Goal: Task Accomplishment & Management: Use online tool/utility

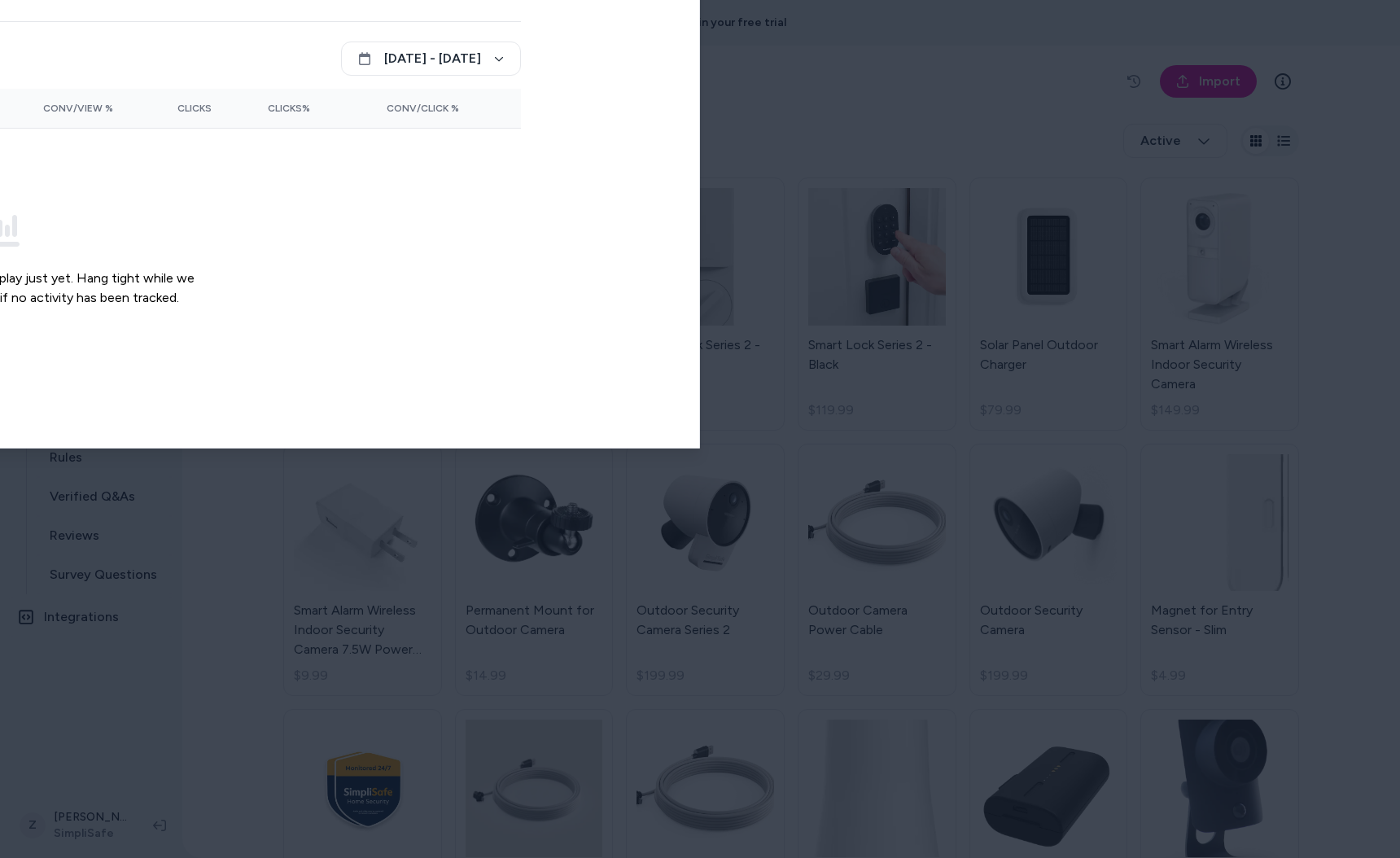
click at [122, 33] on body "29 days left in your free trial Home Agents Inbox Analytics Experiences Knowled…" at bounding box center [700, 429] width 1400 height 858
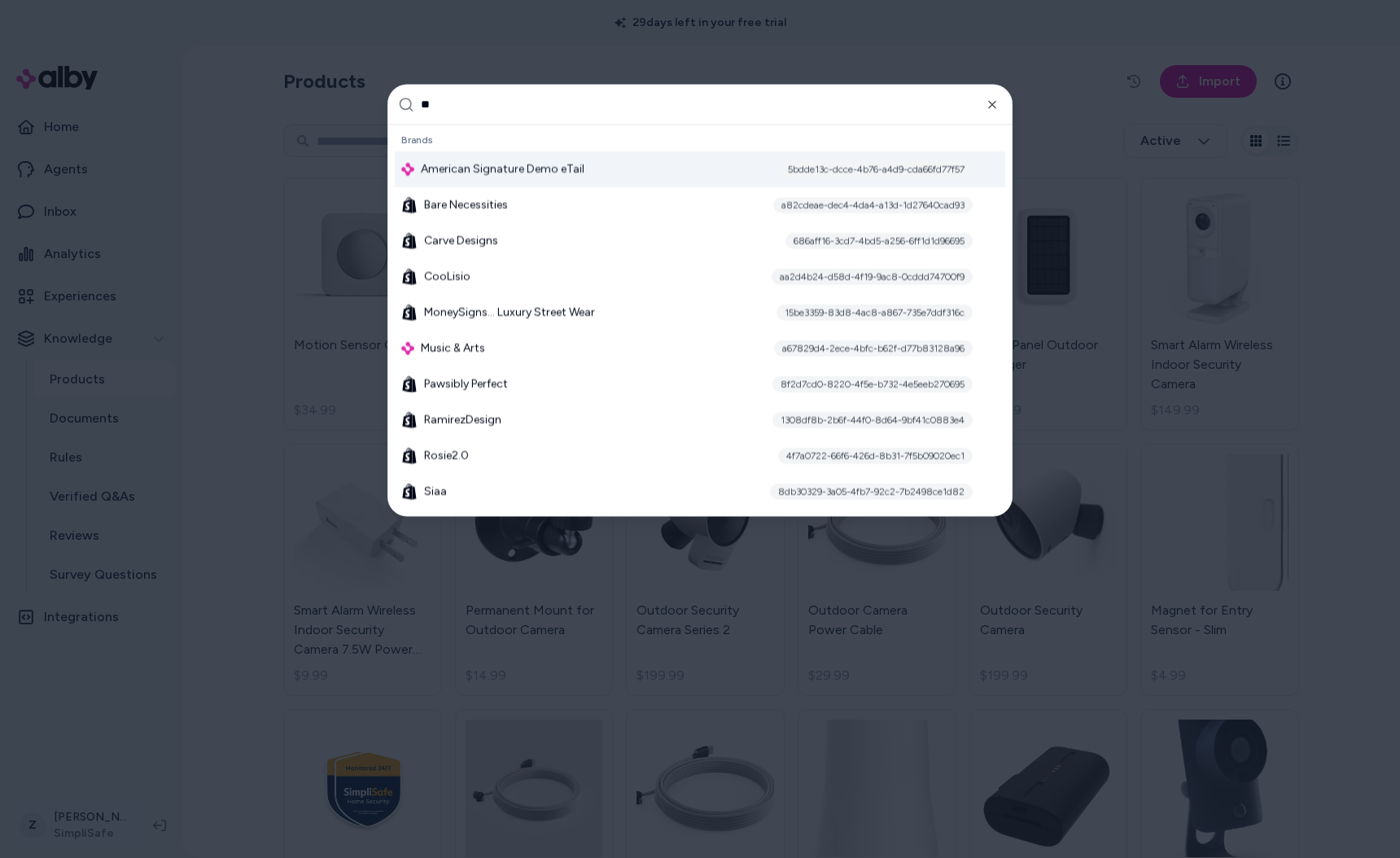
type input "***"
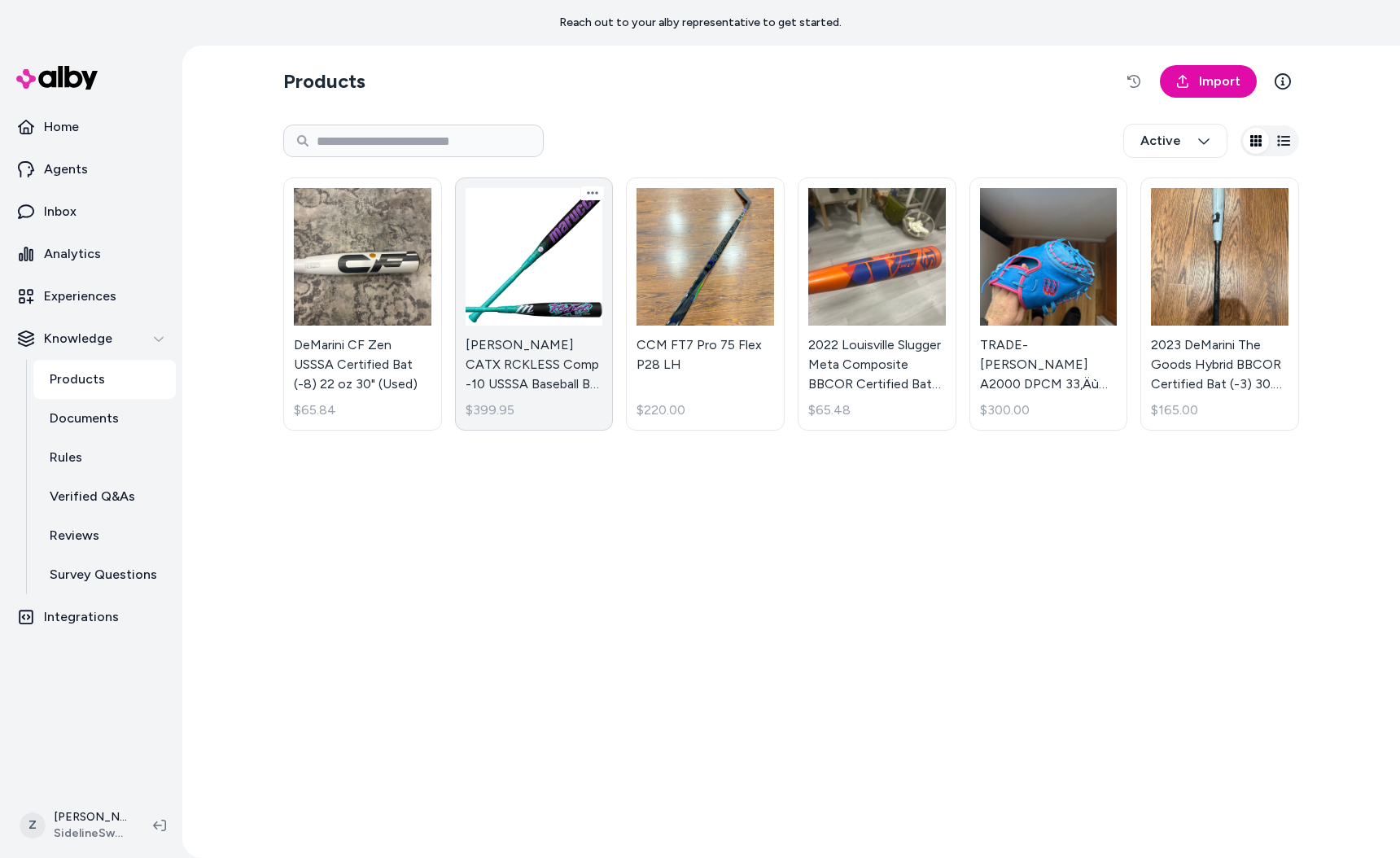
click at [499, 264] on link "Marucci CATX RCKLESS Comp -10 USSSA Baseball Bat MSBCRC10 $399.95" at bounding box center [534, 303] width 159 height 253
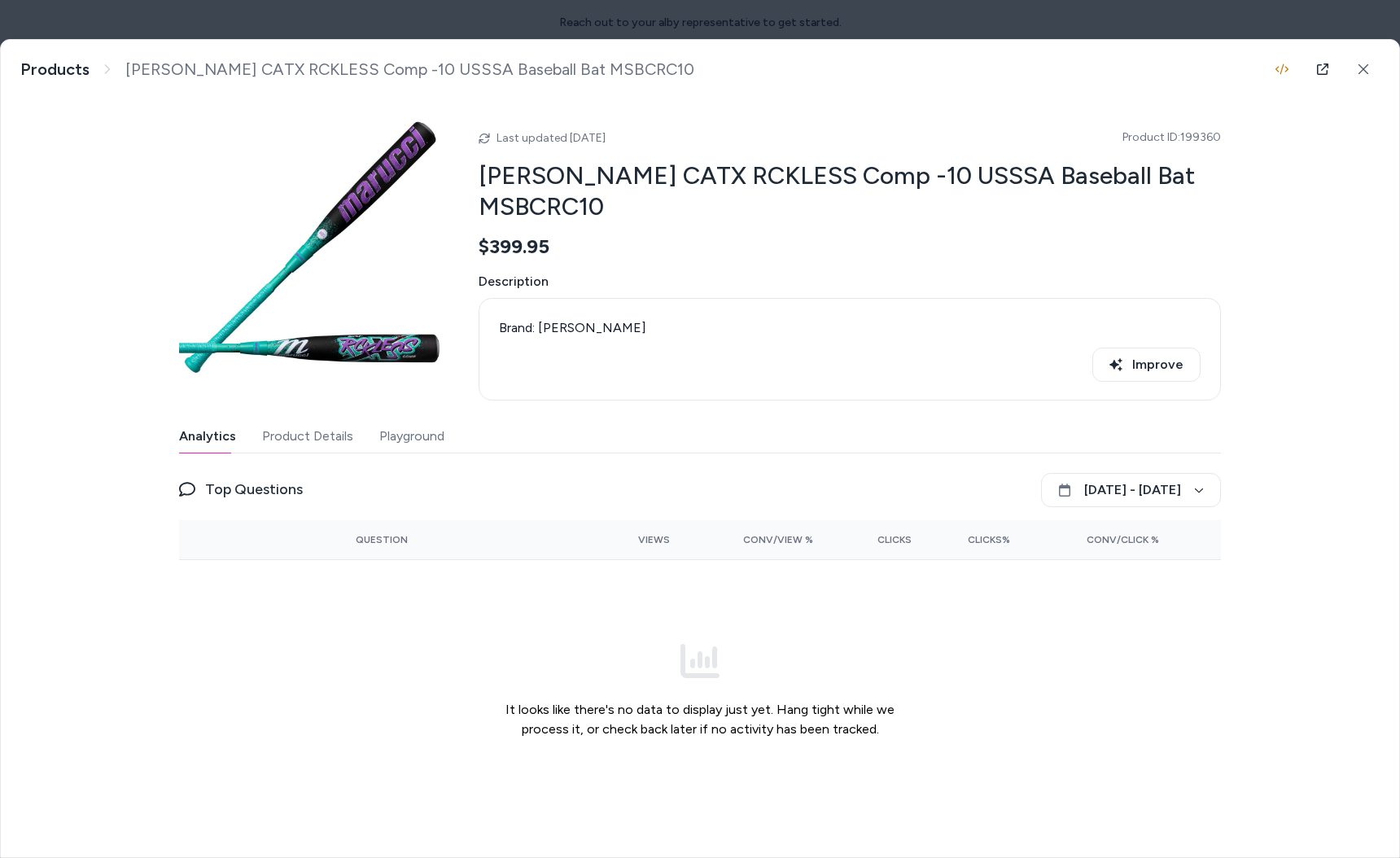
click at [356, 420] on div "Analytics Product Details Playground" at bounding box center [699, 436] width 1042 height 34
click at [371, 420] on div "Analytics Product Details Playground" at bounding box center [699, 436] width 1042 height 34
click at [385, 420] on button "Playground" at bounding box center [411, 436] width 65 height 33
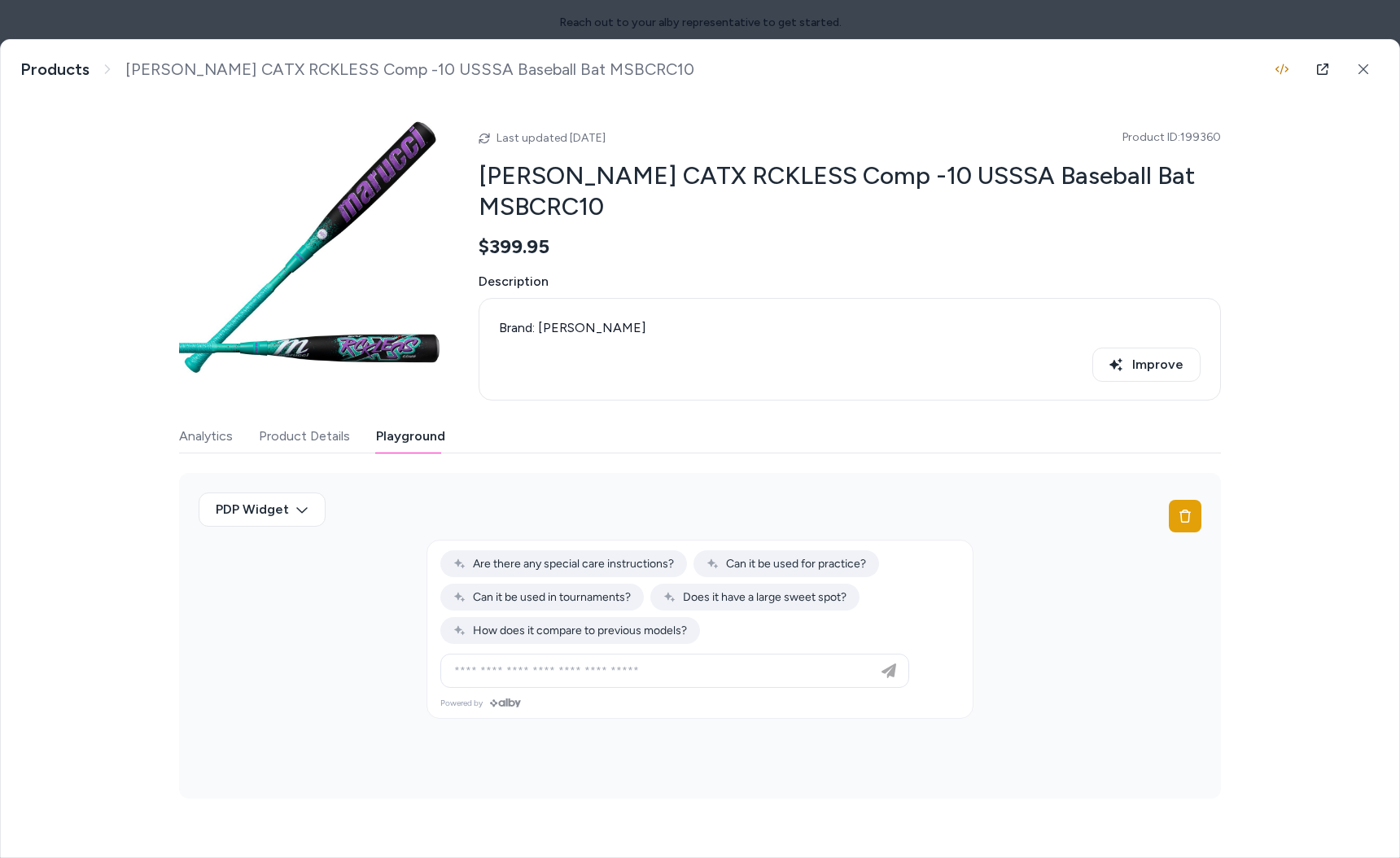
click at [537, 515] on div "PDP Widget" at bounding box center [699, 516] width 1002 height 48
click at [560, 550] on button "Are there any special care instructions?" at bounding box center [563, 563] width 247 height 27
type input "**********"
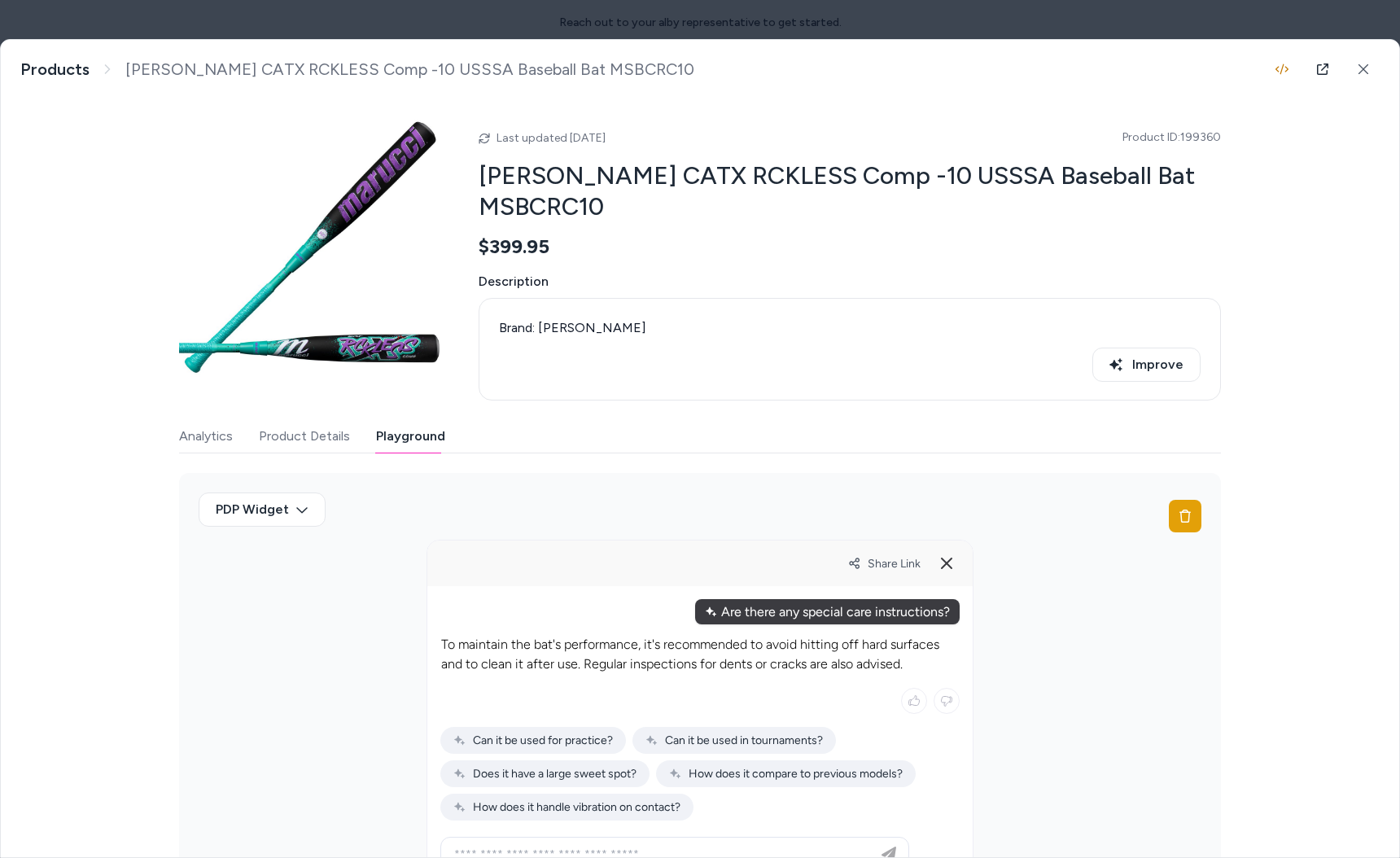
scroll to position [67, 0]
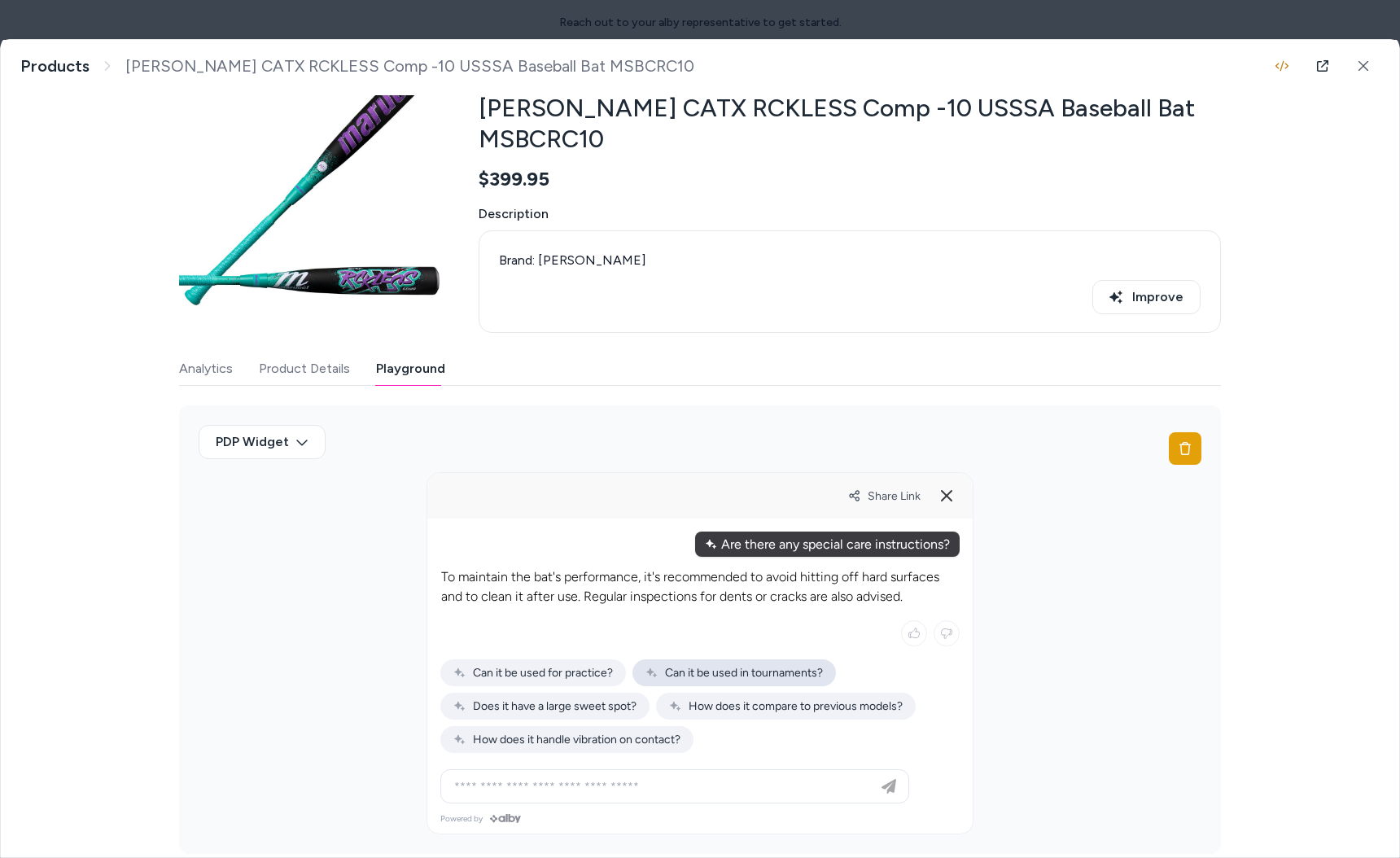
click at [660, 665] on span "Can it be used in tournaments?" at bounding box center [734, 672] width 177 height 14
type input "**********"
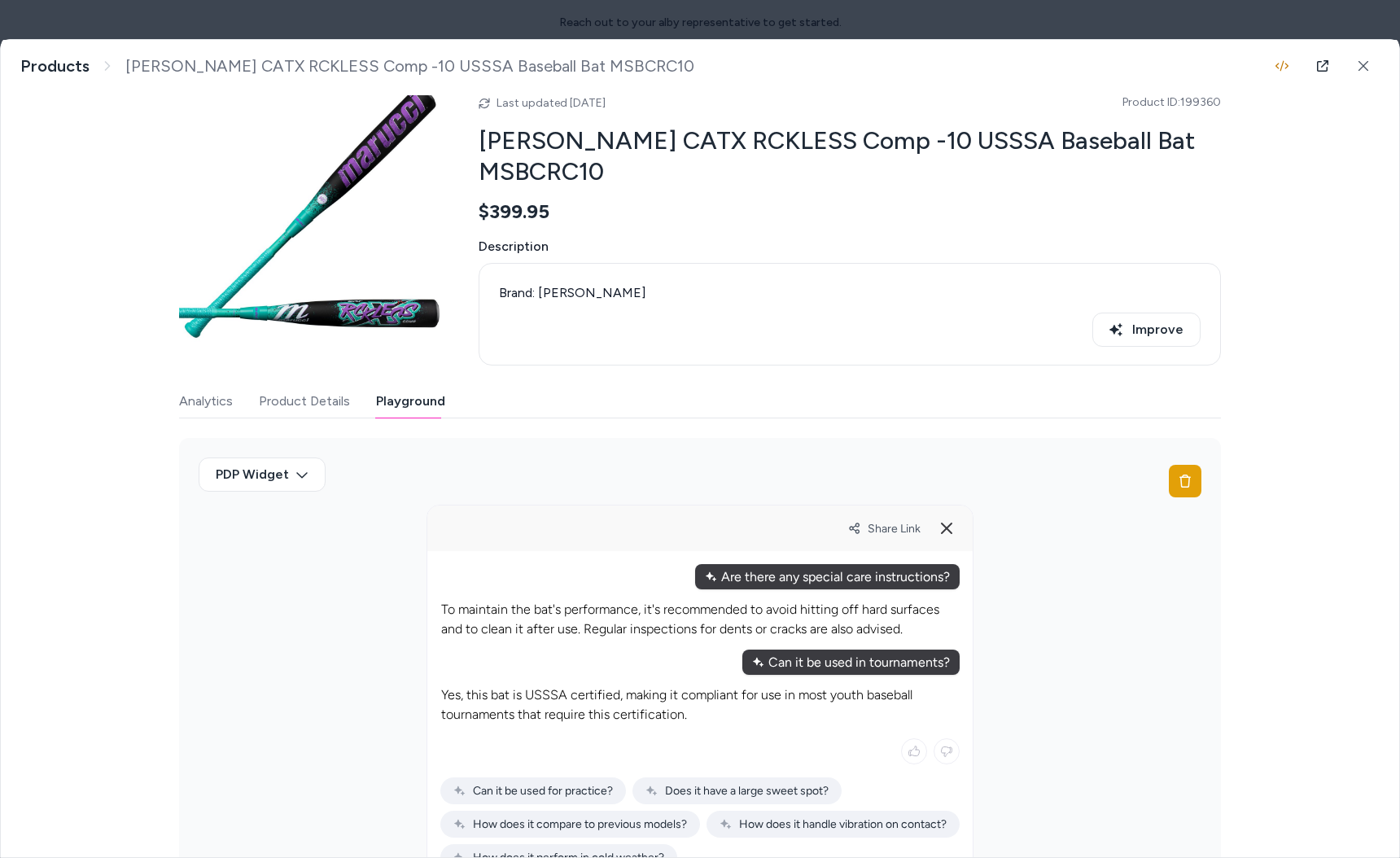
scroll to position [153, 0]
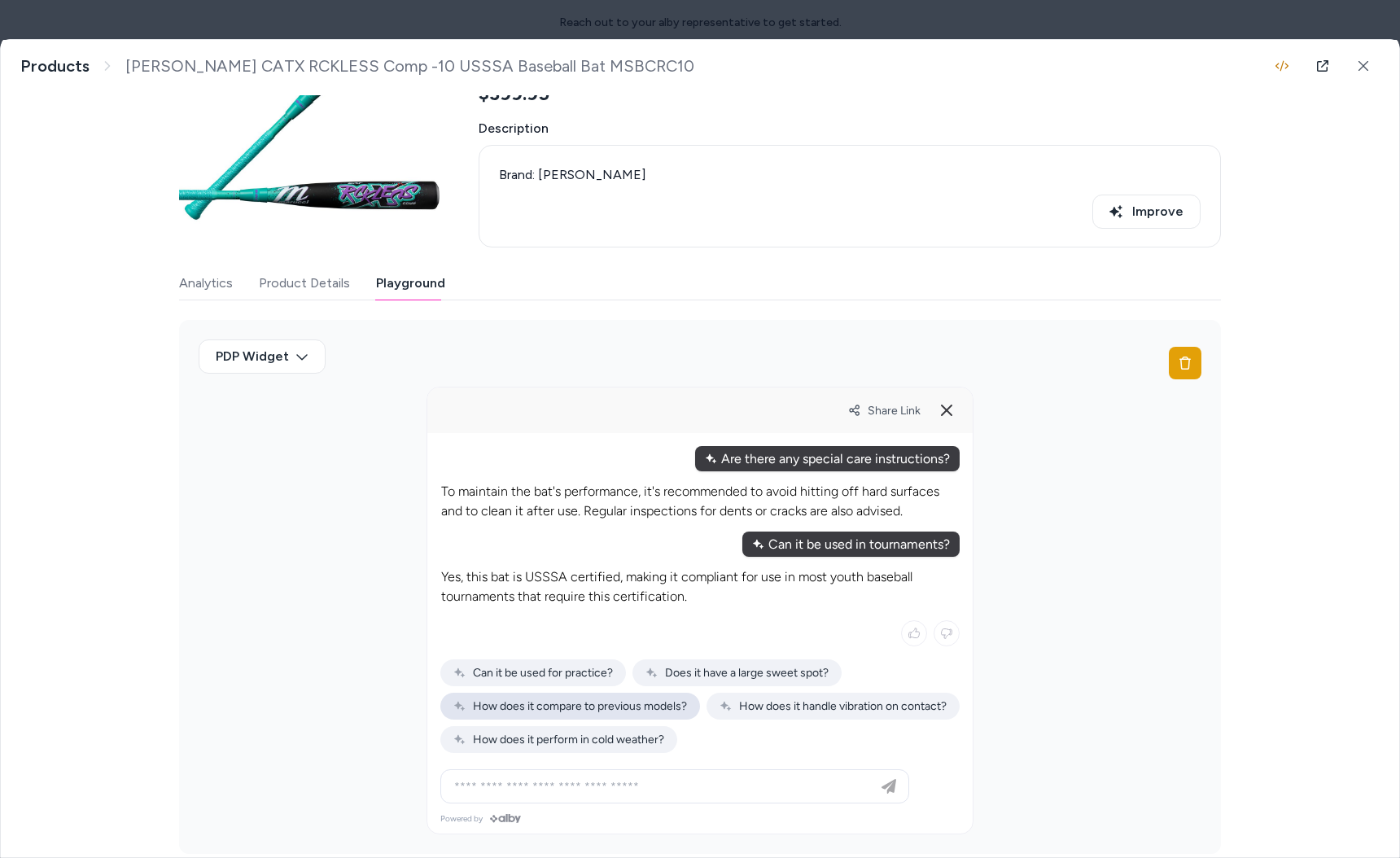
click at [555, 699] on span "How does it compare to previous models?" at bounding box center [570, 706] width 234 height 14
type input "**********"
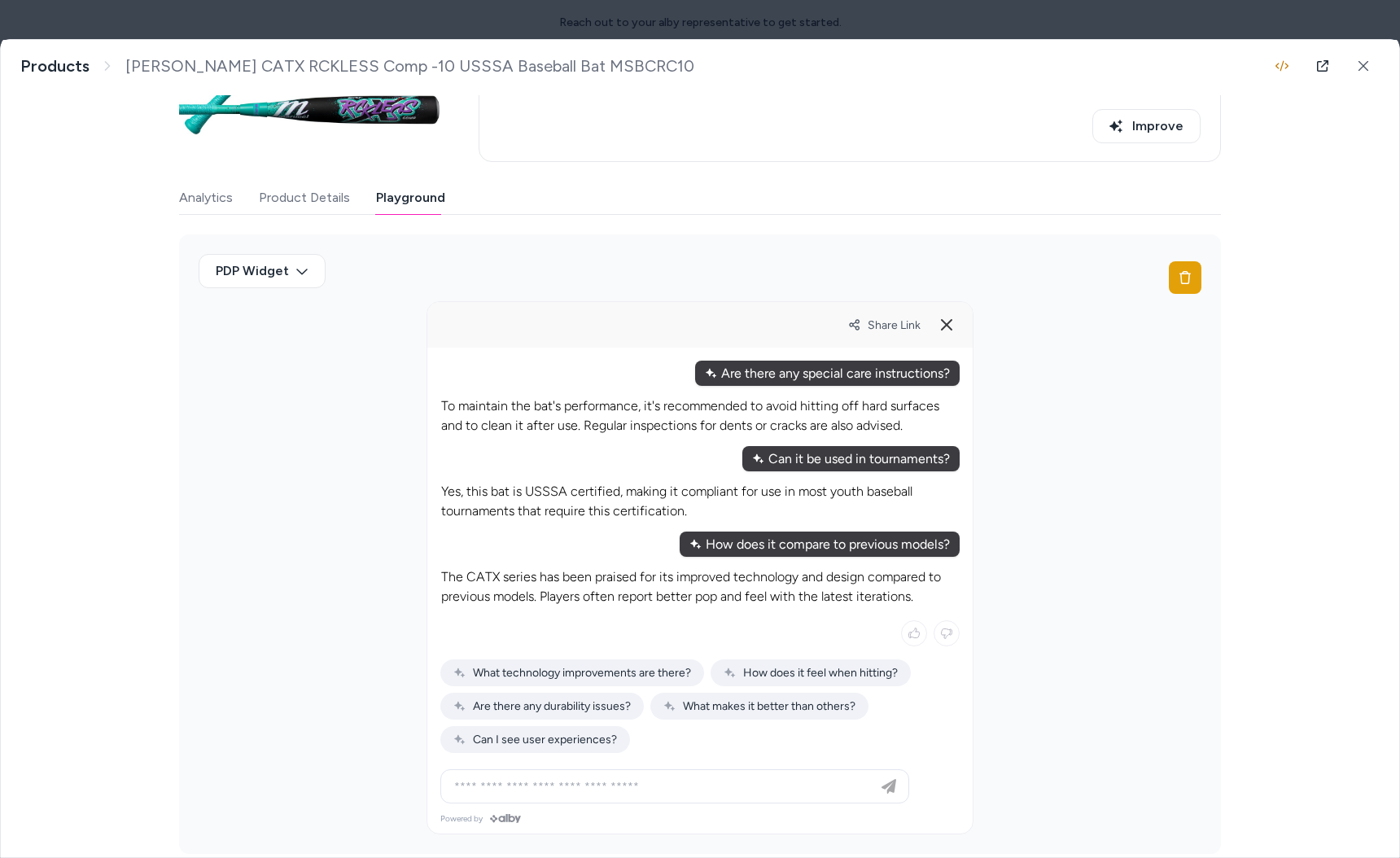
scroll to position [0, 0]
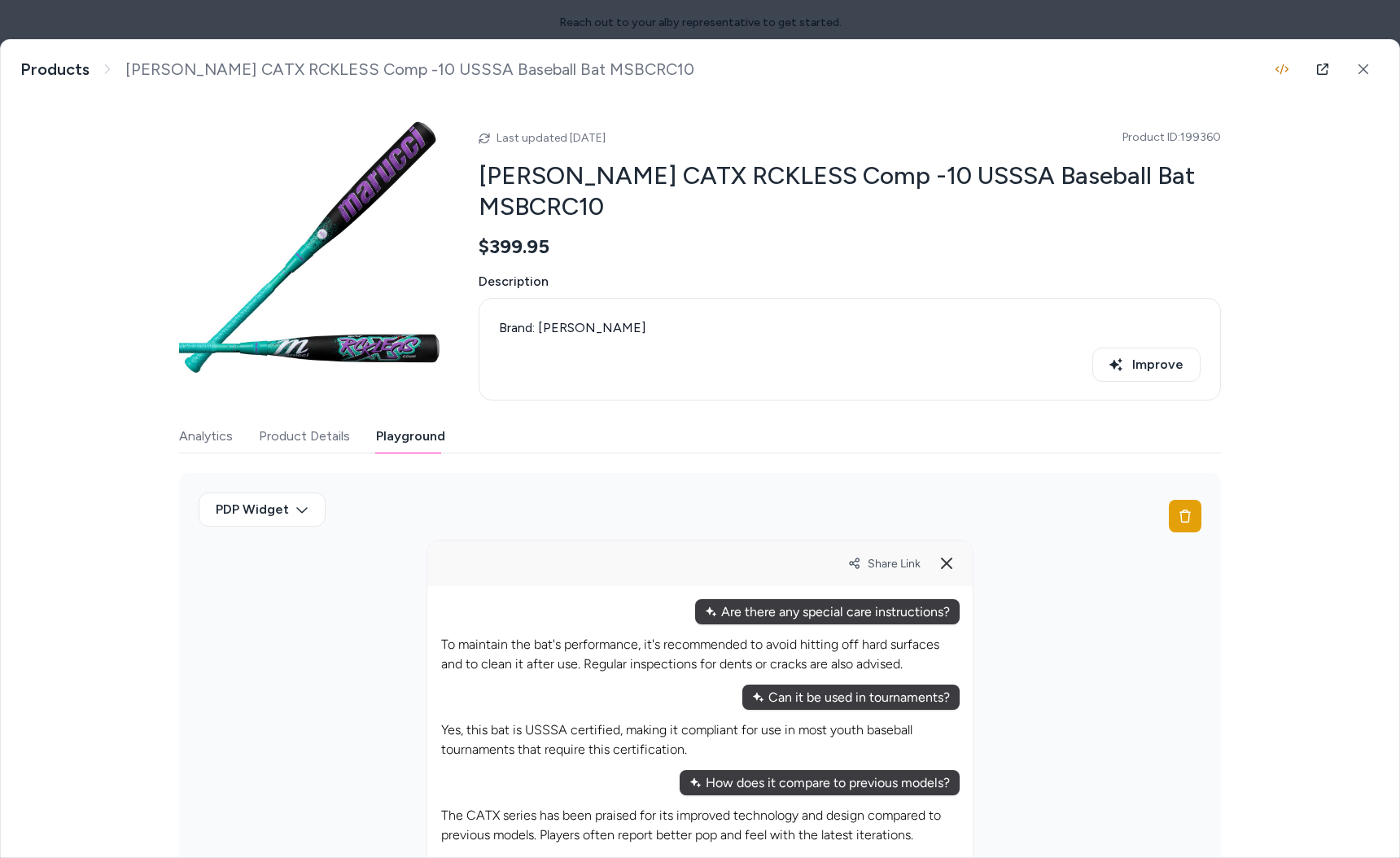
click at [440, 16] on body "Reach out to your alby representative to get started. Home Agents Inbox Analyti…" at bounding box center [700, 429] width 1400 height 858
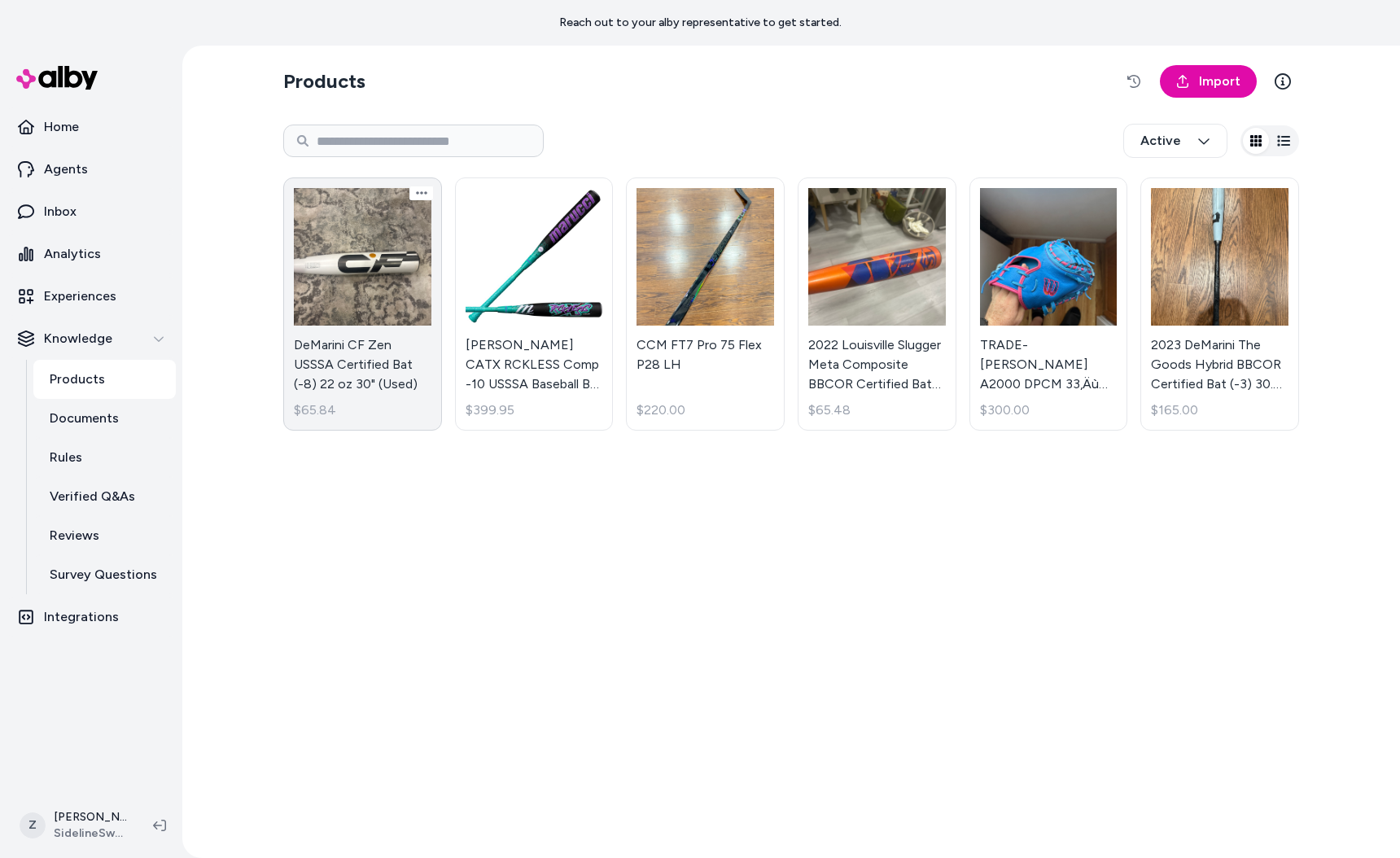
click at [375, 269] on link "DeMarini CF Zen USSSA Certified Bat (-8) 22 oz 30" (Used) $65.84" at bounding box center [363, 303] width 159 height 253
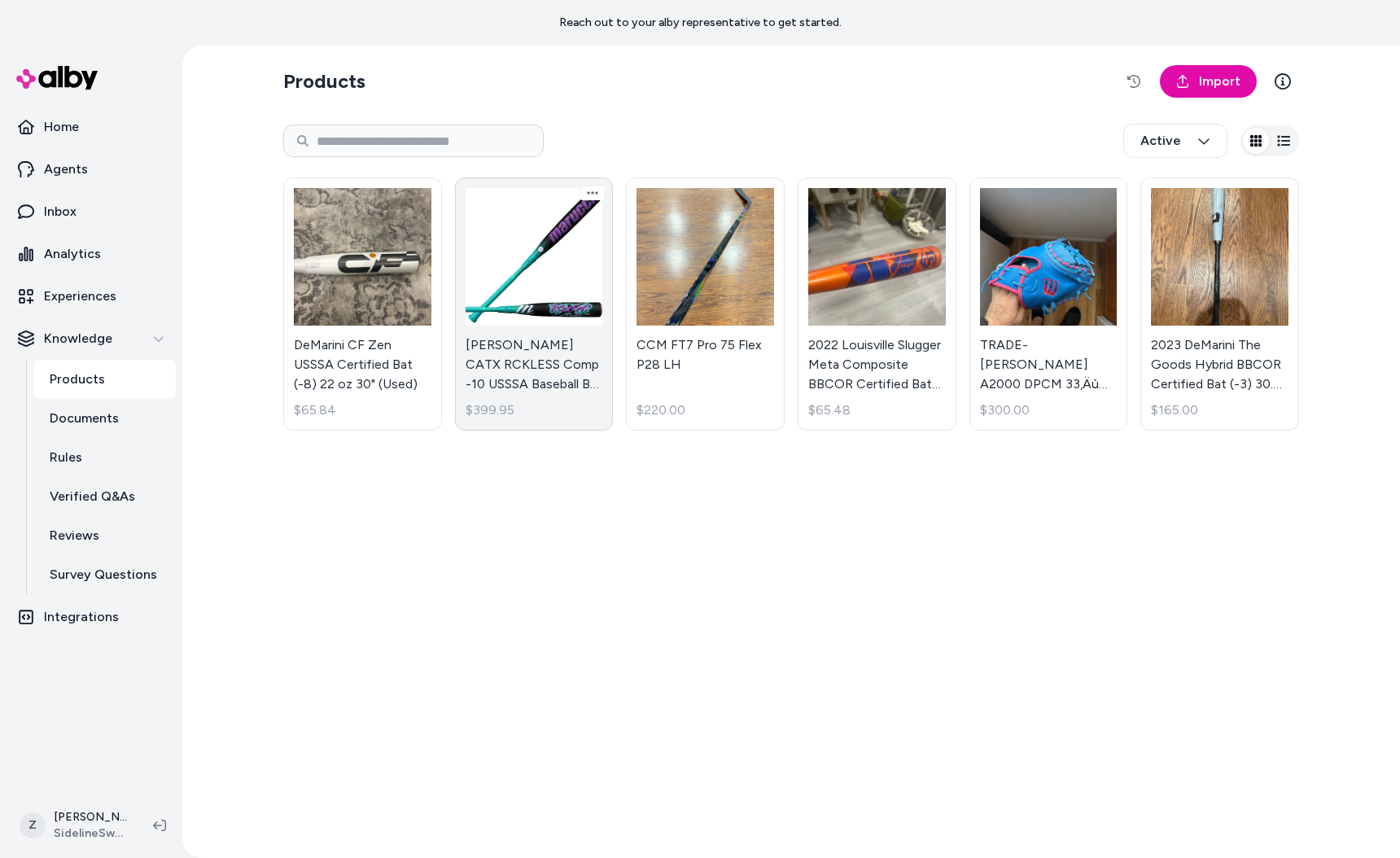
click at [511, 274] on link "Marucci CATX RCKLESS Comp -10 USSSA Baseball Bat MSBCRC10 $399.95" at bounding box center [534, 303] width 159 height 253
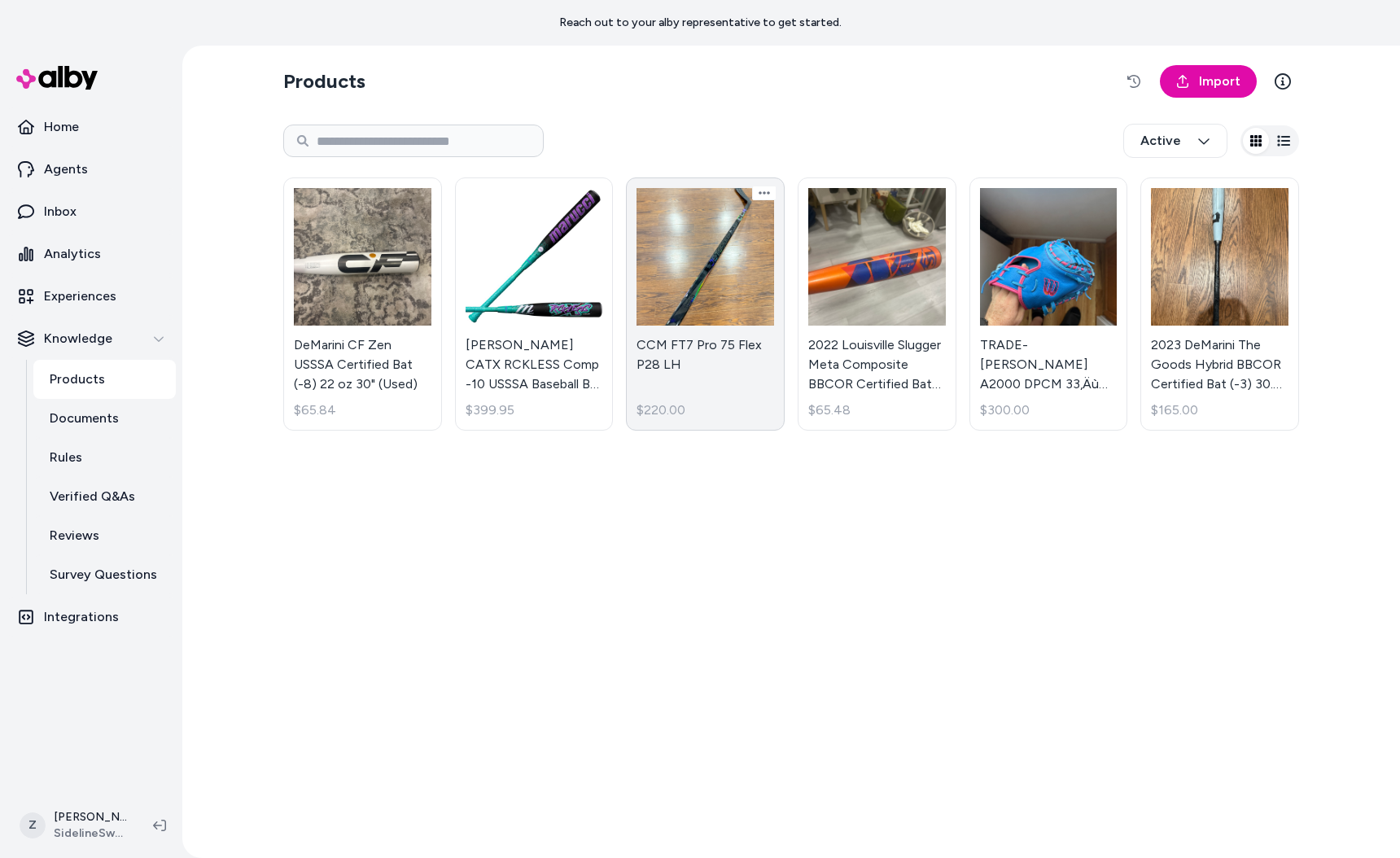
click at [657, 275] on link "CCM FT7 Pro 75 Flex P28 LH $220.00" at bounding box center [706, 303] width 159 height 253
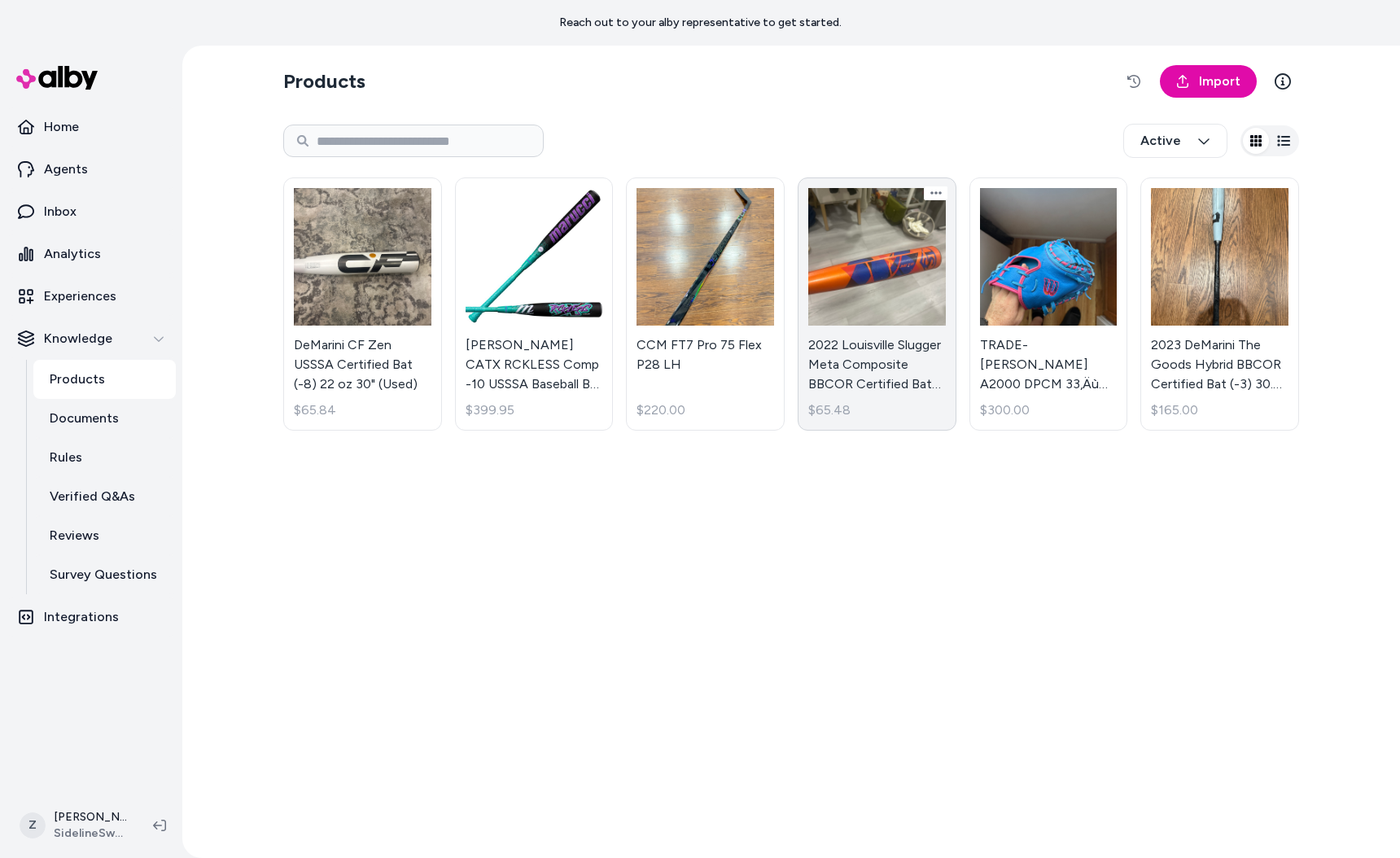
click at [884, 286] on link "2022 Louisville Slugger Meta Composite BBCOR Certified Bat (-3) Composite 28 oz…" at bounding box center [877, 303] width 159 height 253
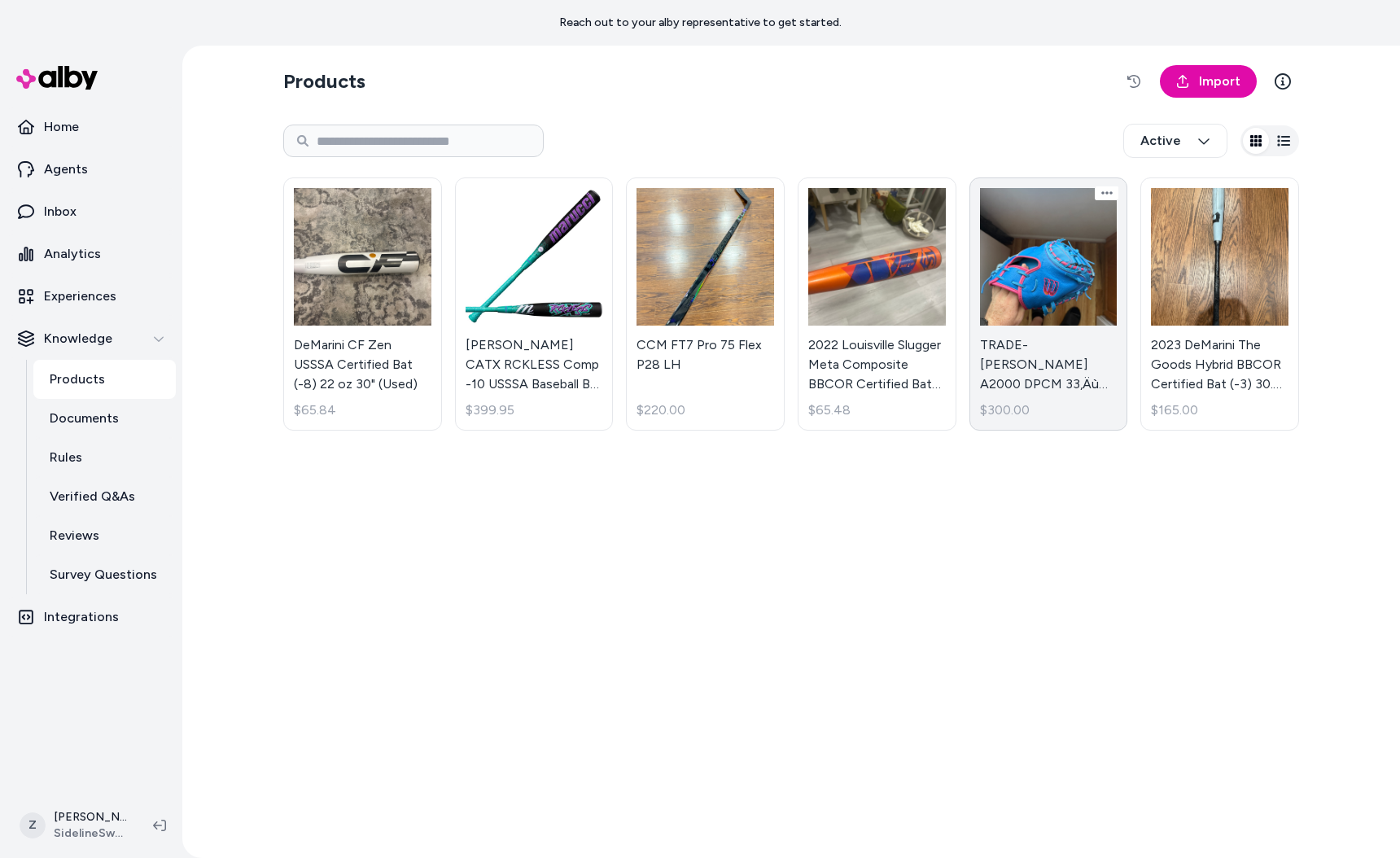
click at [1024, 286] on link "TRADE-Wilson A2000 DPCM 33‚Äù Catchers Mitt $300.00" at bounding box center [1049, 303] width 159 height 253
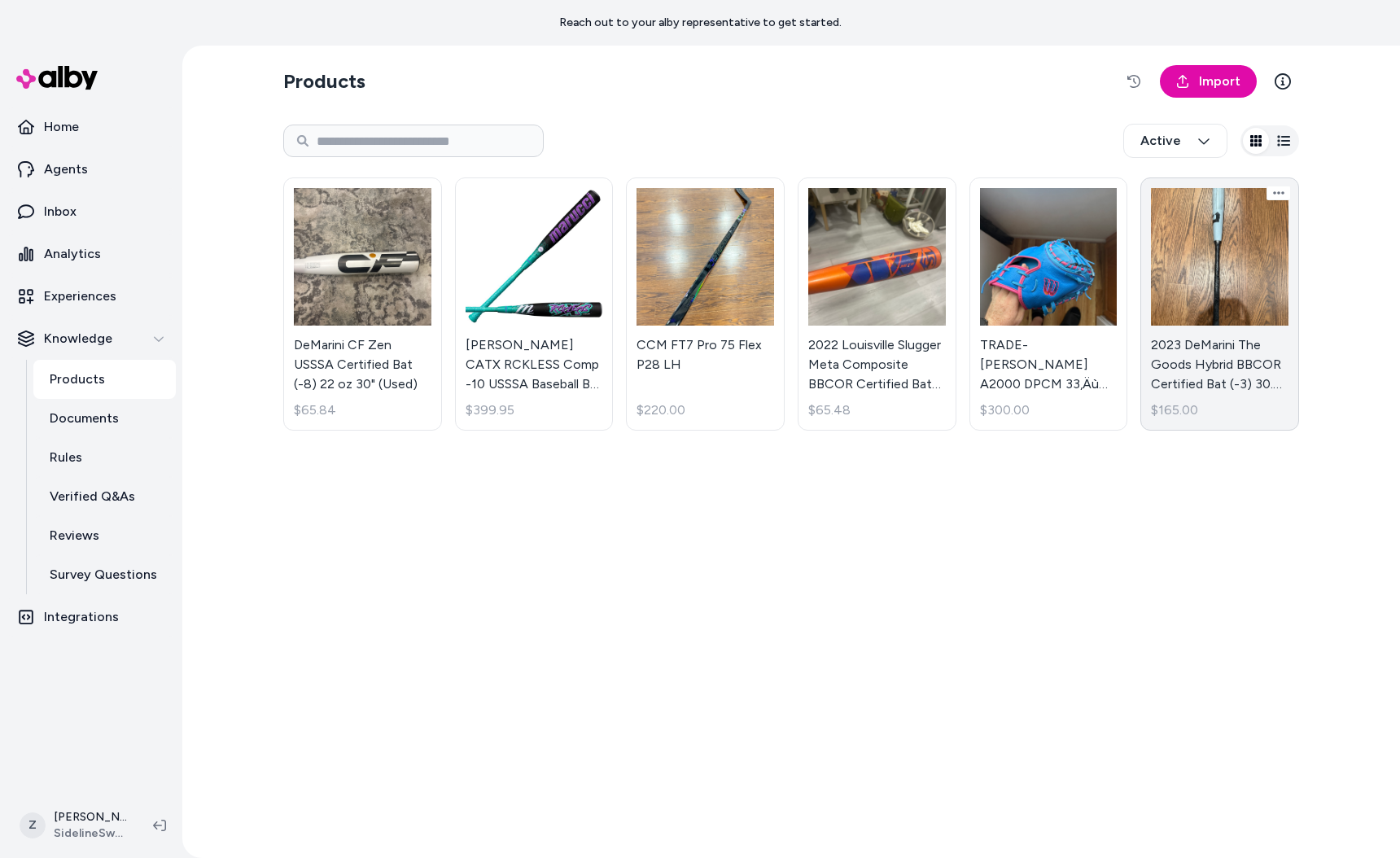
click at [1230, 291] on link "2023 DeMarini The Goods Hybrid BBCOR Certified Bat (-3) 30.5 oz 33.5" (Used) $1…" at bounding box center [1220, 303] width 159 height 253
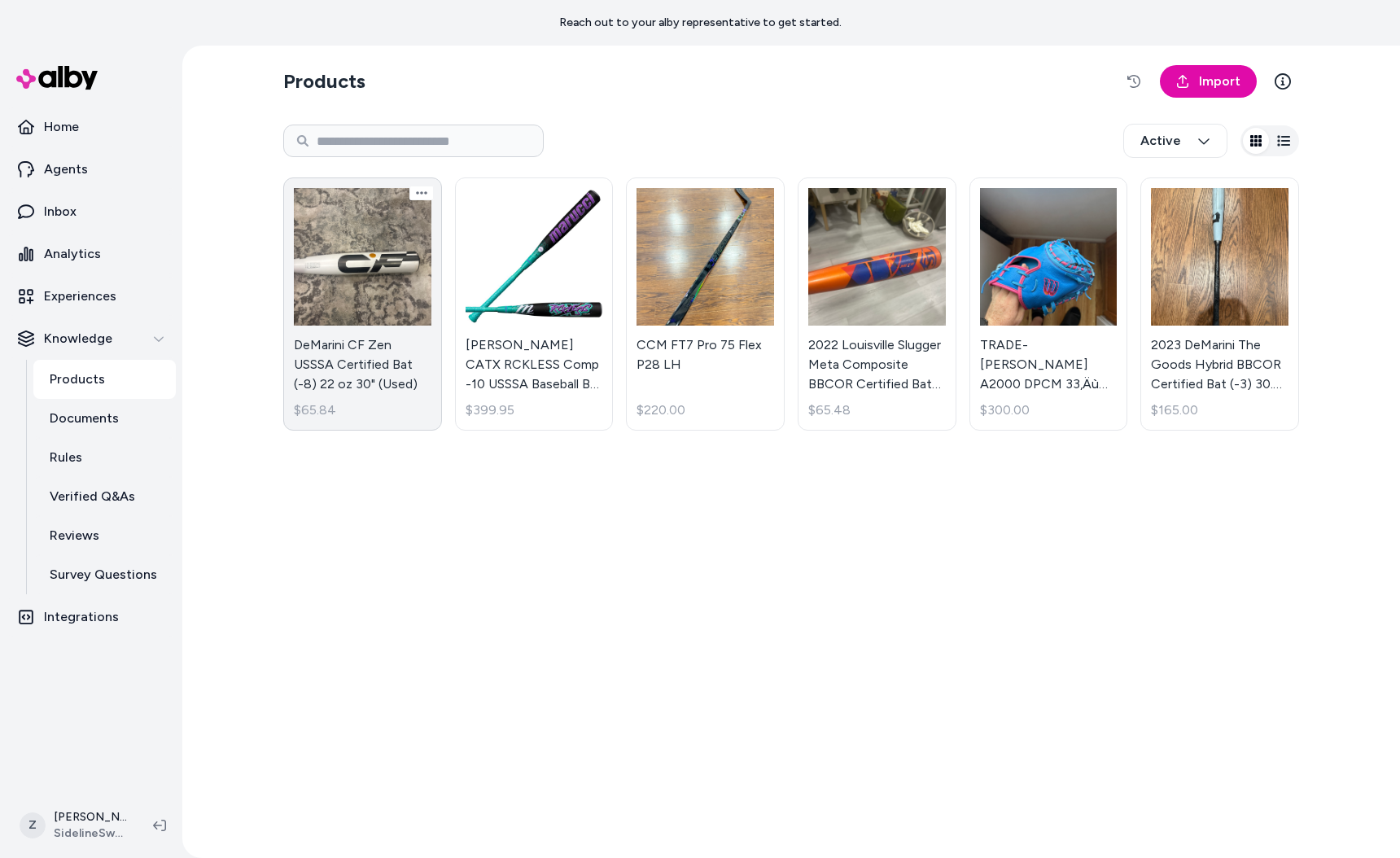
click at [373, 273] on link "DeMarini CF Zen USSSA Certified Bat (-8) 22 oz 30" (Used) $65.84" at bounding box center [363, 303] width 159 height 253
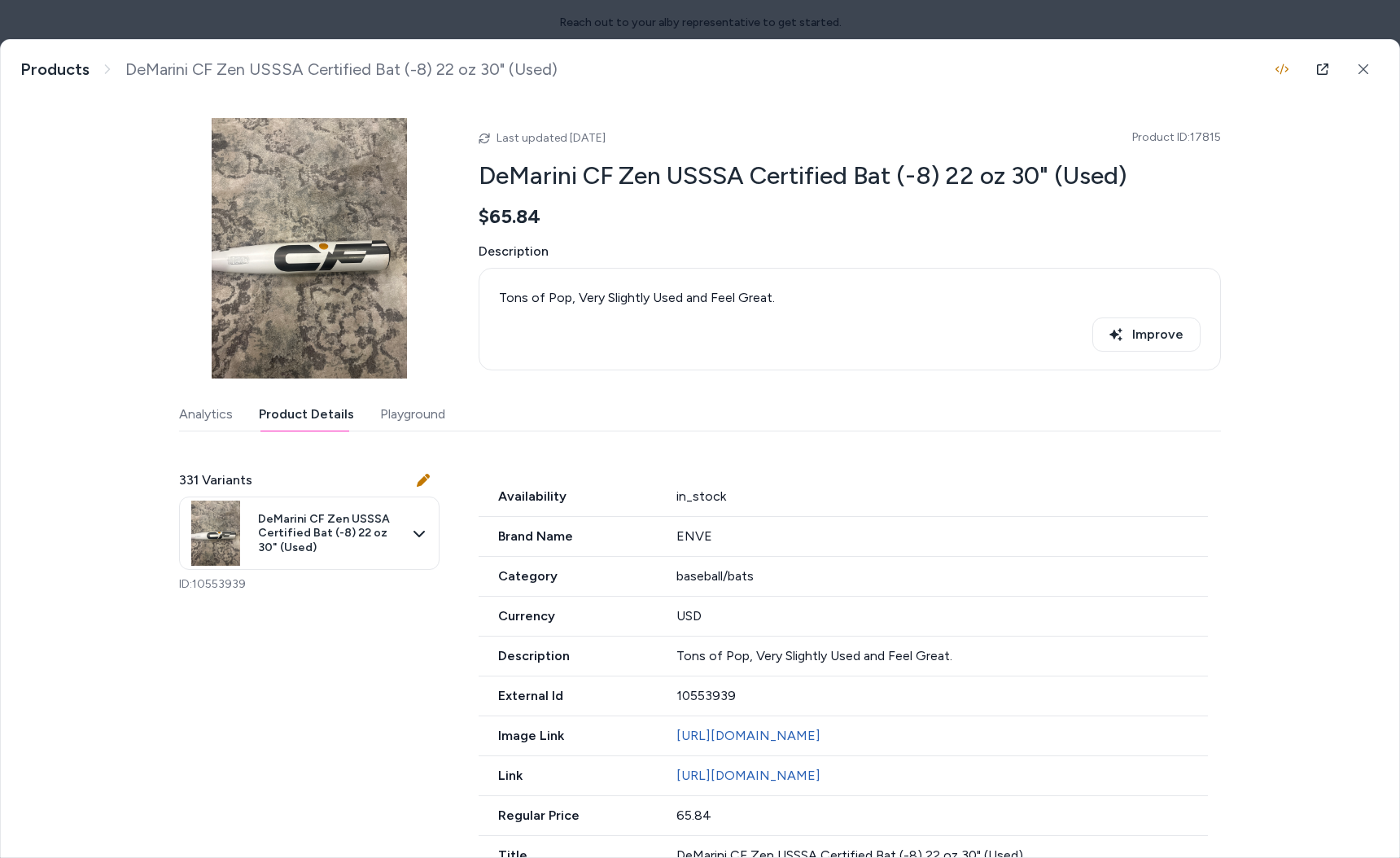
click at [316, 422] on button "Product Details" at bounding box center [307, 415] width 95 height 33
drag, startPoint x: 179, startPoint y: 479, endPoint x: 261, endPoint y: 480, distance: 82.0
click at [261, 480] on div "331 Variants" at bounding box center [309, 480] width 261 height 33
click at [361, 498] on body "Reach out to your alby representative to get started. Home Agents Inbox Analyti…" at bounding box center [700, 429] width 1400 height 858
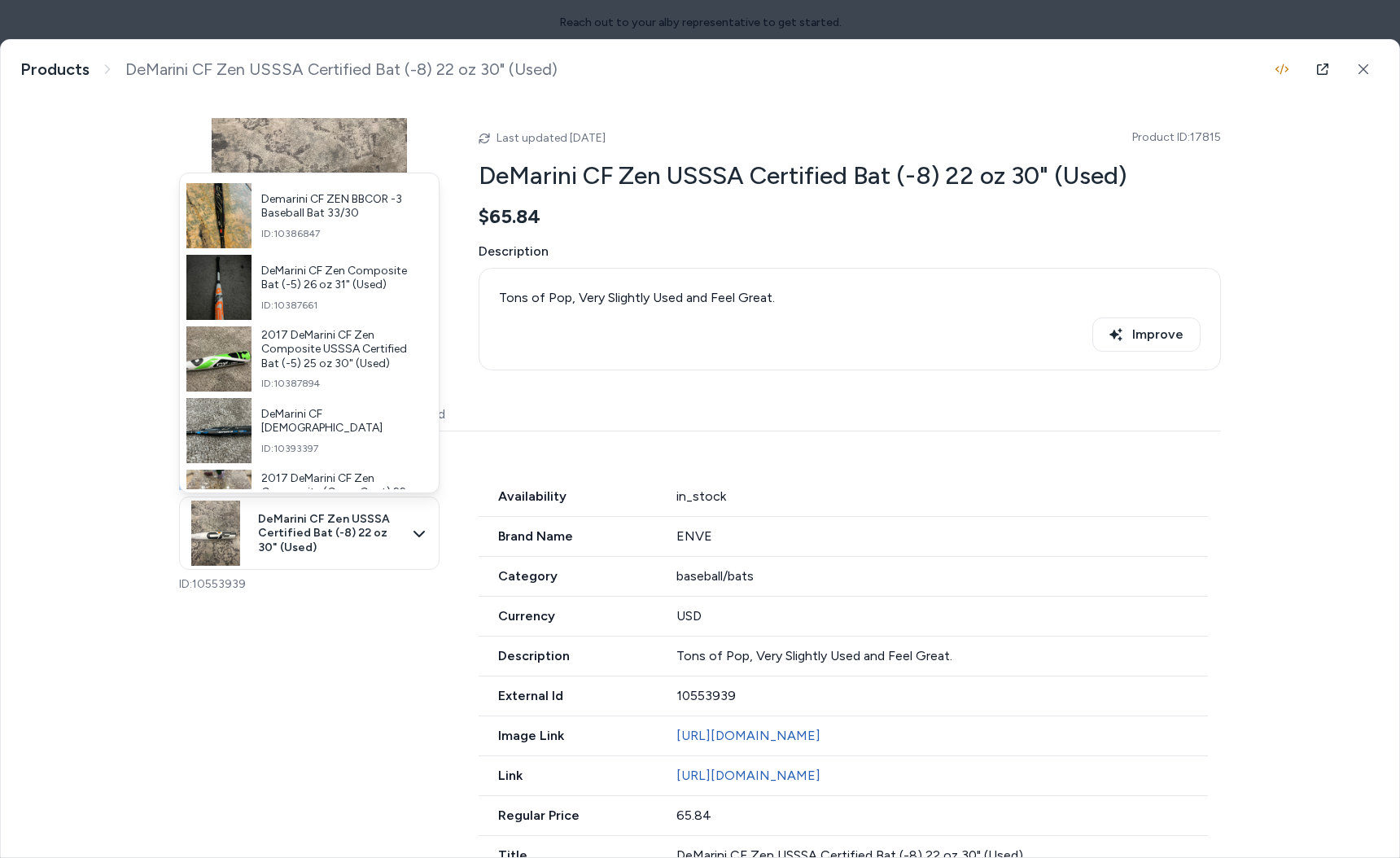
scroll to position [10936, 0]
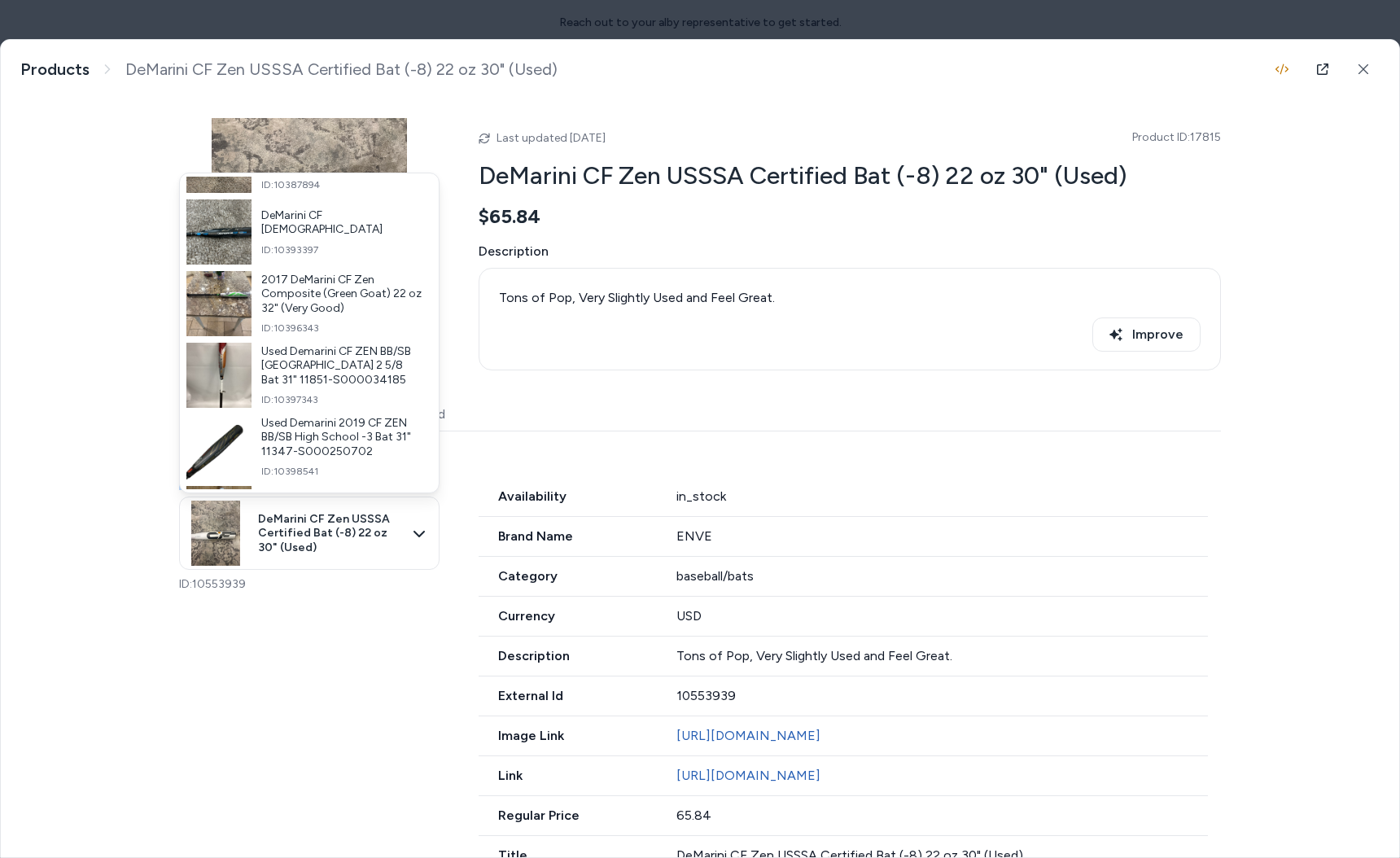
click at [539, 400] on div at bounding box center [700, 429] width 1400 height 858
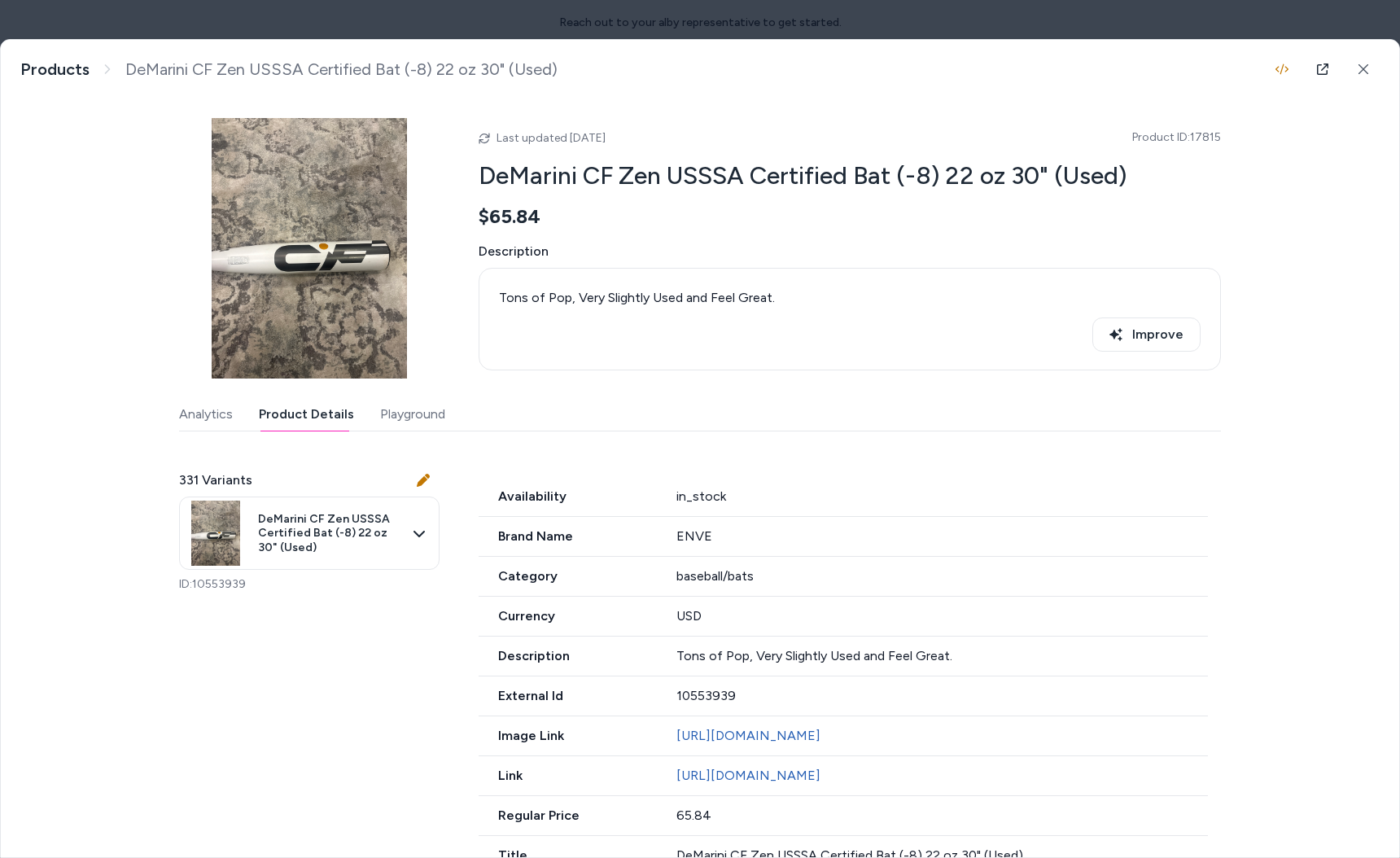
click at [398, 417] on button "Playground" at bounding box center [412, 415] width 65 height 33
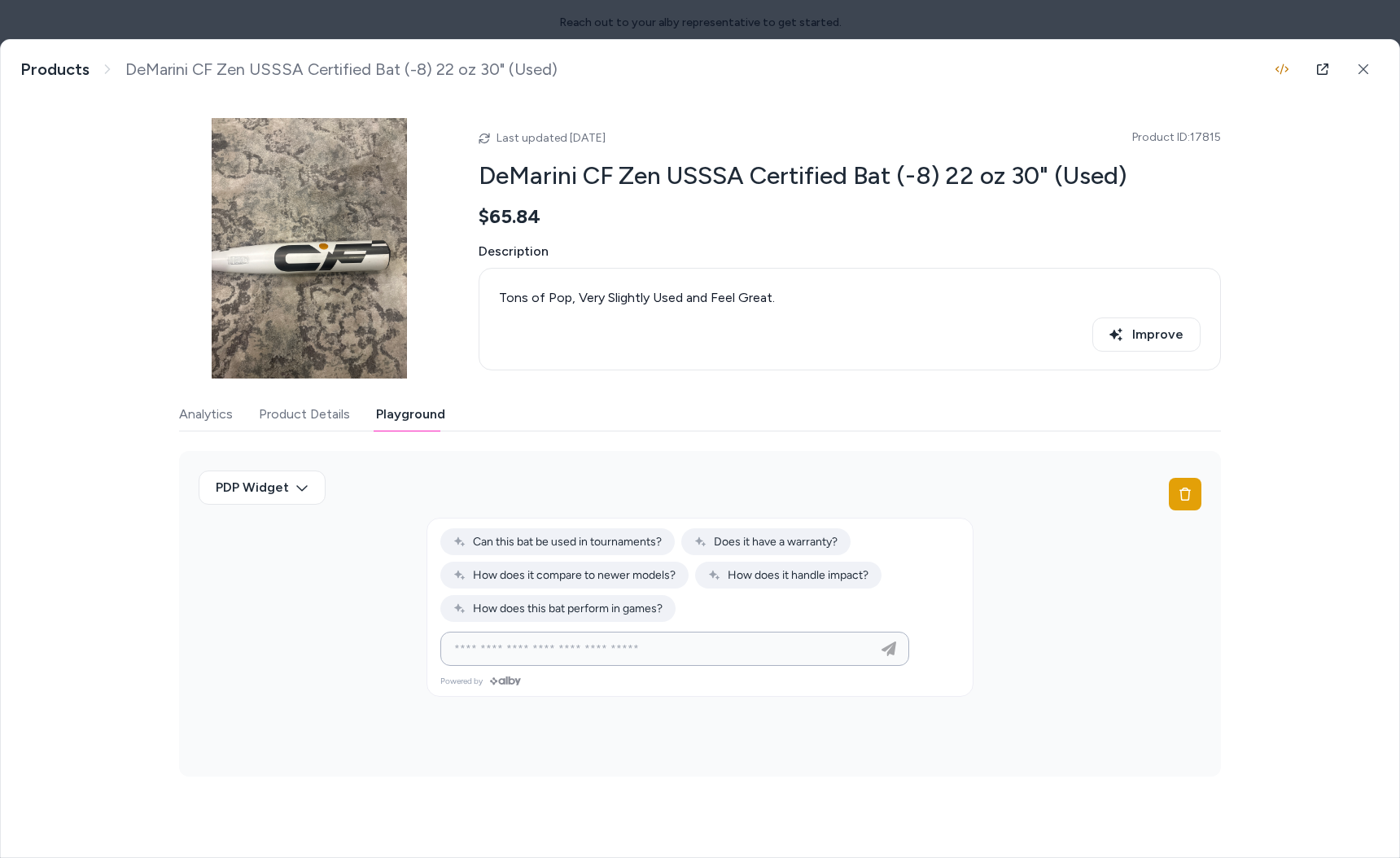
click at [517, 656] on input at bounding box center [658, 648] width 428 height 20
type input "*"
click at [1157, 13] on div at bounding box center [700, 429] width 1400 height 858
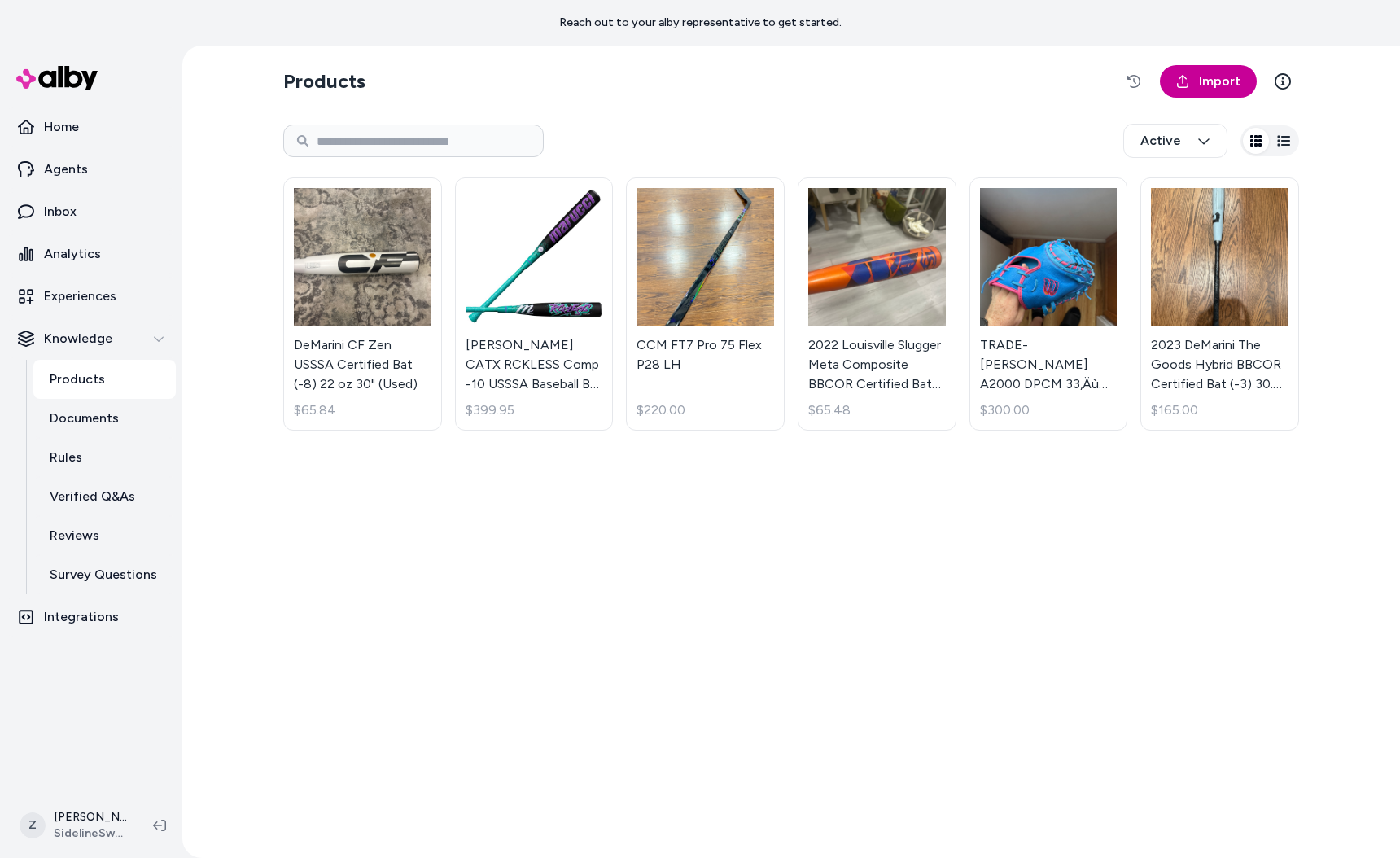
click at [1183, 92] on link "Import" at bounding box center [1208, 81] width 97 height 33
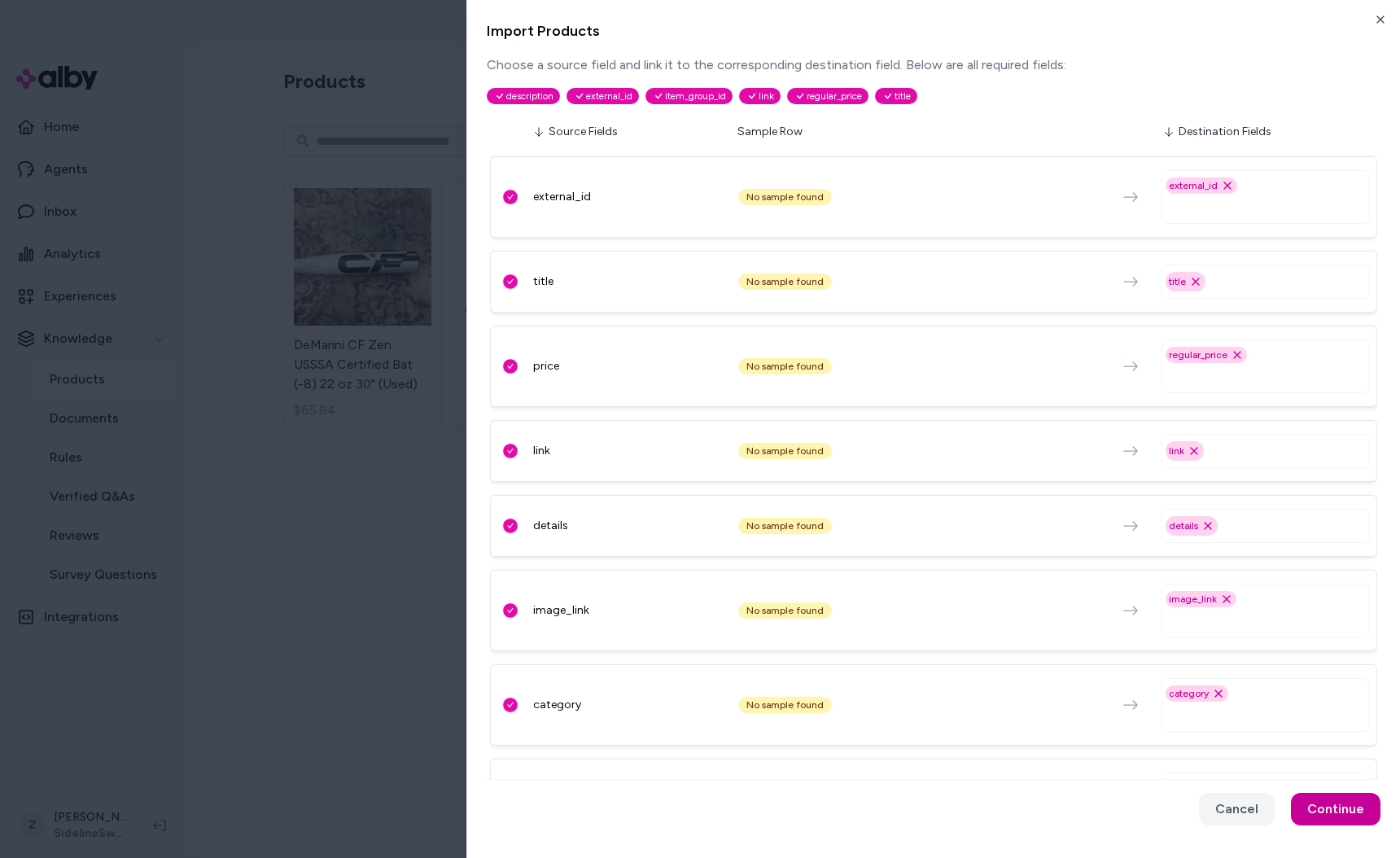
click at [1326, 820] on button "Continue" at bounding box center [1335, 809] width 89 height 33
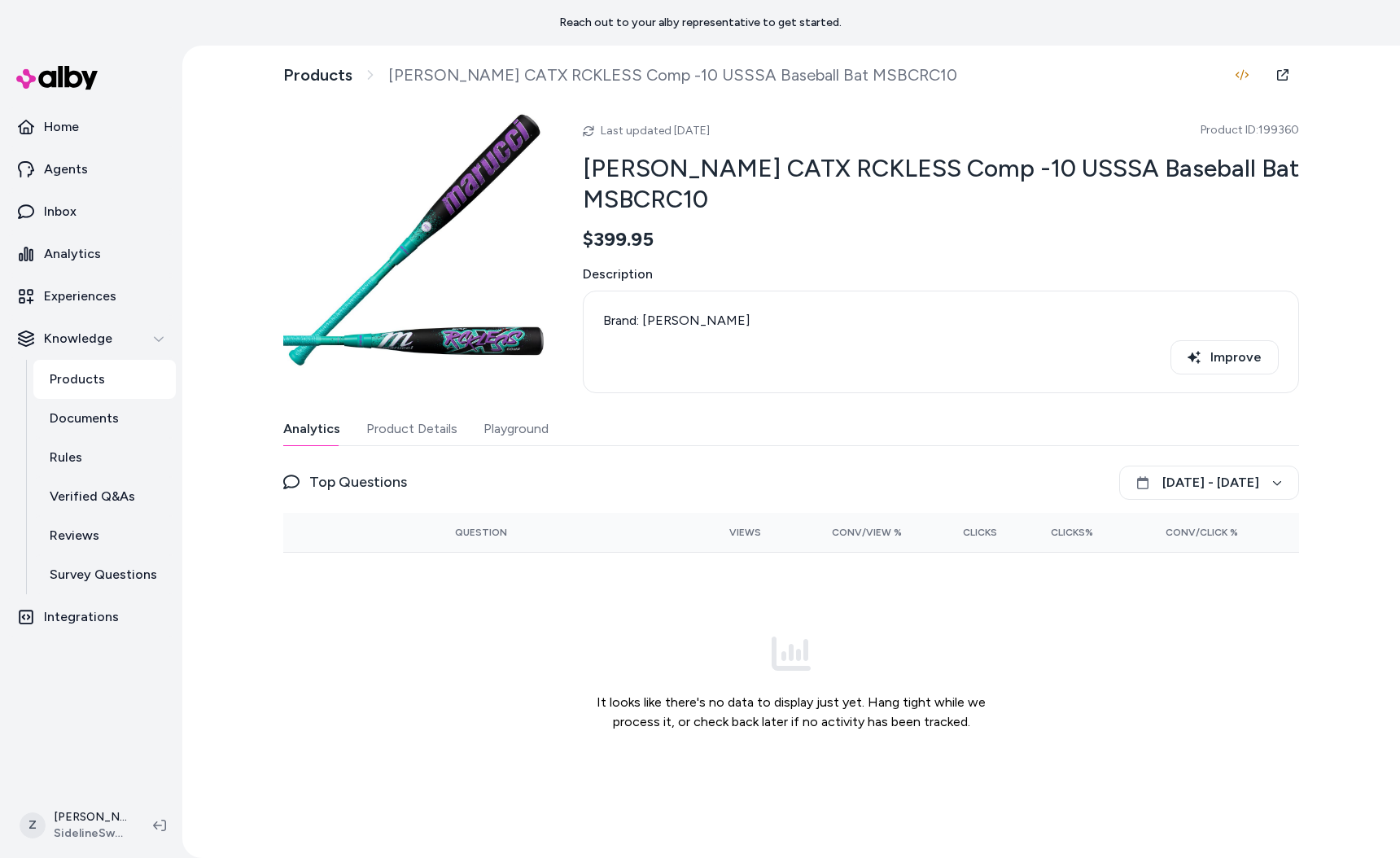
click at [519, 429] on button "Playground" at bounding box center [516, 429] width 65 height 33
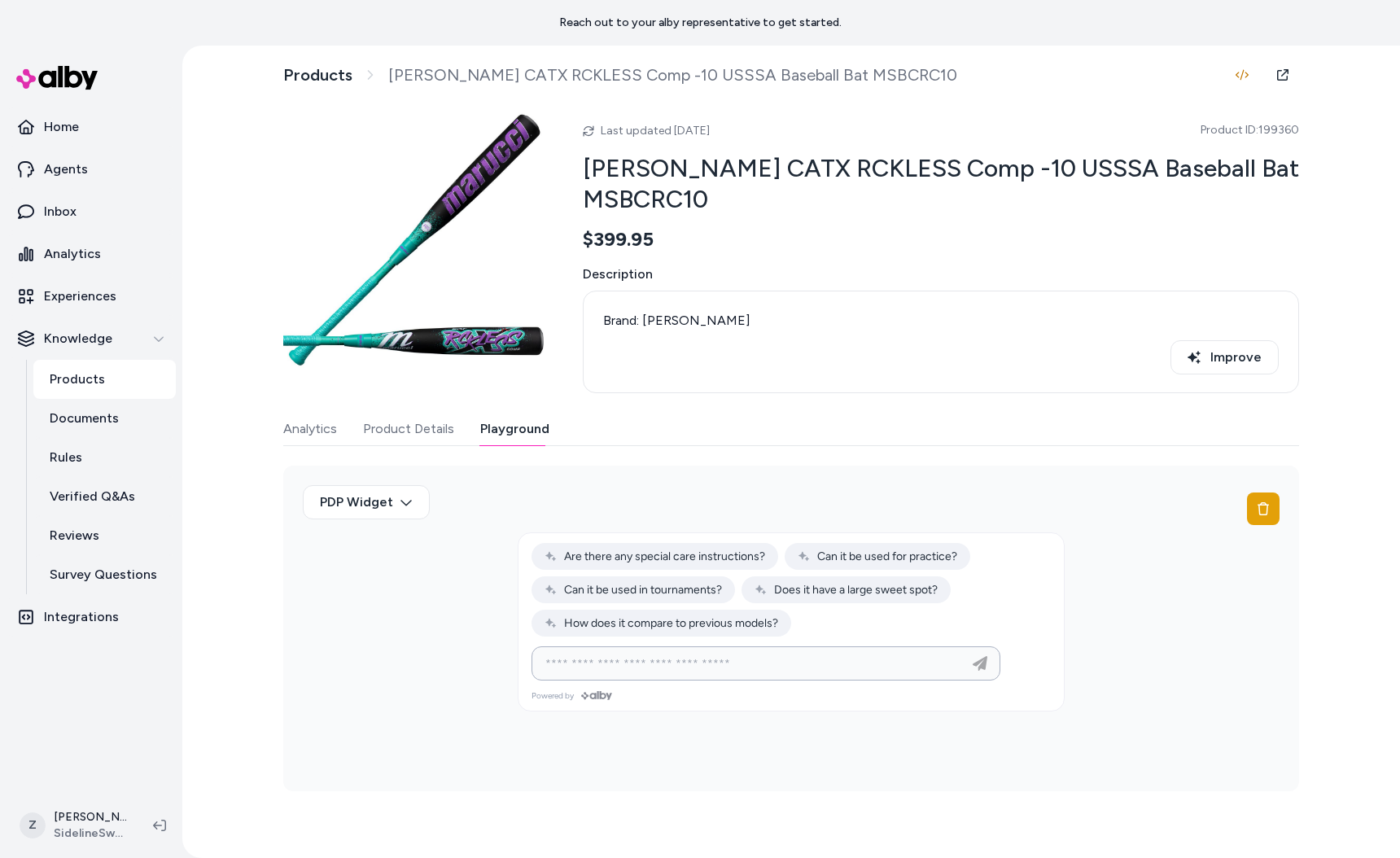
click at [646, 654] on input at bounding box center [749, 663] width 428 height 20
type input "**********"
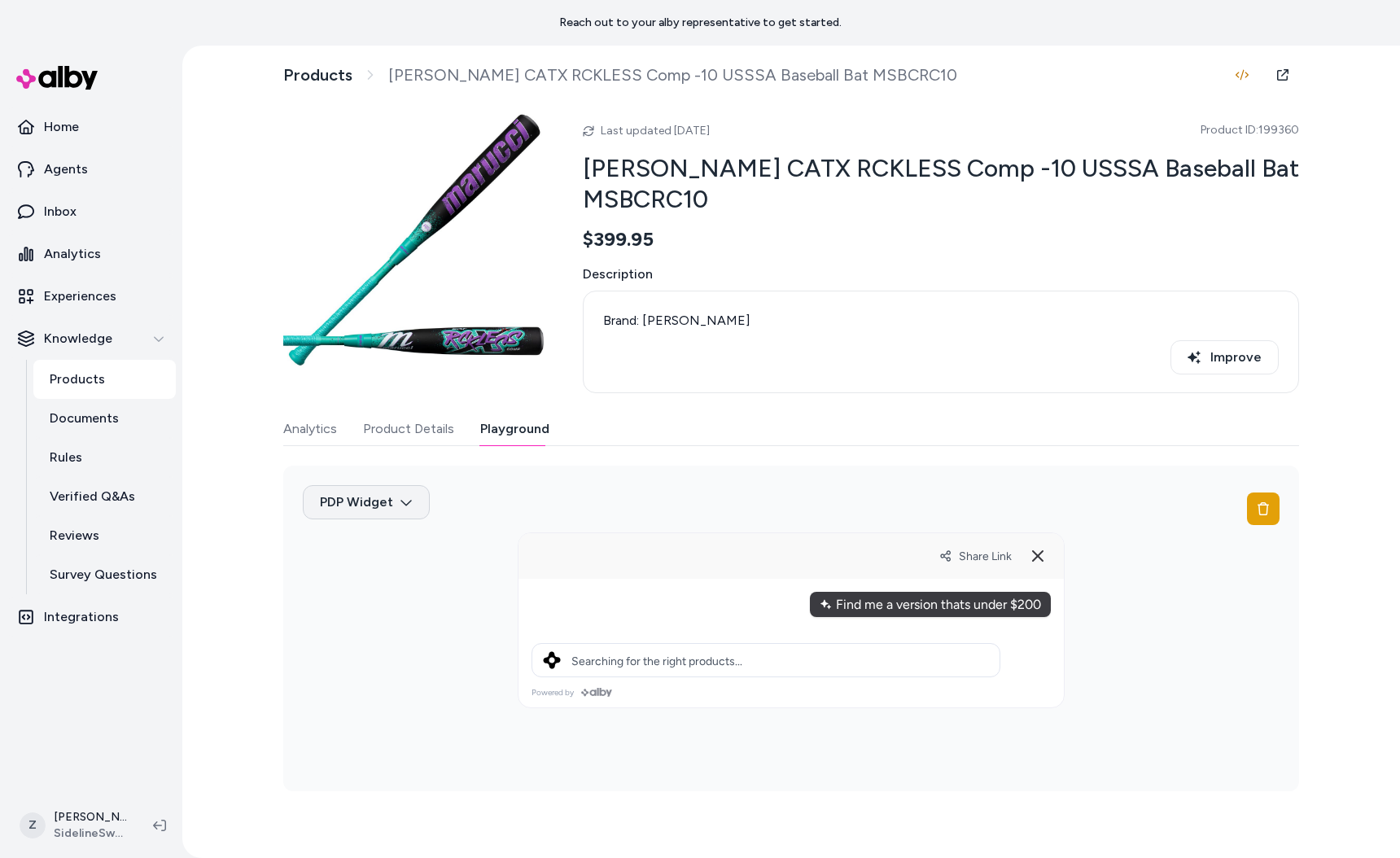
click at [338, 501] on html "Reach out to your alby representative to get started. Home Agents Inbox Analyti…" at bounding box center [700, 429] width 1400 height 858
click at [516, 496] on html "Reach out to your alby representative to get started. Home Agents Inbox Analyti…" at bounding box center [700, 429] width 1400 height 858
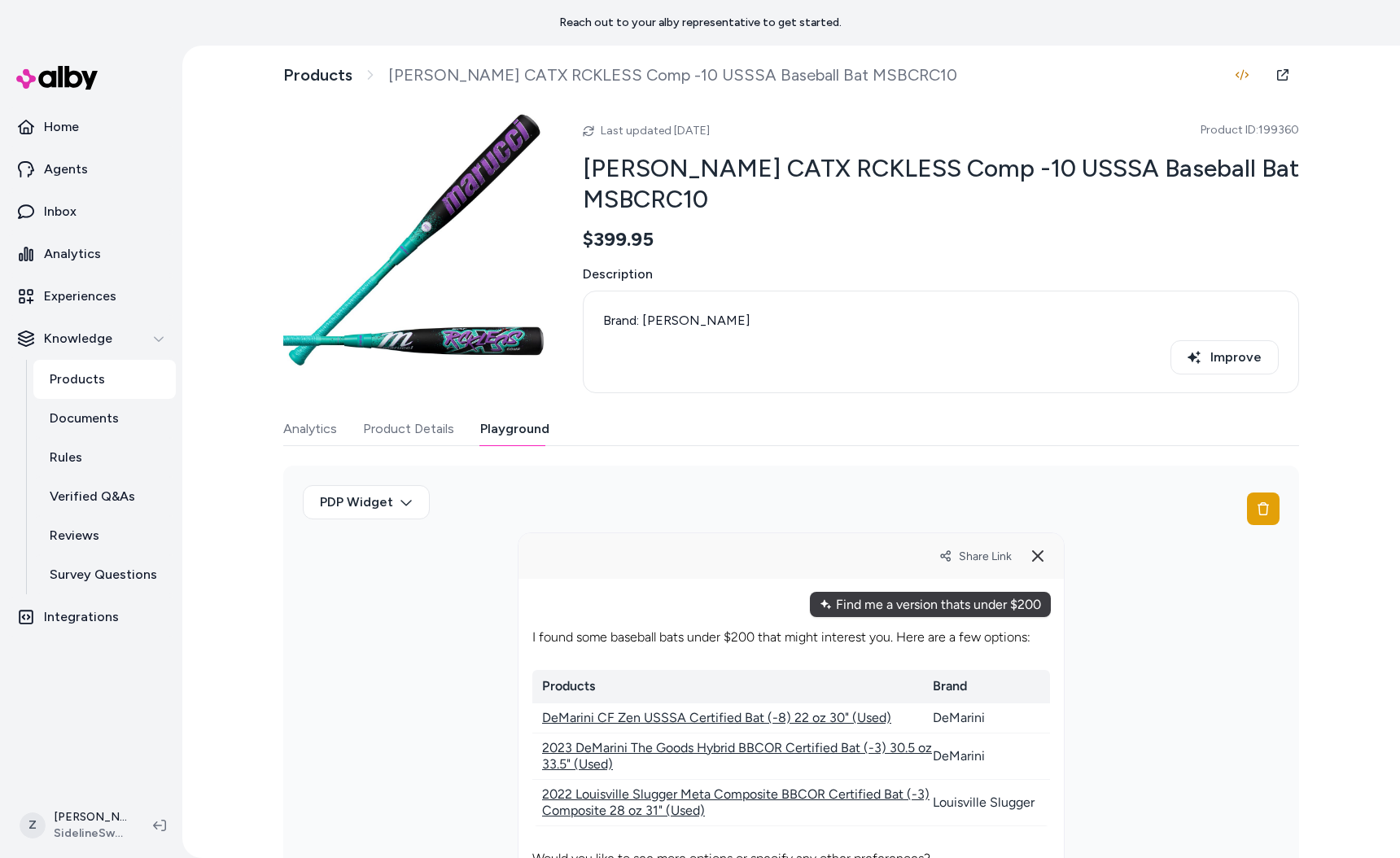
click at [424, 432] on button "Product Details" at bounding box center [408, 429] width 91 height 33
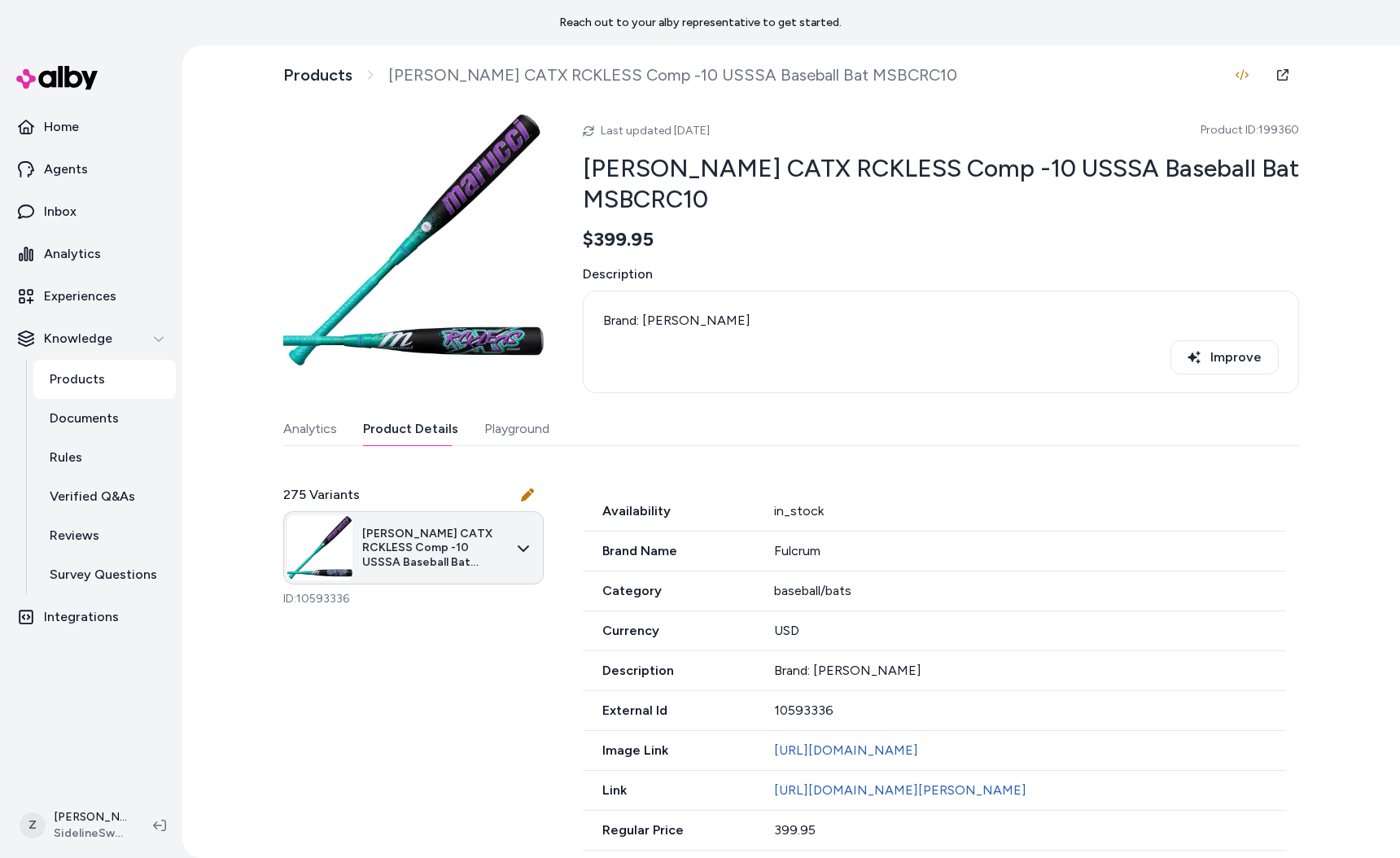
click at [389, 530] on html "Reach out to your alby representative to get started. Home Agents Inbox Analyti…" at bounding box center [700, 429] width 1400 height 858
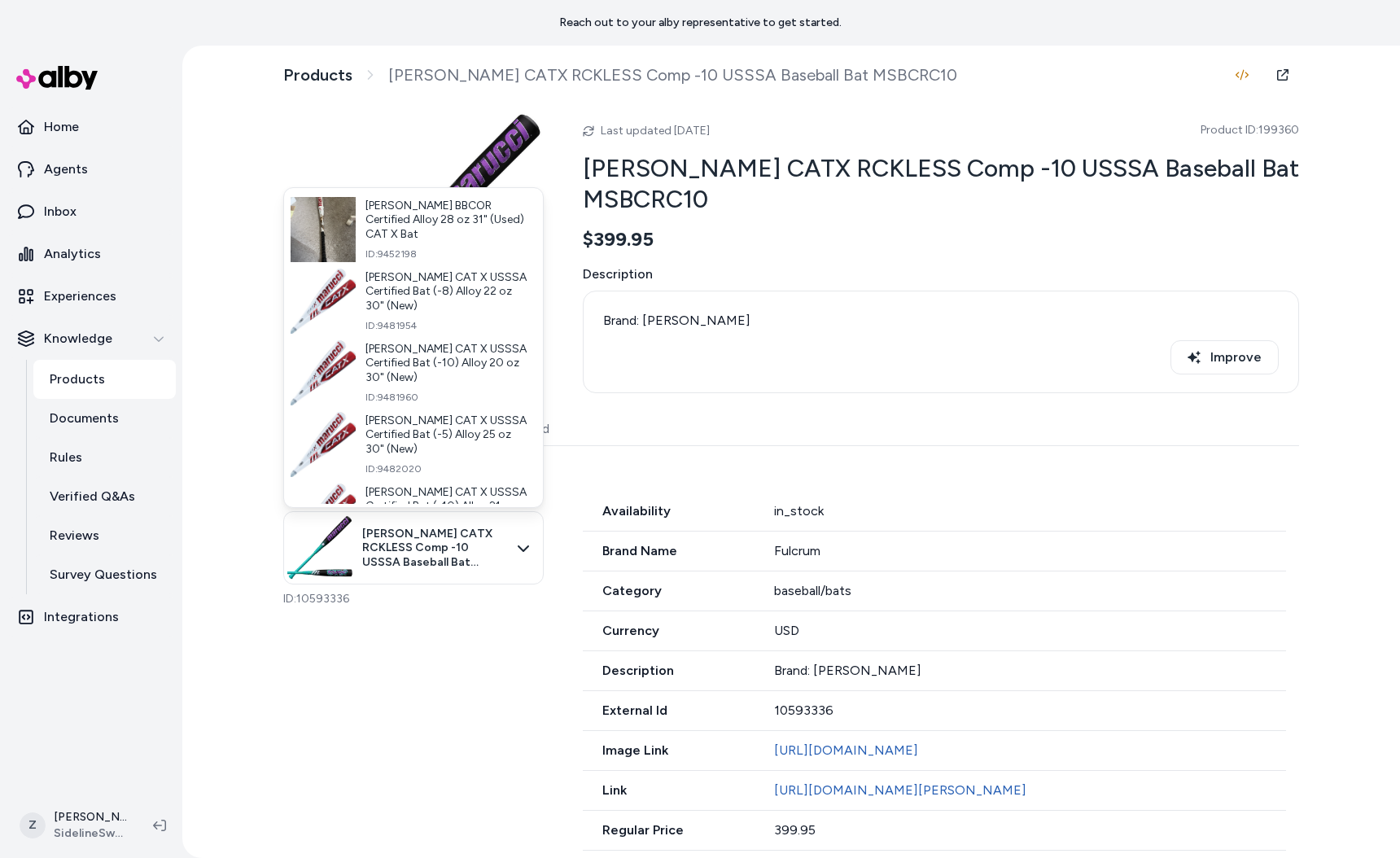
scroll to position [11897, 0]
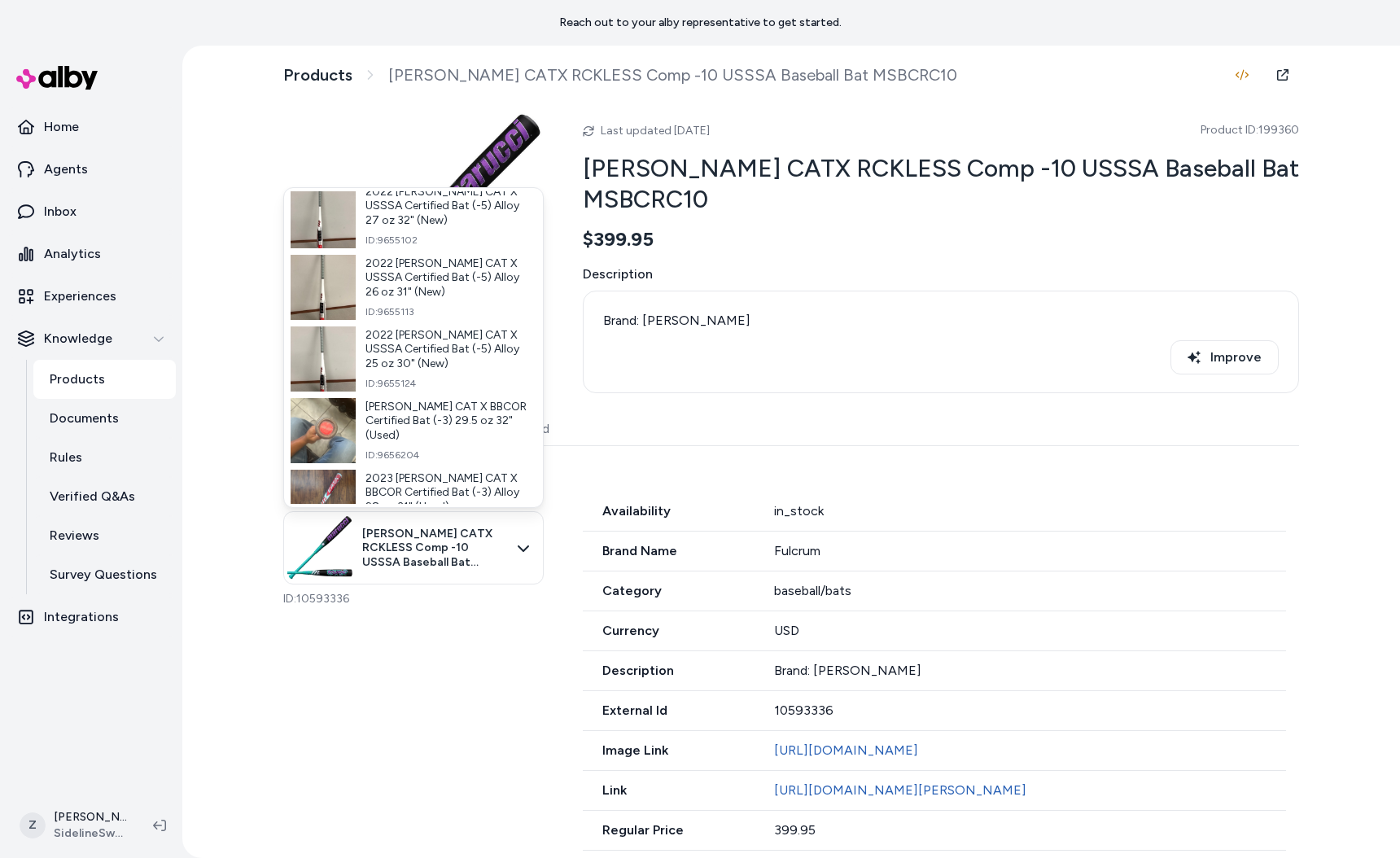
click at [902, 552] on html "Reach out to your alby representative to get started. Home Agents Inbox Analyti…" at bounding box center [700, 429] width 1400 height 858
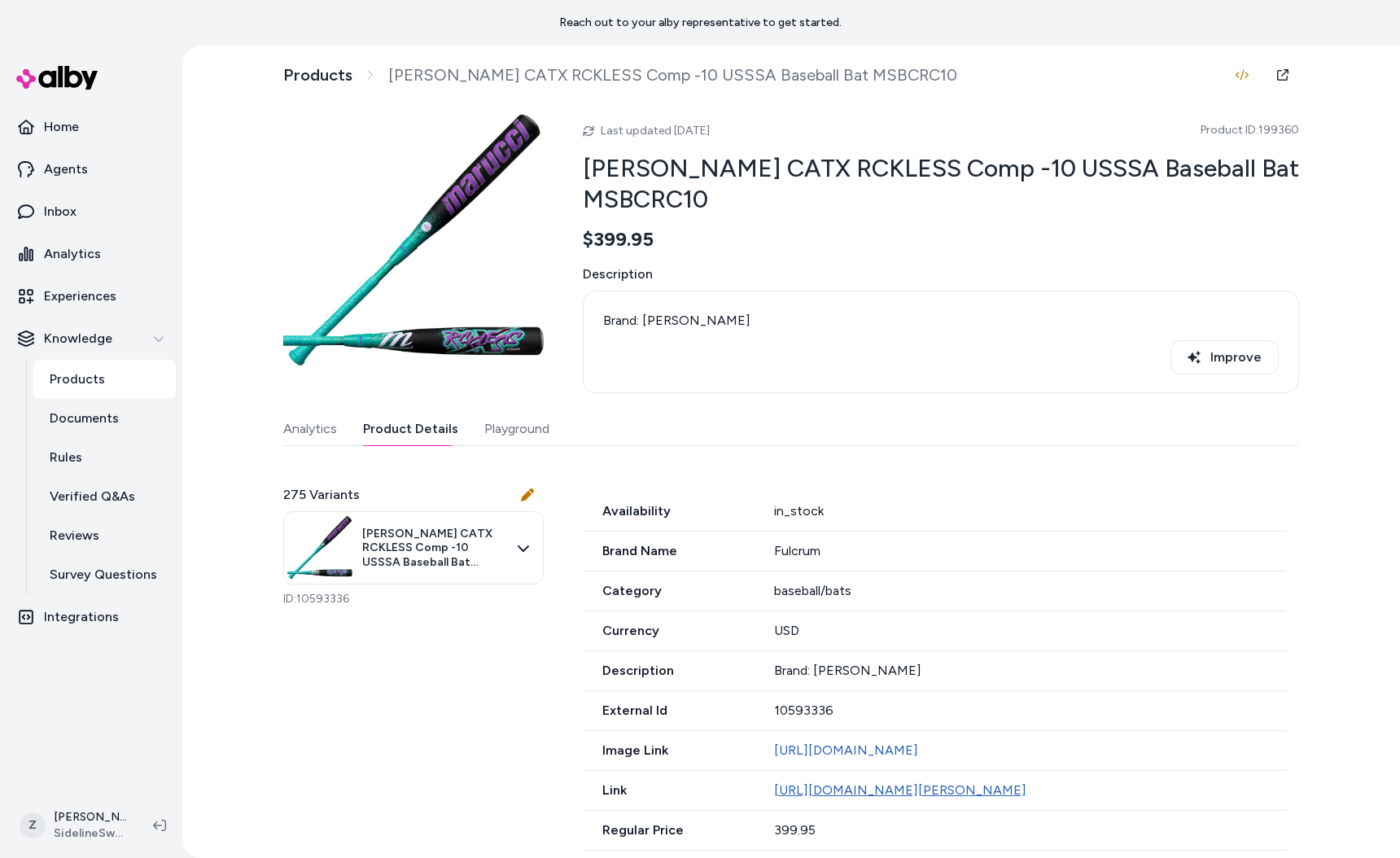
click at [862, 797] on link "[URL][DOMAIN_NAME][PERSON_NAME]" at bounding box center [900, 789] width 252 height 16
drag, startPoint x: 314, startPoint y: 491, endPoint x: 411, endPoint y: 493, distance: 97.0
click at [411, 493] on div "Products Marucci CATX RCKLESS Comp -10 USSSA Baseball Bat MSBCRC10 Last updated…" at bounding box center [790, 452] width 1217 height 812
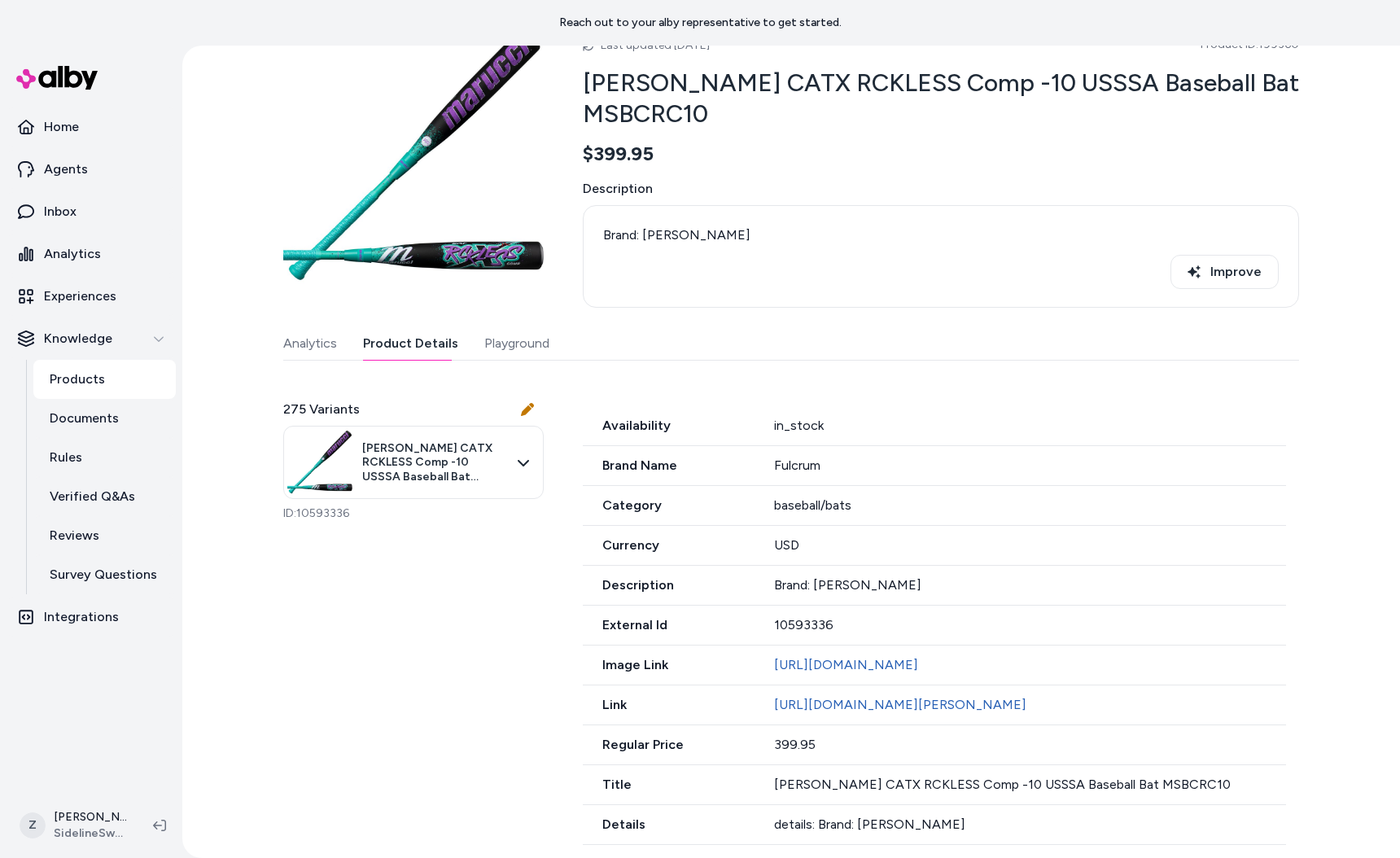
click at [770, 74] on h2 "[PERSON_NAME] CATX RCKLESS Comp -10 USSSA Baseball Bat MSBCRC10" at bounding box center [941, 98] width 716 height 61
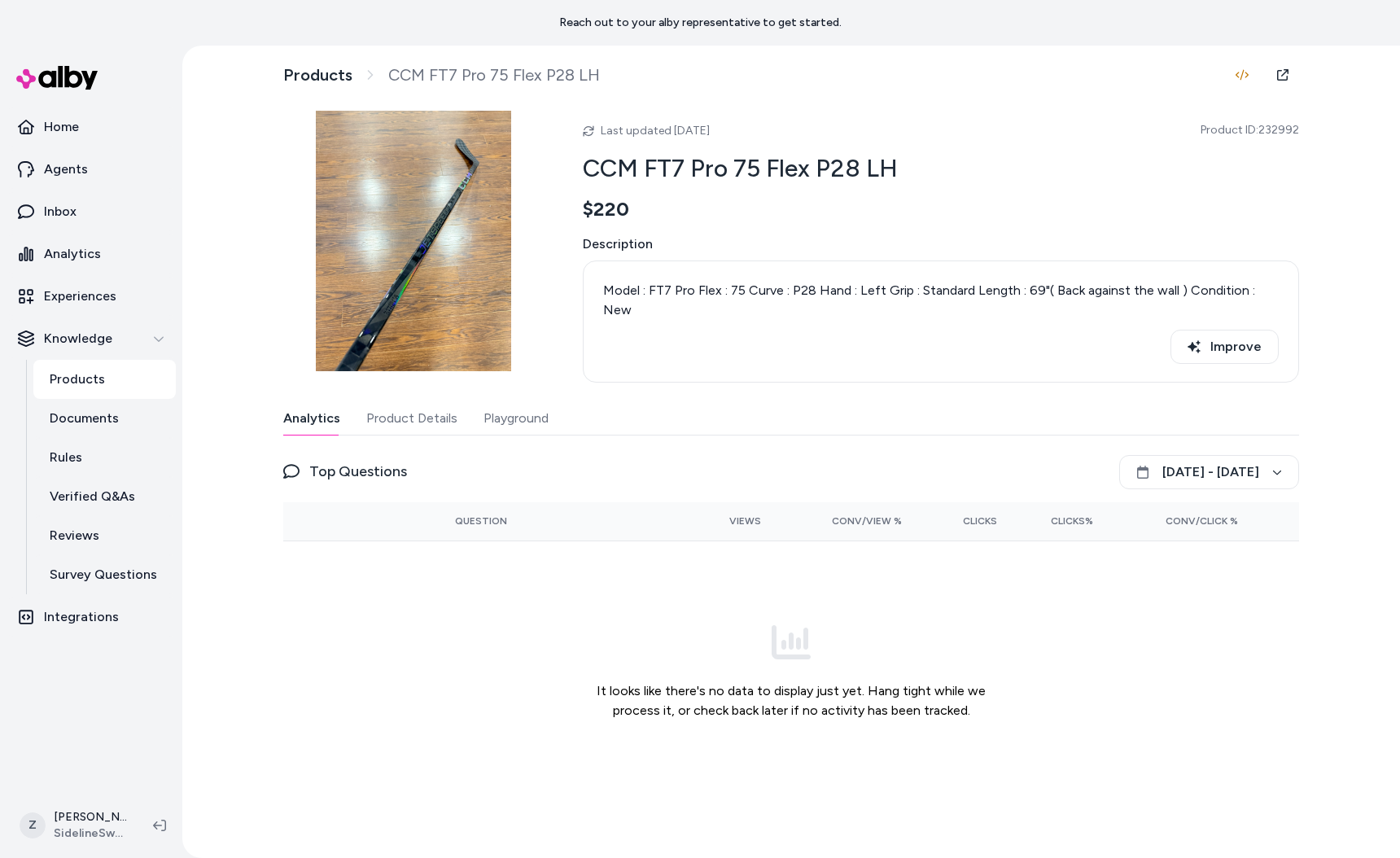
click at [521, 424] on button "Playground" at bounding box center [516, 418] width 65 height 33
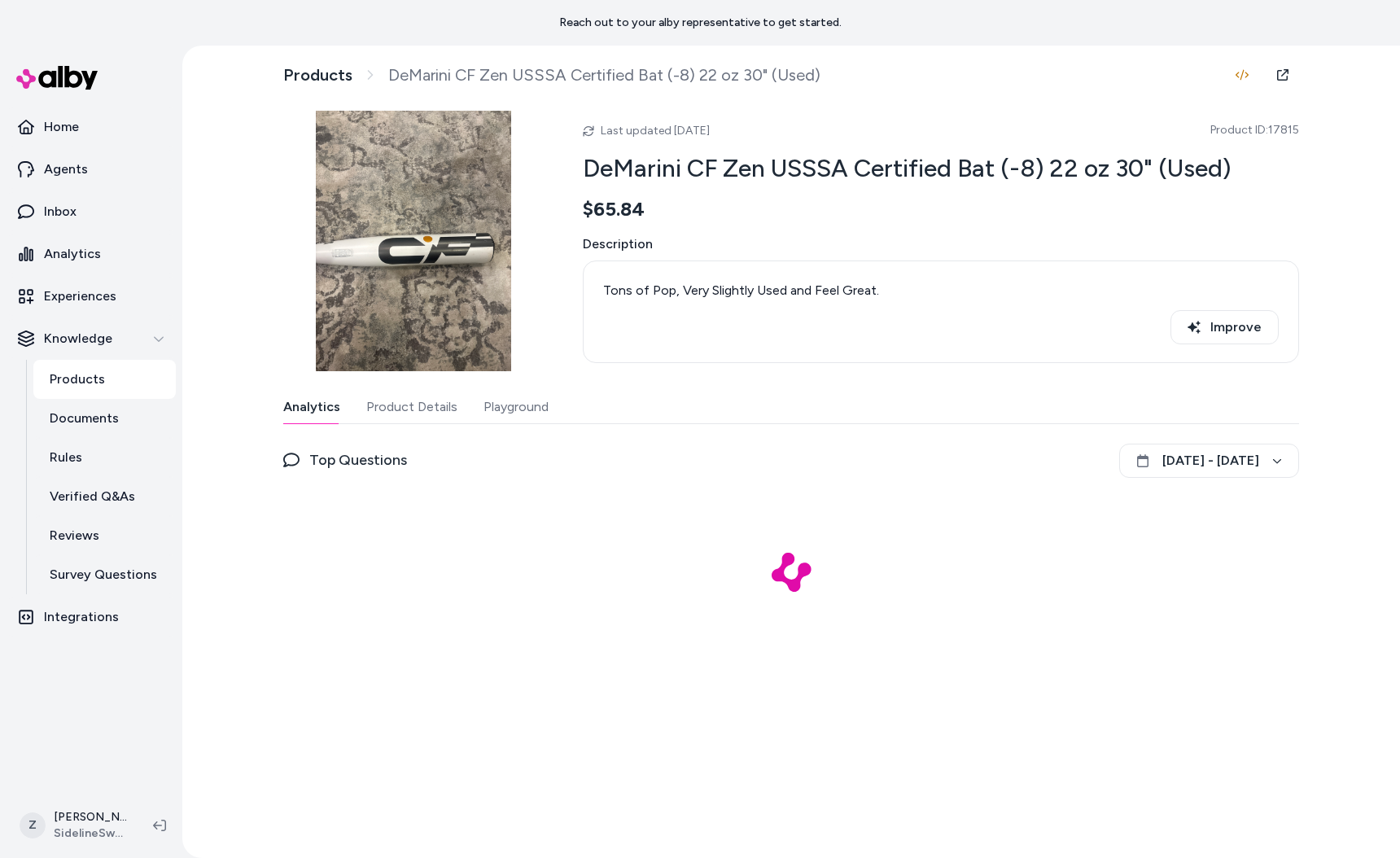
click at [466, 420] on div "Analytics Product Details Playground" at bounding box center [791, 407] width 1016 height 34
click at [501, 413] on button "Playground" at bounding box center [516, 407] width 65 height 33
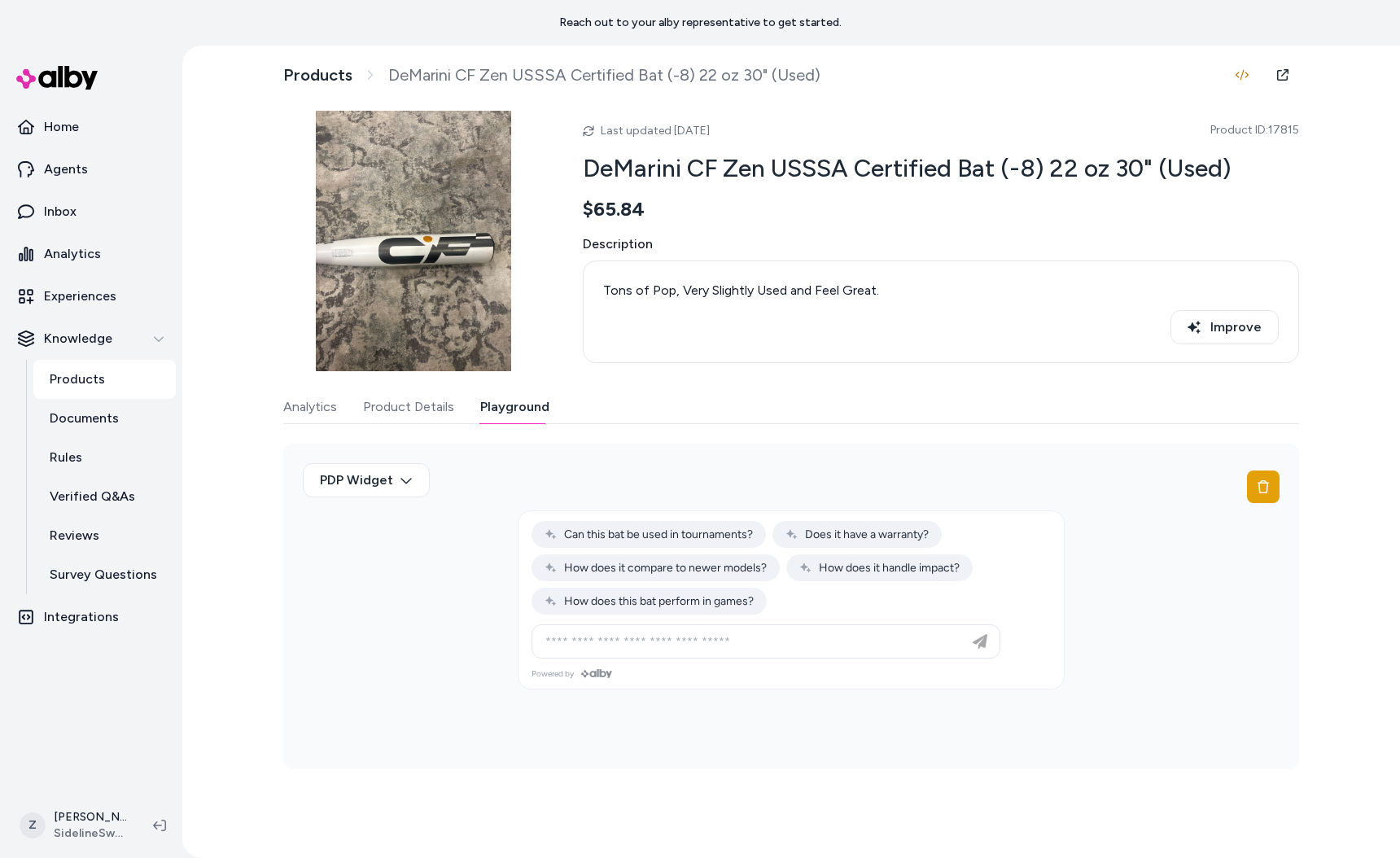
click at [12, 453] on div "Knowledge Products Documents Rules Verified Q&As Reviews Survey Questions" at bounding box center [91, 456] width 170 height 275
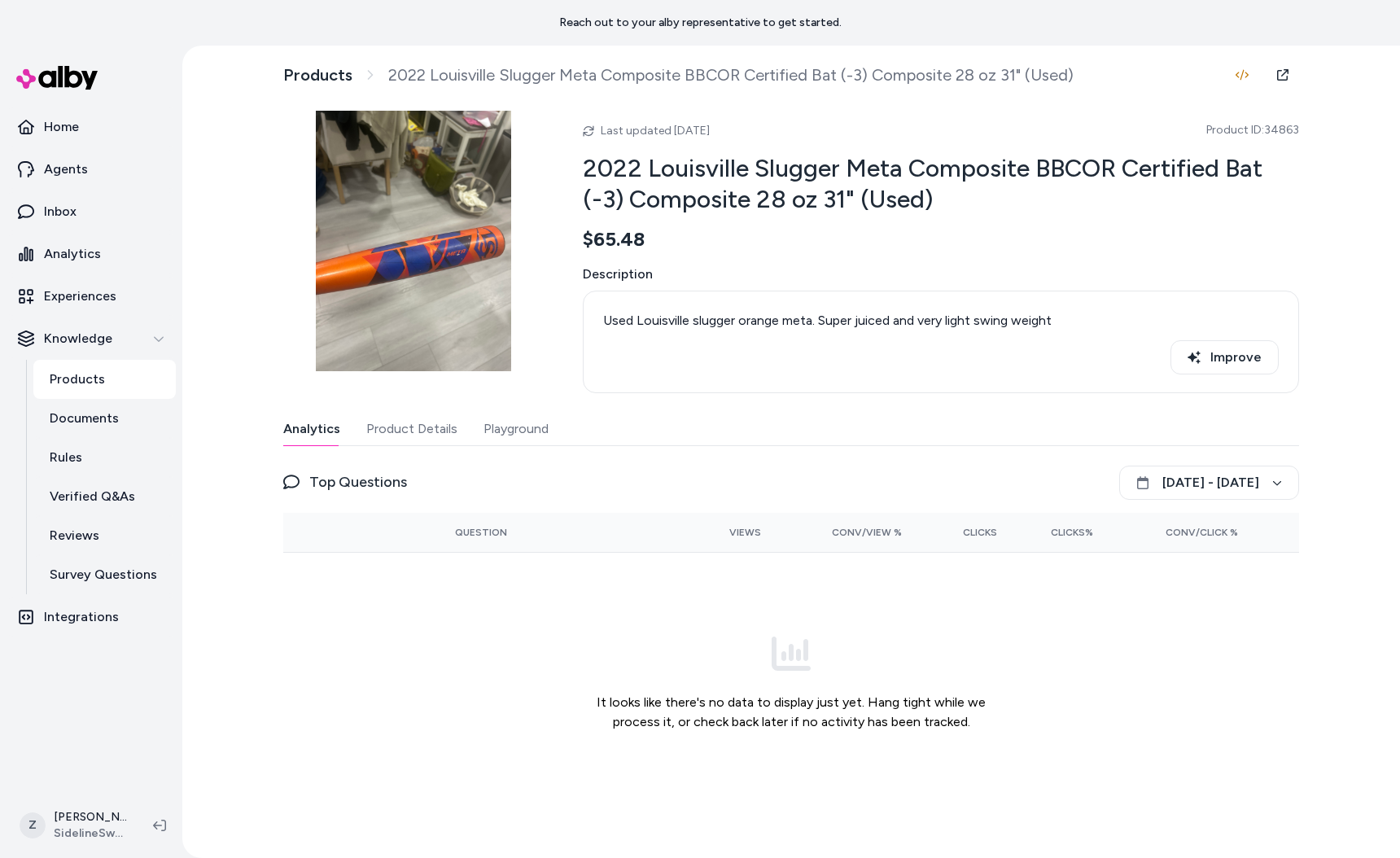
click at [502, 407] on div "Last updated [DATE] Product ID: 34863 2022 Louisville Slugger Meta Composite BB…" at bounding box center [791, 461] width 1016 height 702
click at [503, 420] on button "Playground" at bounding box center [516, 429] width 65 height 33
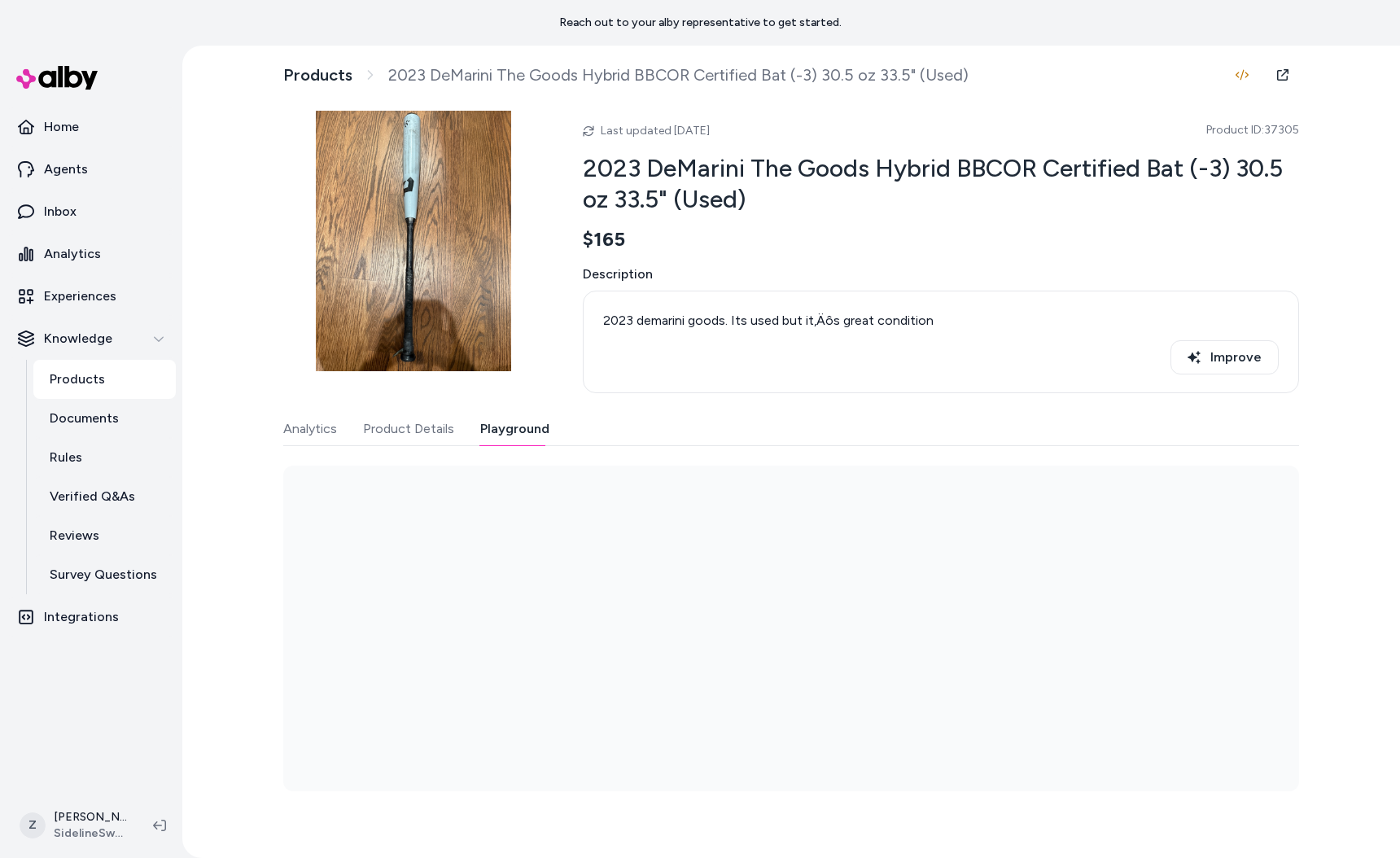
click at [526, 420] on button "Playground" at bounding box center [515, 429] width 69 height 33
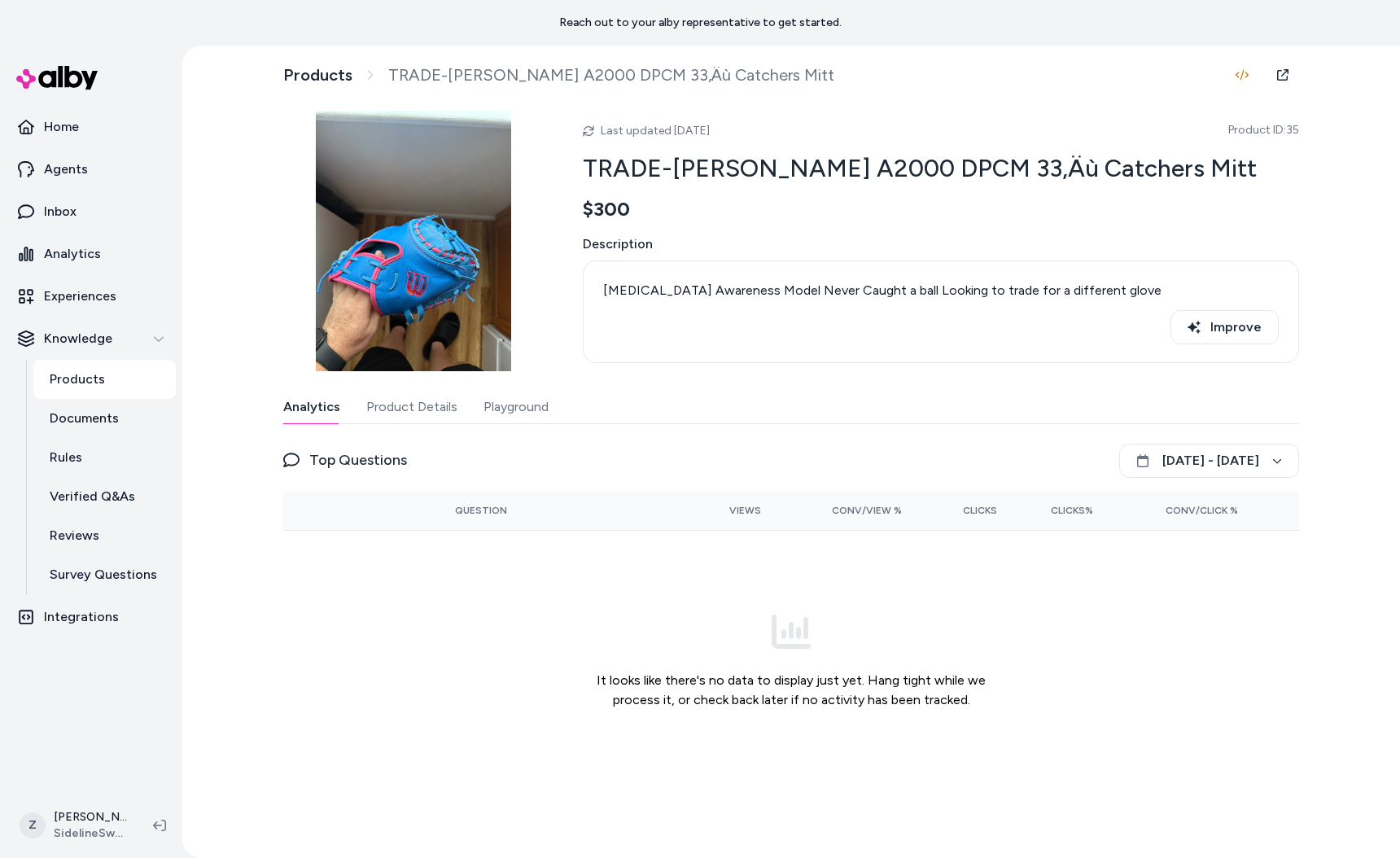
click at [518, 401] on button "Playground" at bounding box center [516, 407] width 65 height 33
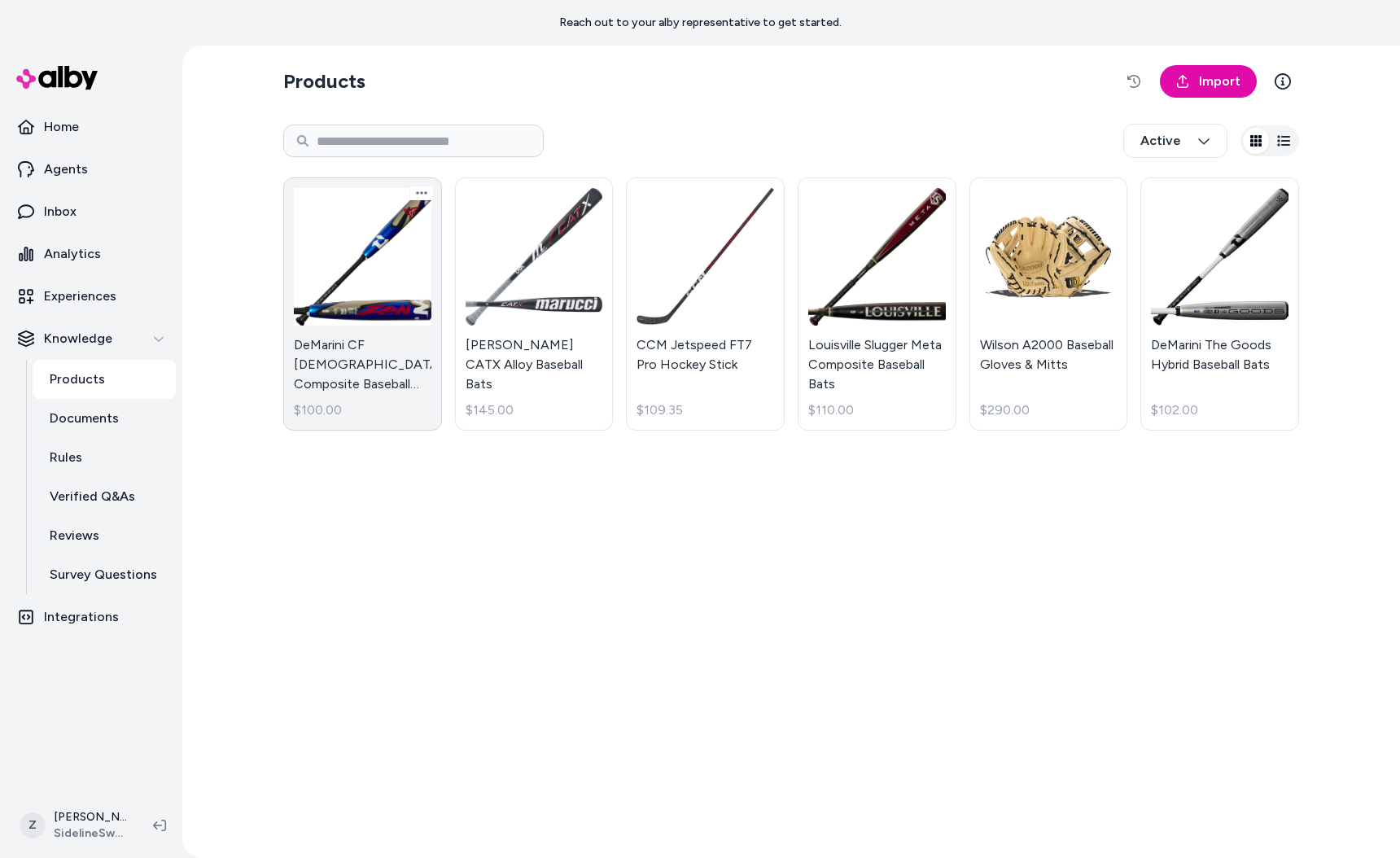
click at [426, 282] on link "DeMarini CF Zen Composite Baseball Bats $100.00" at bounding box center [363, 303] width 159 height 253
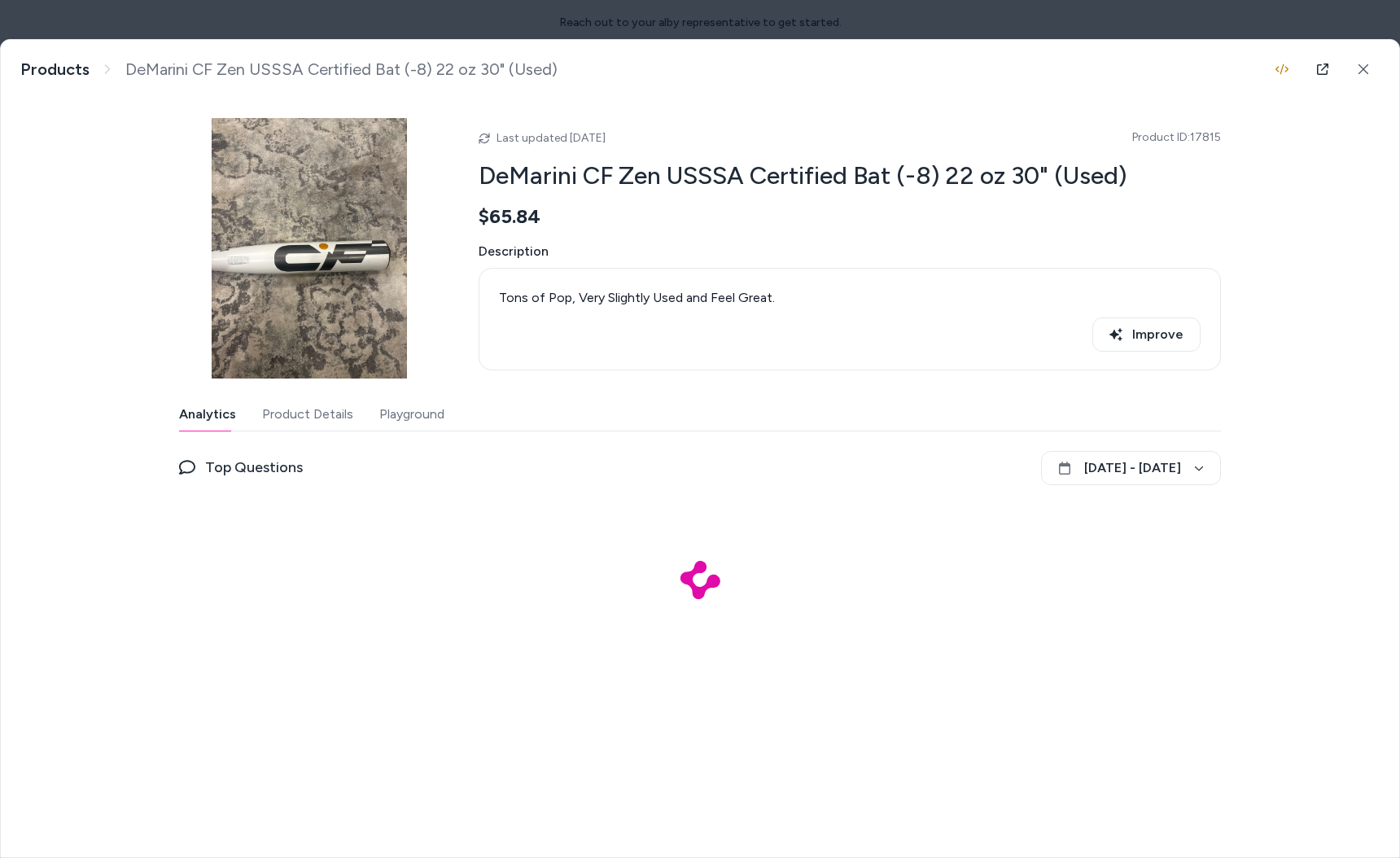
click at [339, 424] on button "Product Details" at bounding box center [307, 415] width 91 height 33
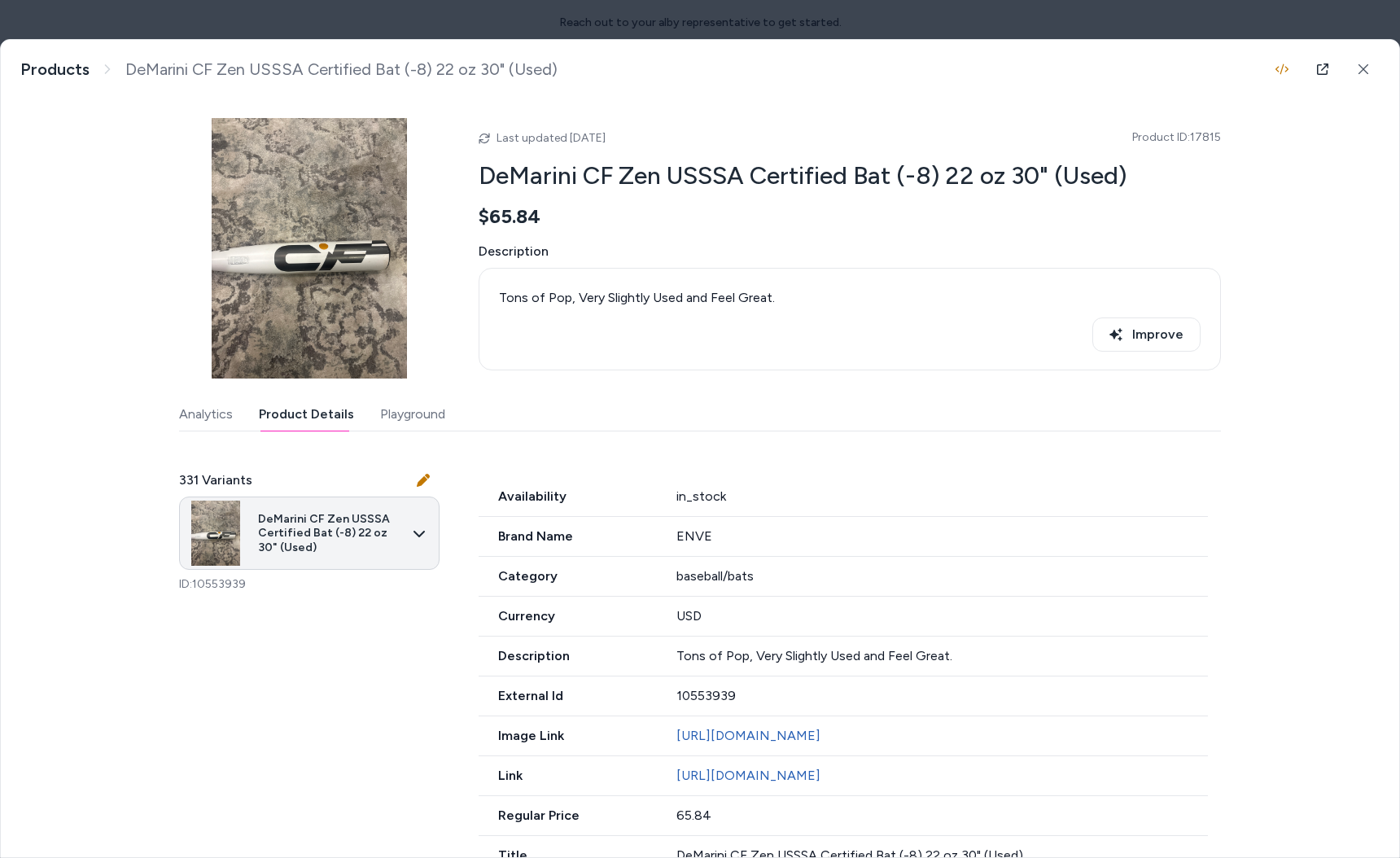
click at [327, 513] on body "Reach out to your alby representative to get started. Home Agents Inbox Analyti…" at bounding box center [700, 429] width 1400 height 858
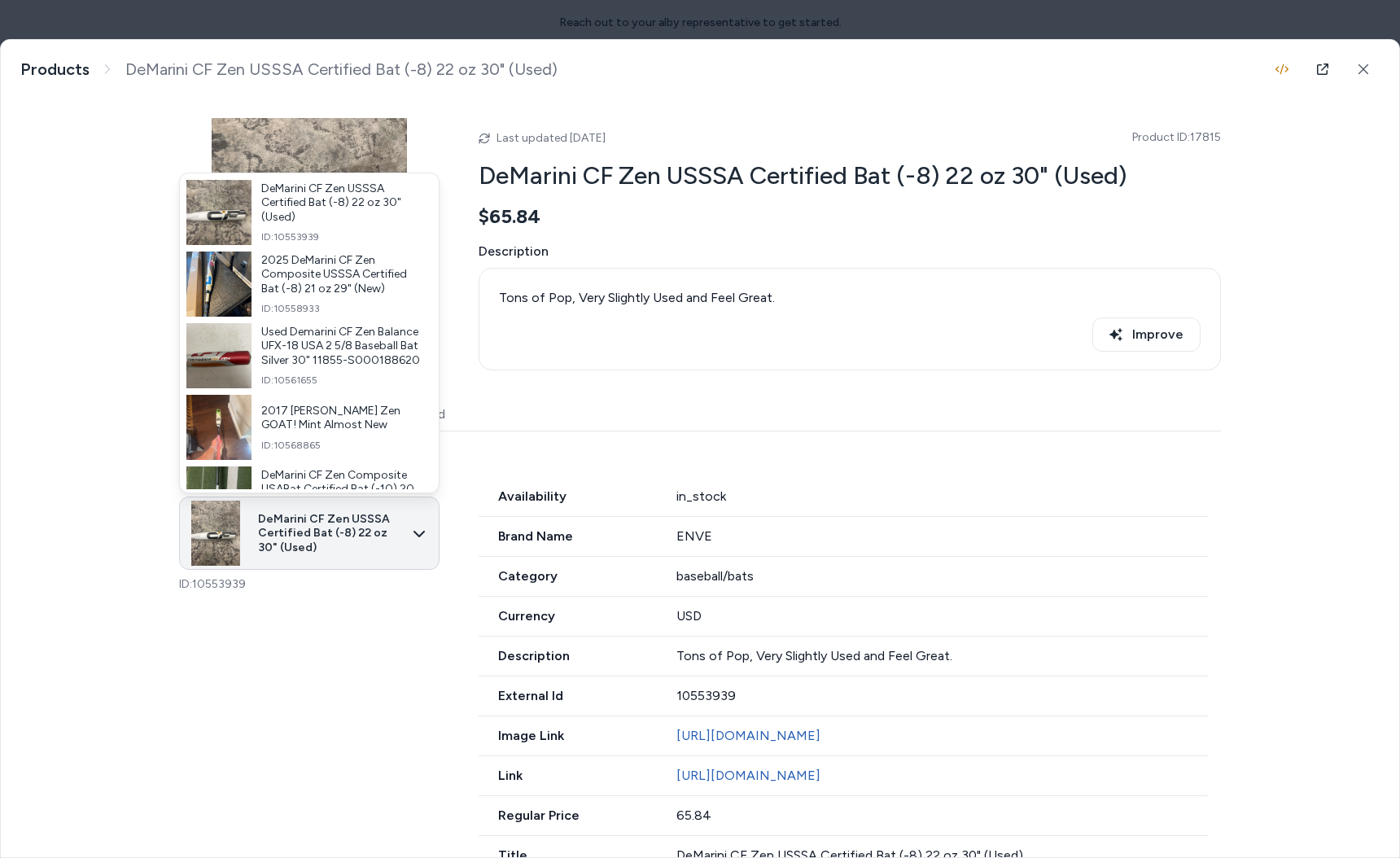
click at [327, 513] on div at bounding box center [700, 429] width 1400 height 858
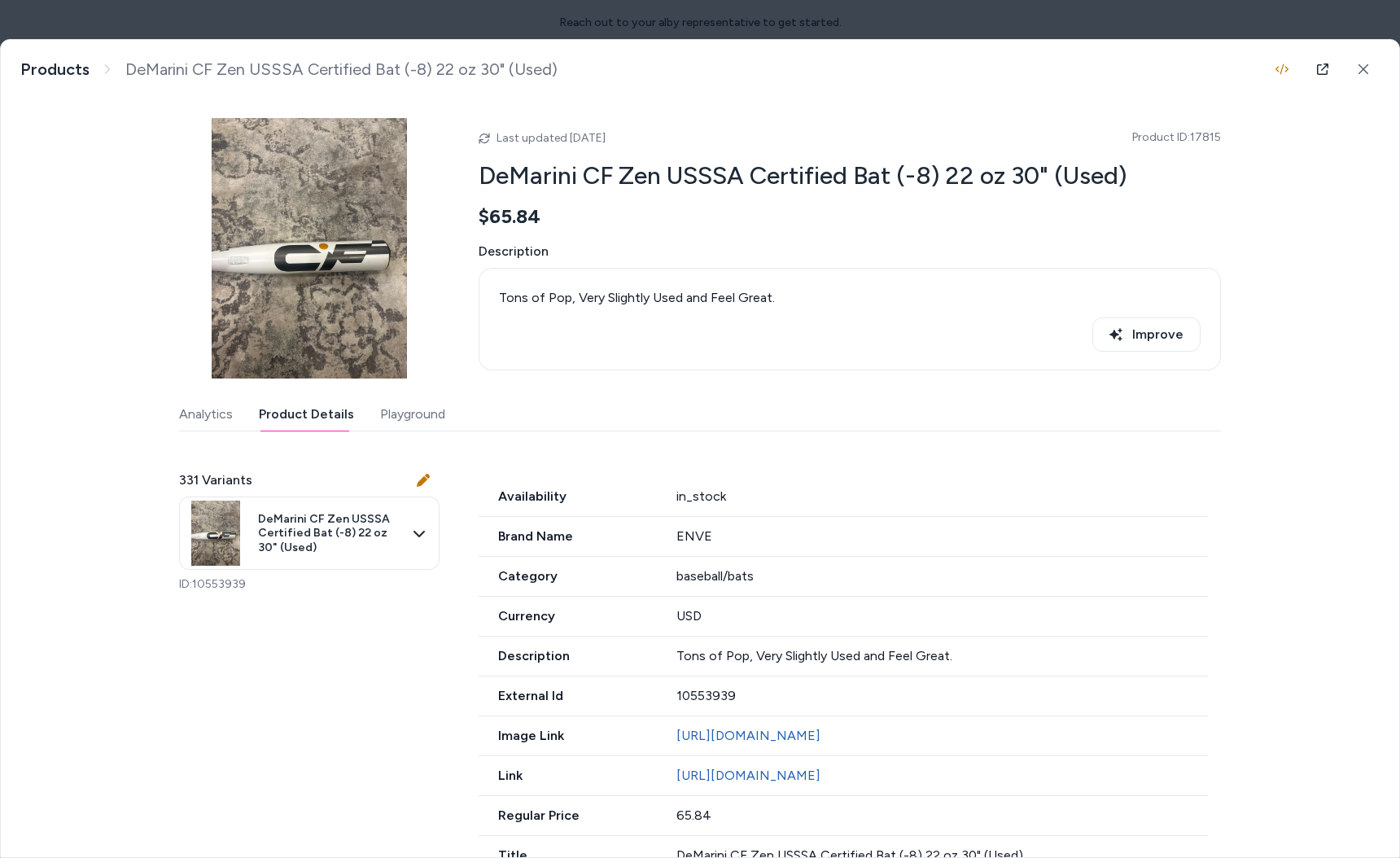
click at [230, 416] on button "Analytics" at bounding box center [206, 415] width 54 height 33
click at [328, 428] on button "Product Details" at bounding box center [307, 415] width 95 height 33
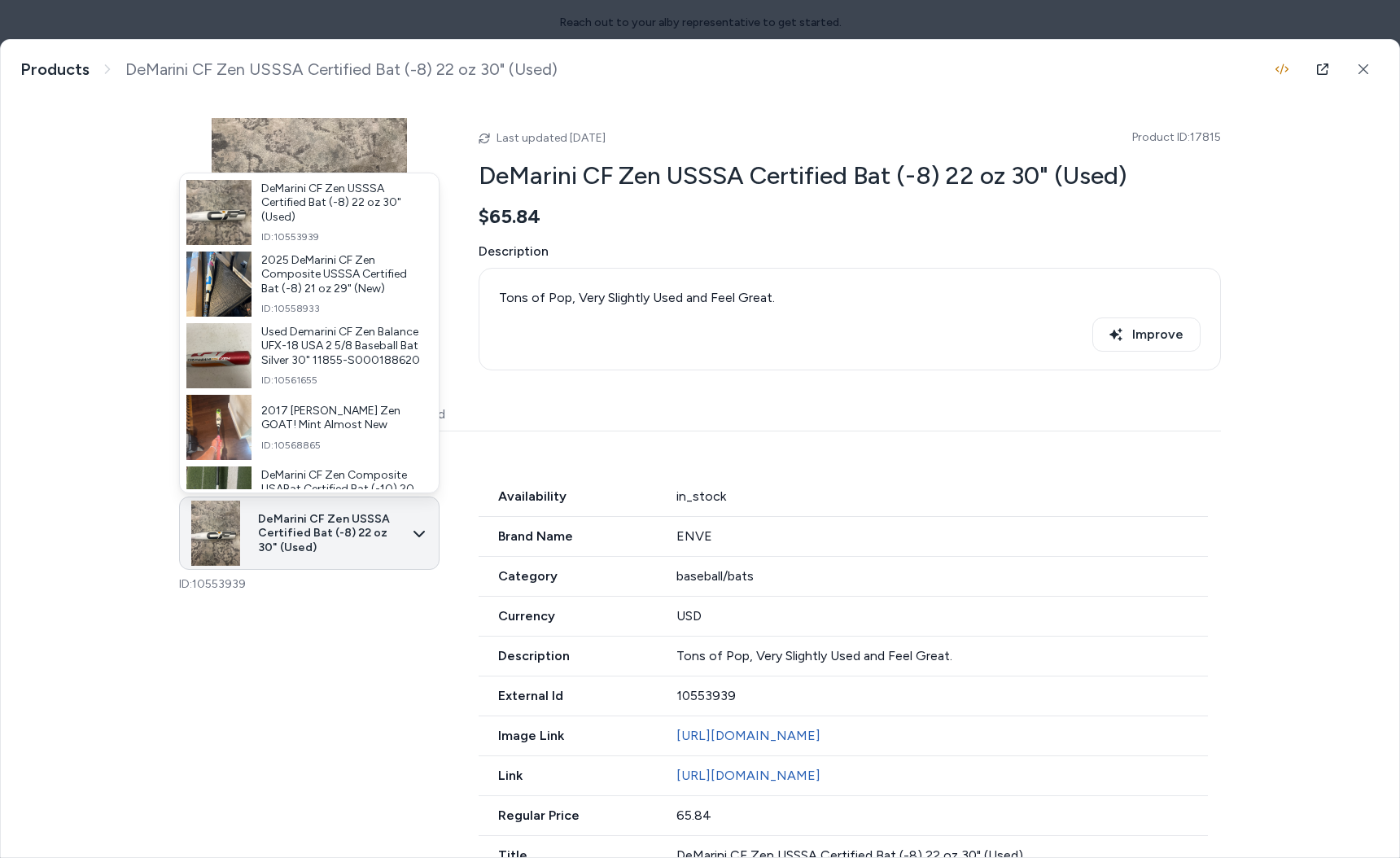
click at [323, 529] on body "Reach out to your alby representative to get started. Home Agents Inbox Analyti…" at bounding box center [700, 429] width 1400 height 858
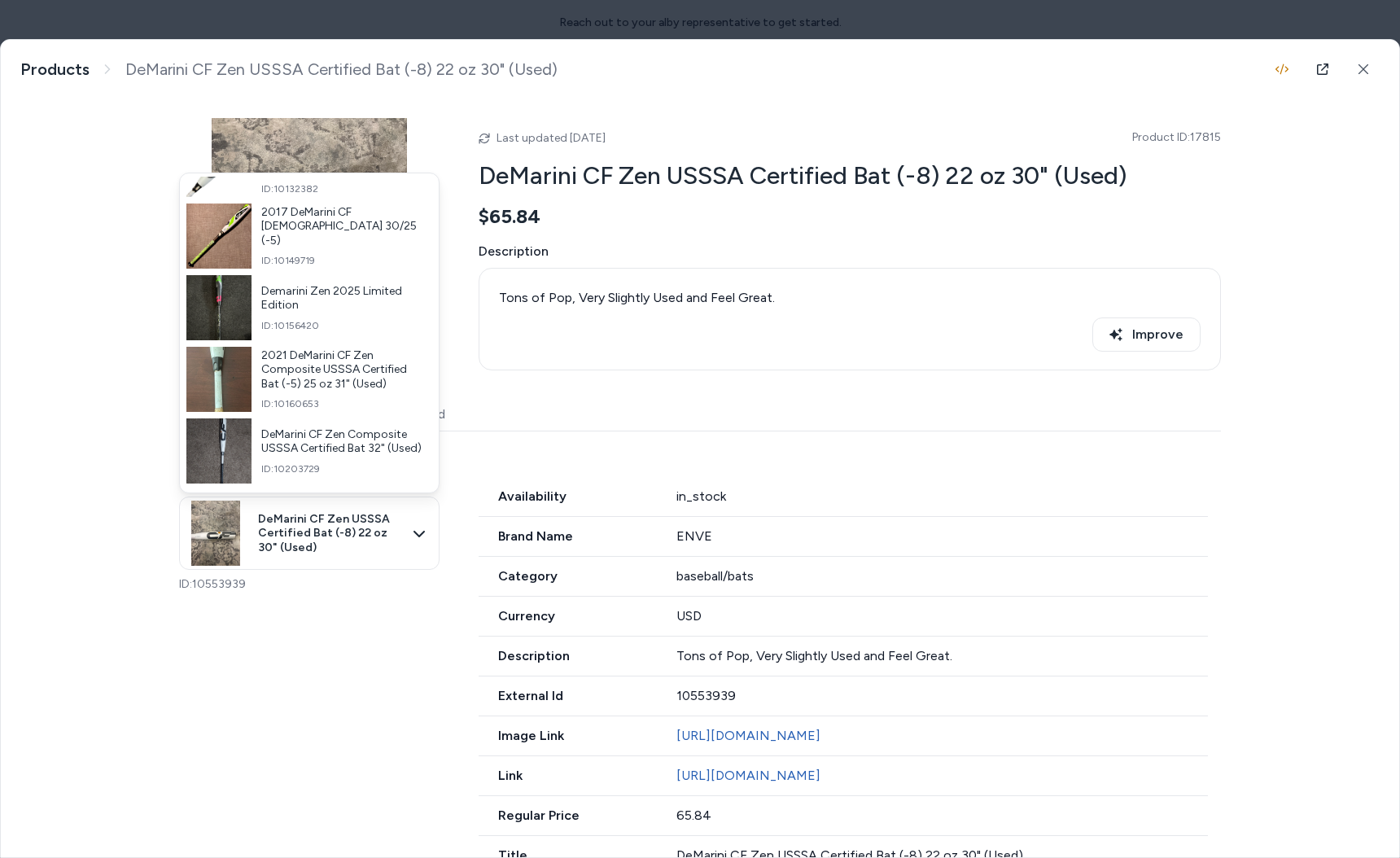
scroll to position [8522, 0]
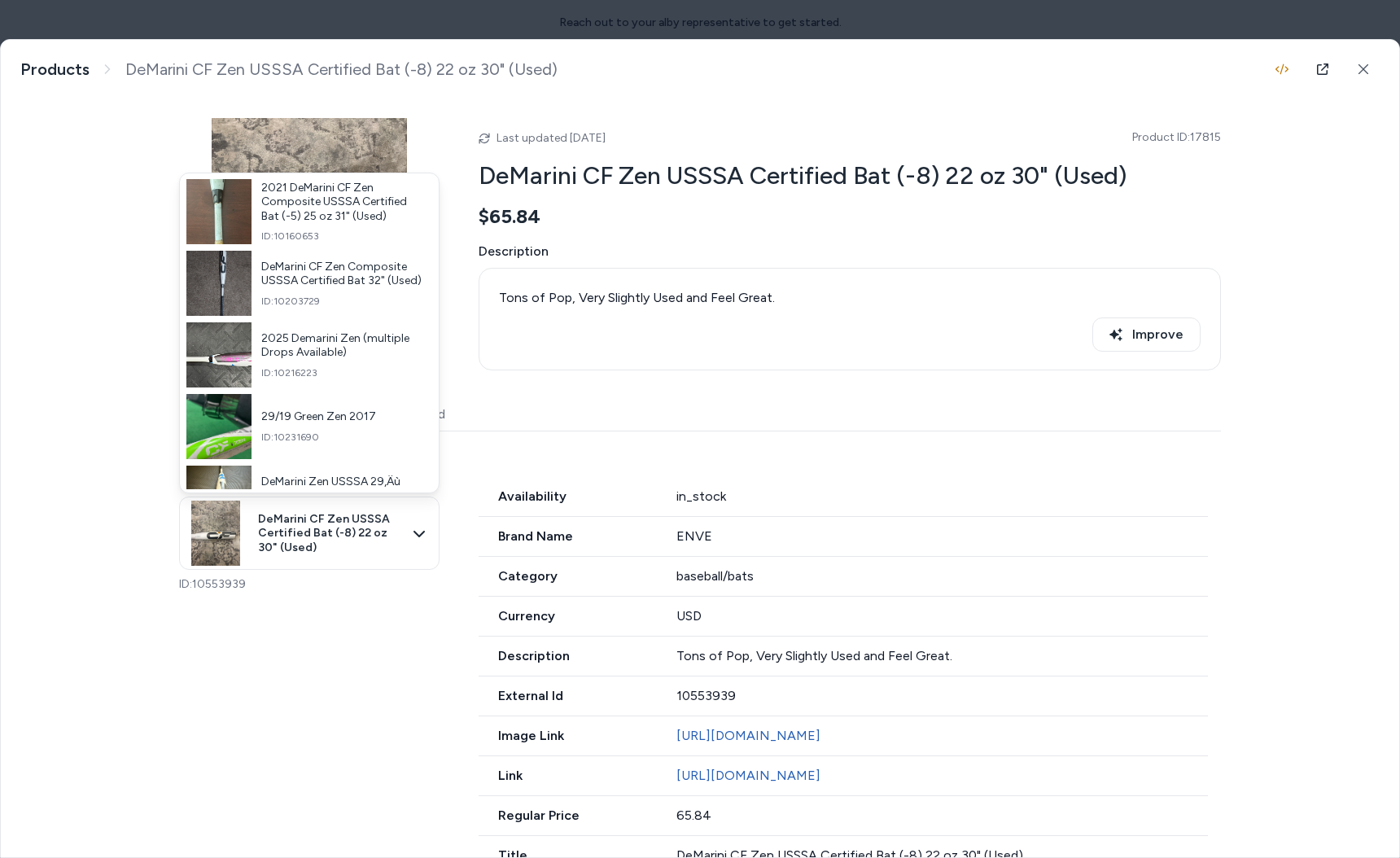
click at [525, 461] on div at bounding box center [700, 429] width 1400 height 858
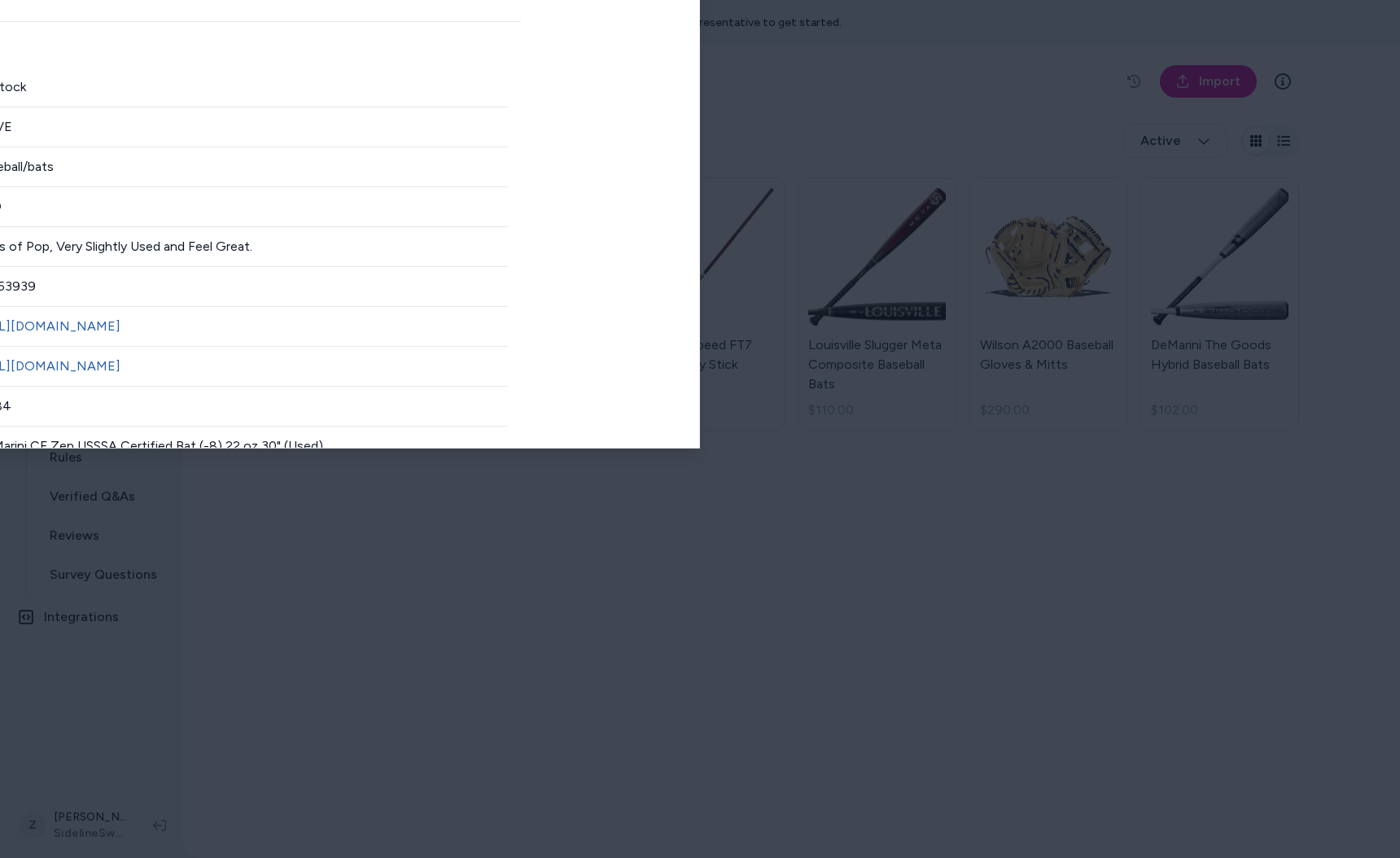
click at [1048, 2] on div at bounding box center [700, 429] width 1400 height 858
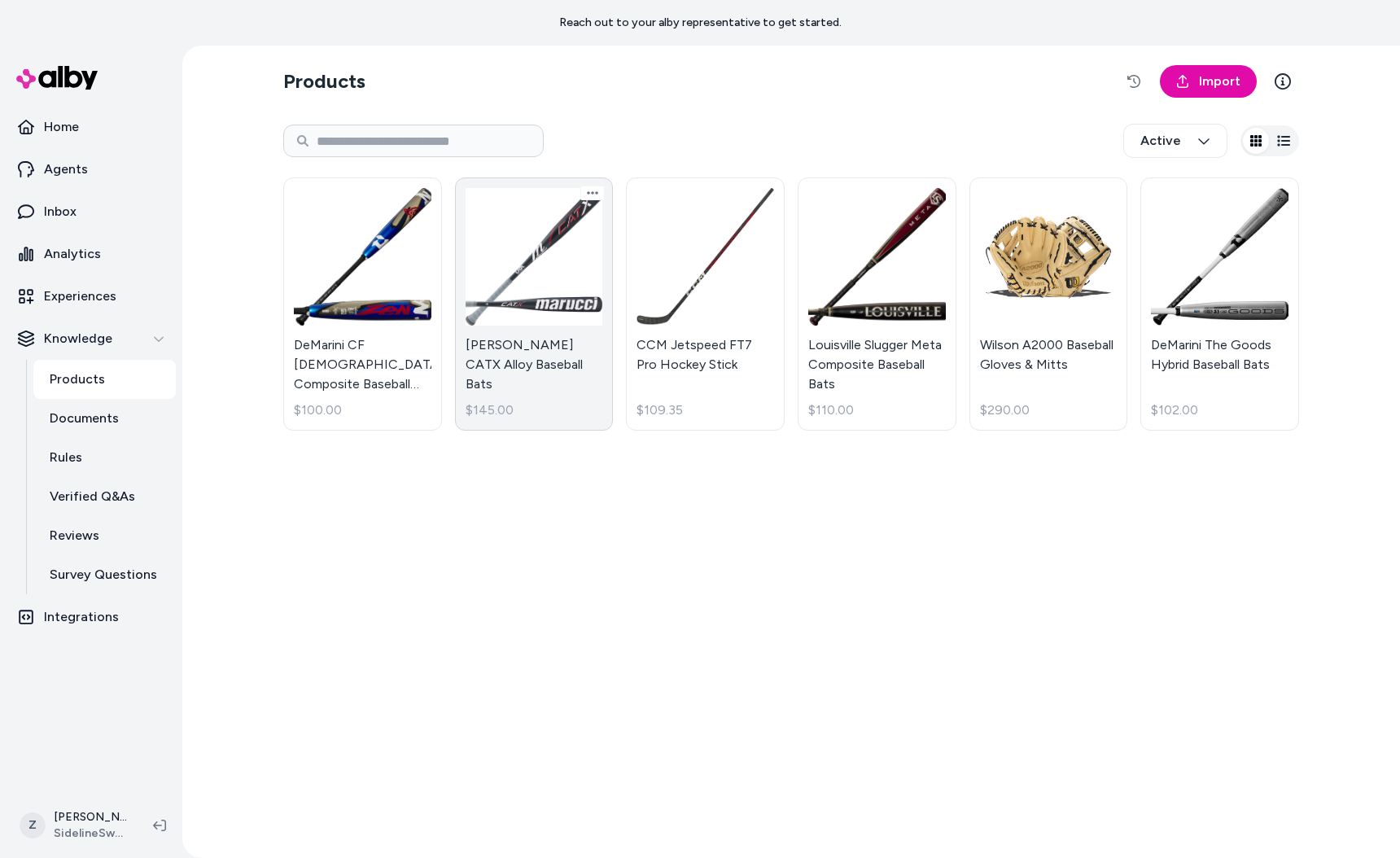
click at [508, 177] on link "[PERSON_NAME] CATX Alloy Baseball Bats $145.00" at bounding box center [534, 303] width 159 height 253
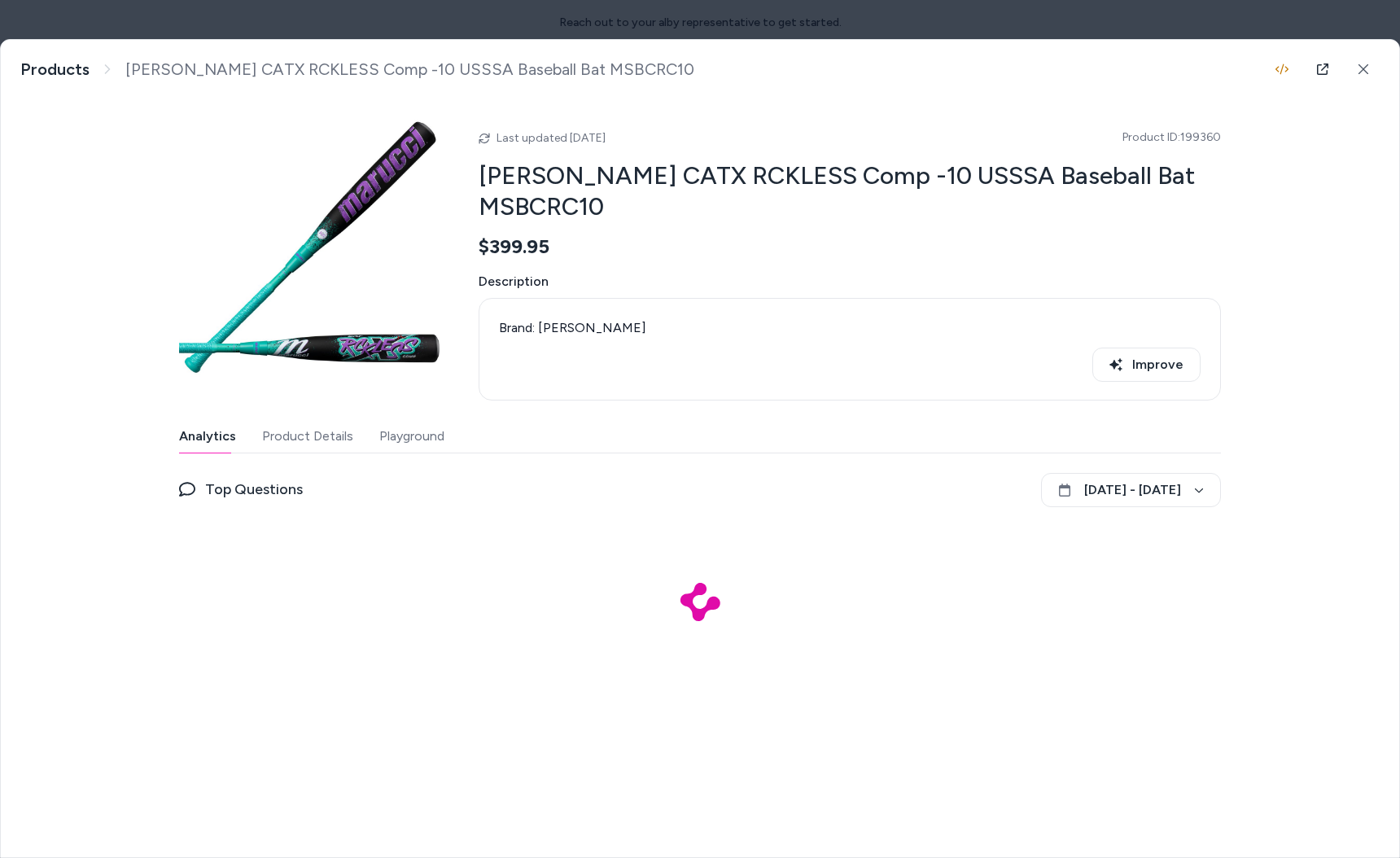
click at [307, 420] on button "Product Details" at bounding box center [307, 436] width 91 height 33
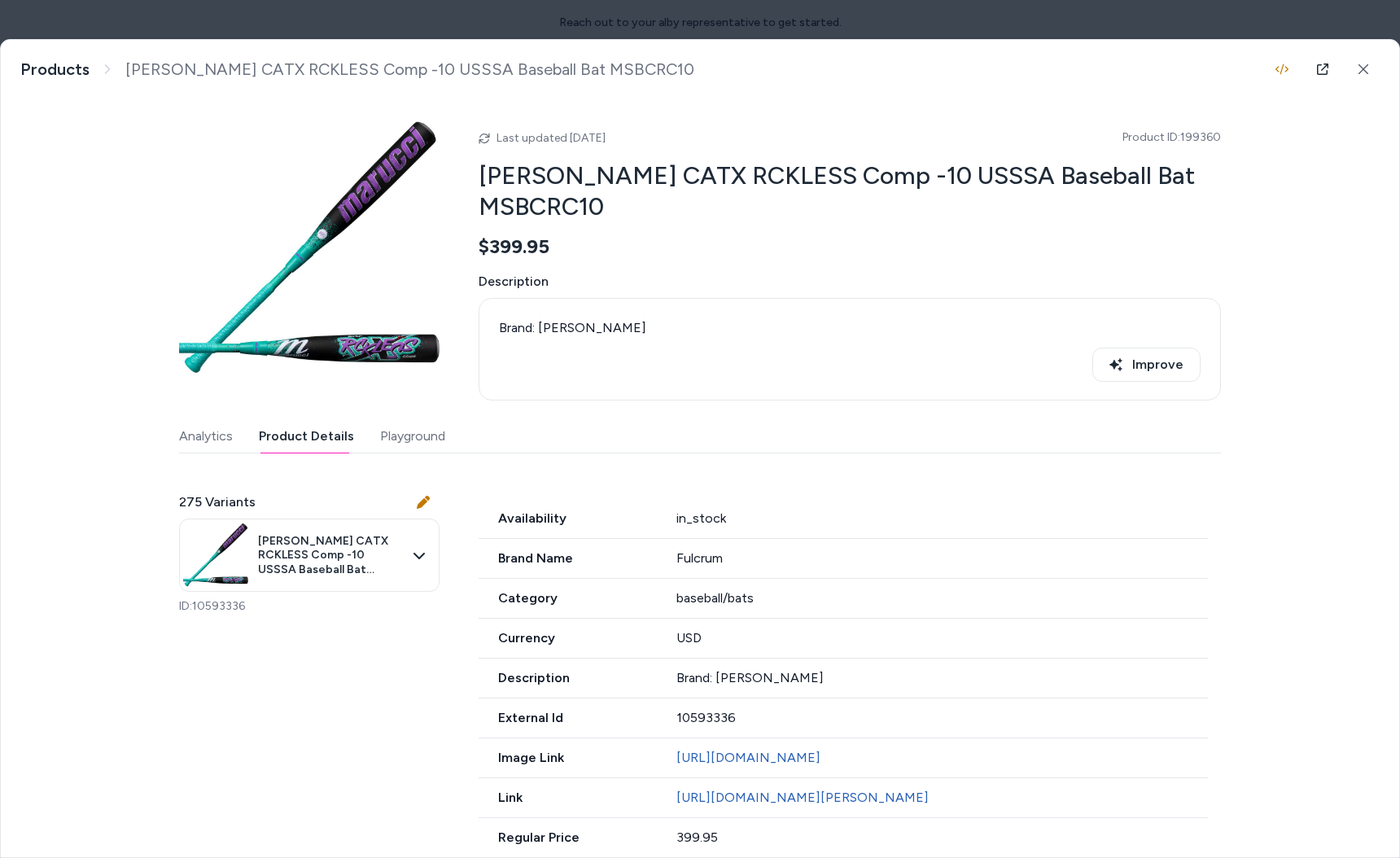
click at [311, 523] on body "Reach out to your alby representative to get started. Home Agents Inbox Analyti…" at bounding box center [700, 429] width 1400 height 858
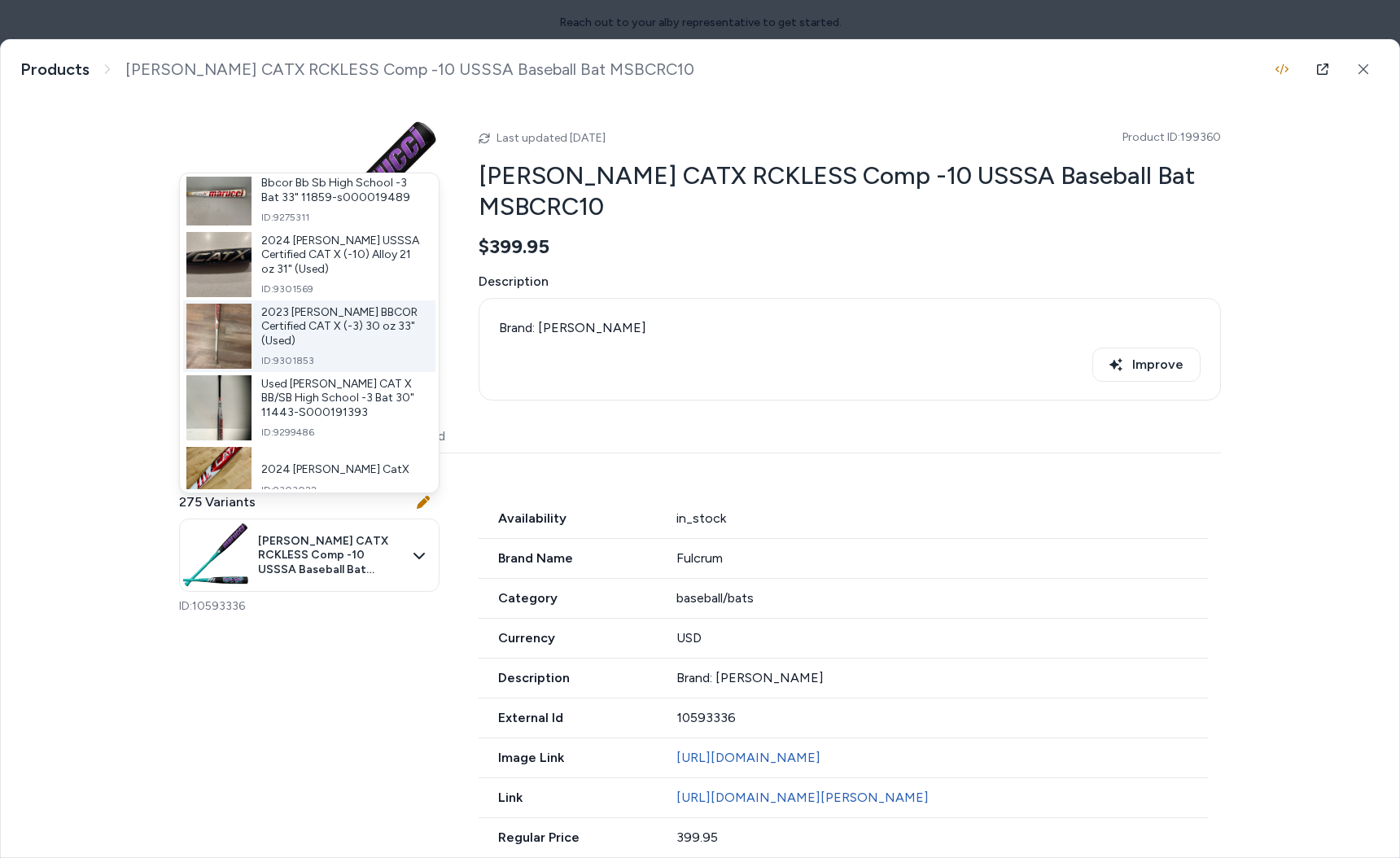
scroll to position [9104, 0]
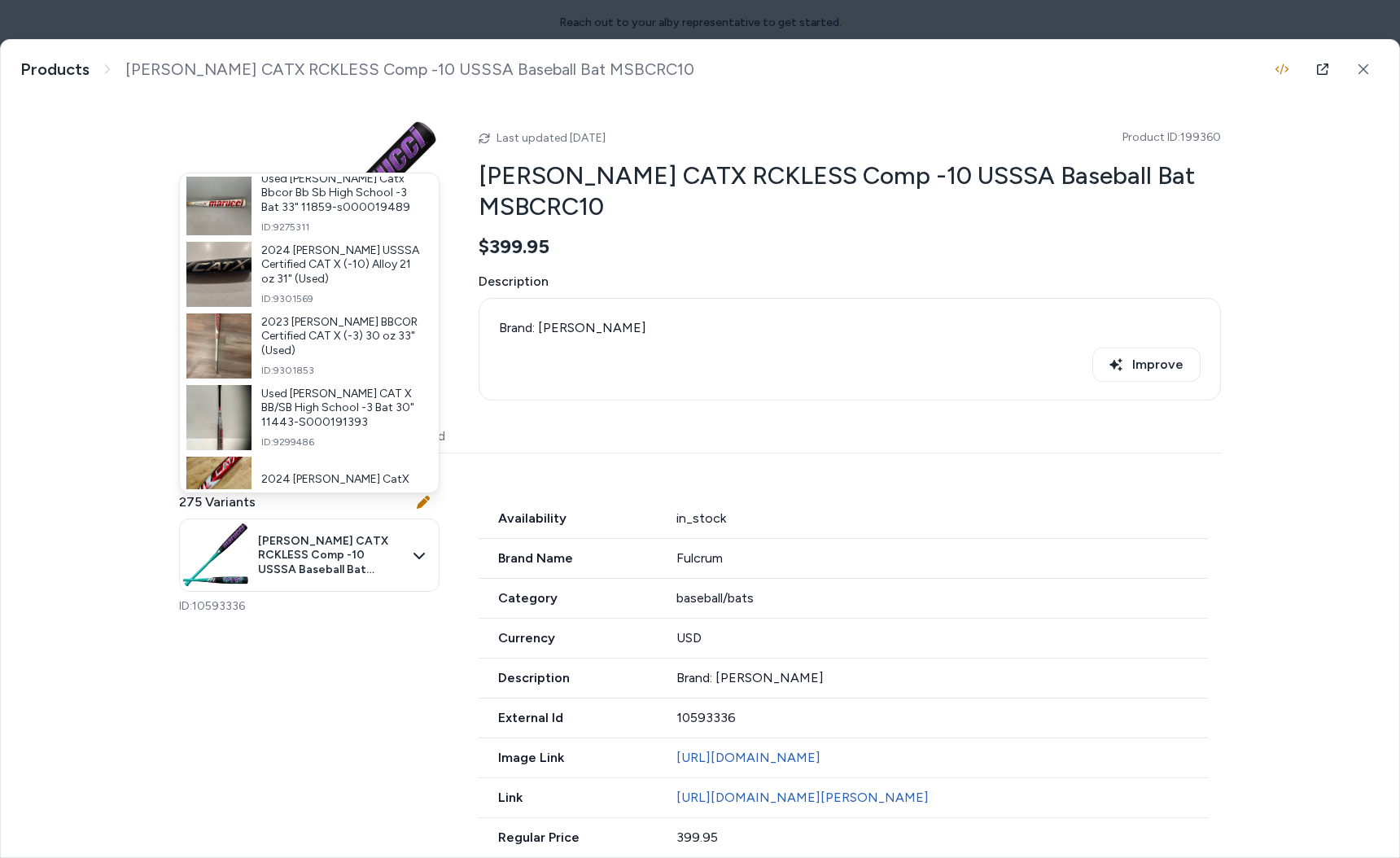
click at [493, 16] on div at bounding box center [700, 429] width 1400 height 858
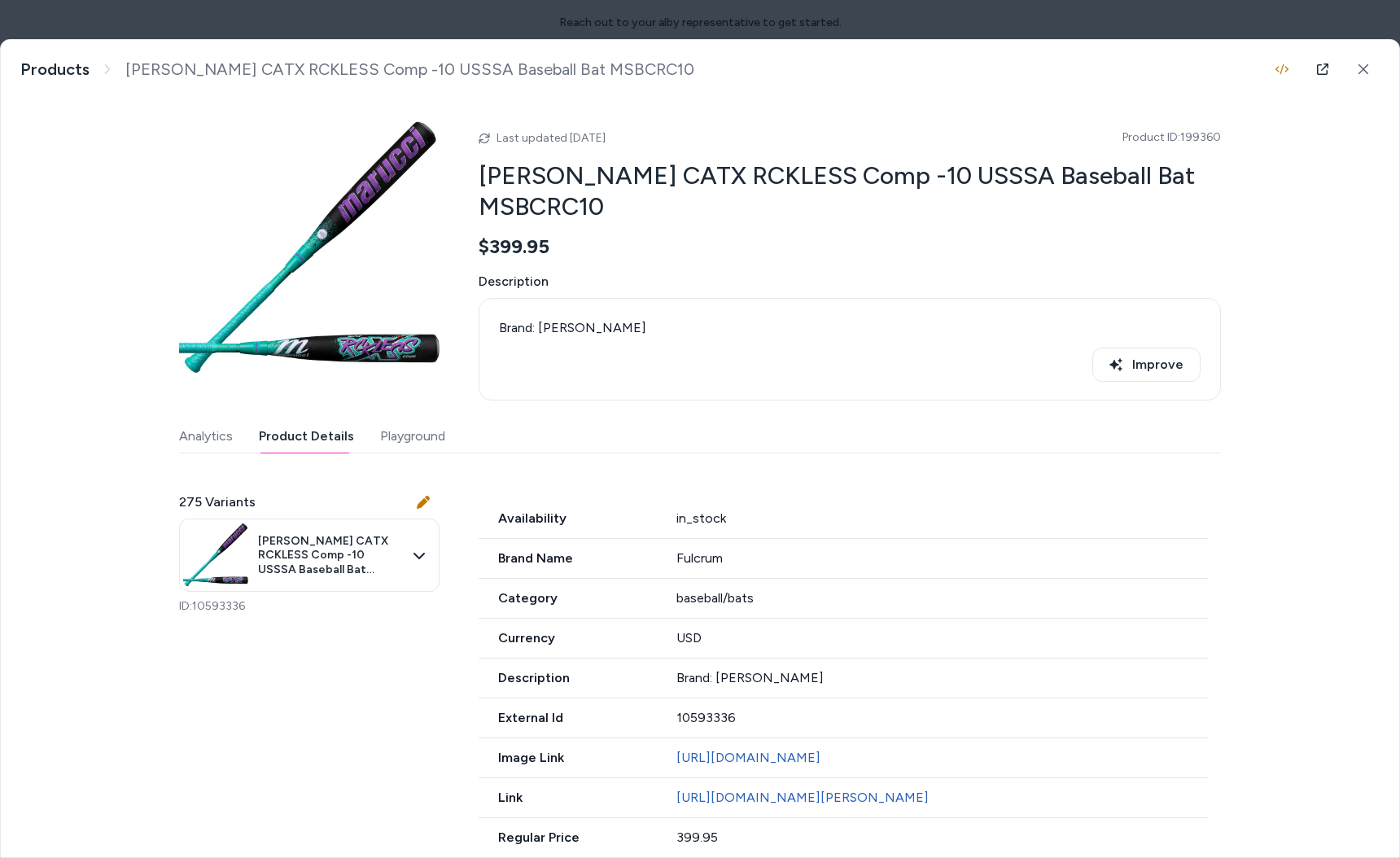
click at [500, 12] on body "Reach out to your alby representative to get started. Home Agents Inbox Analyti…" at bounding box center [700, 429] width 1400 height 858
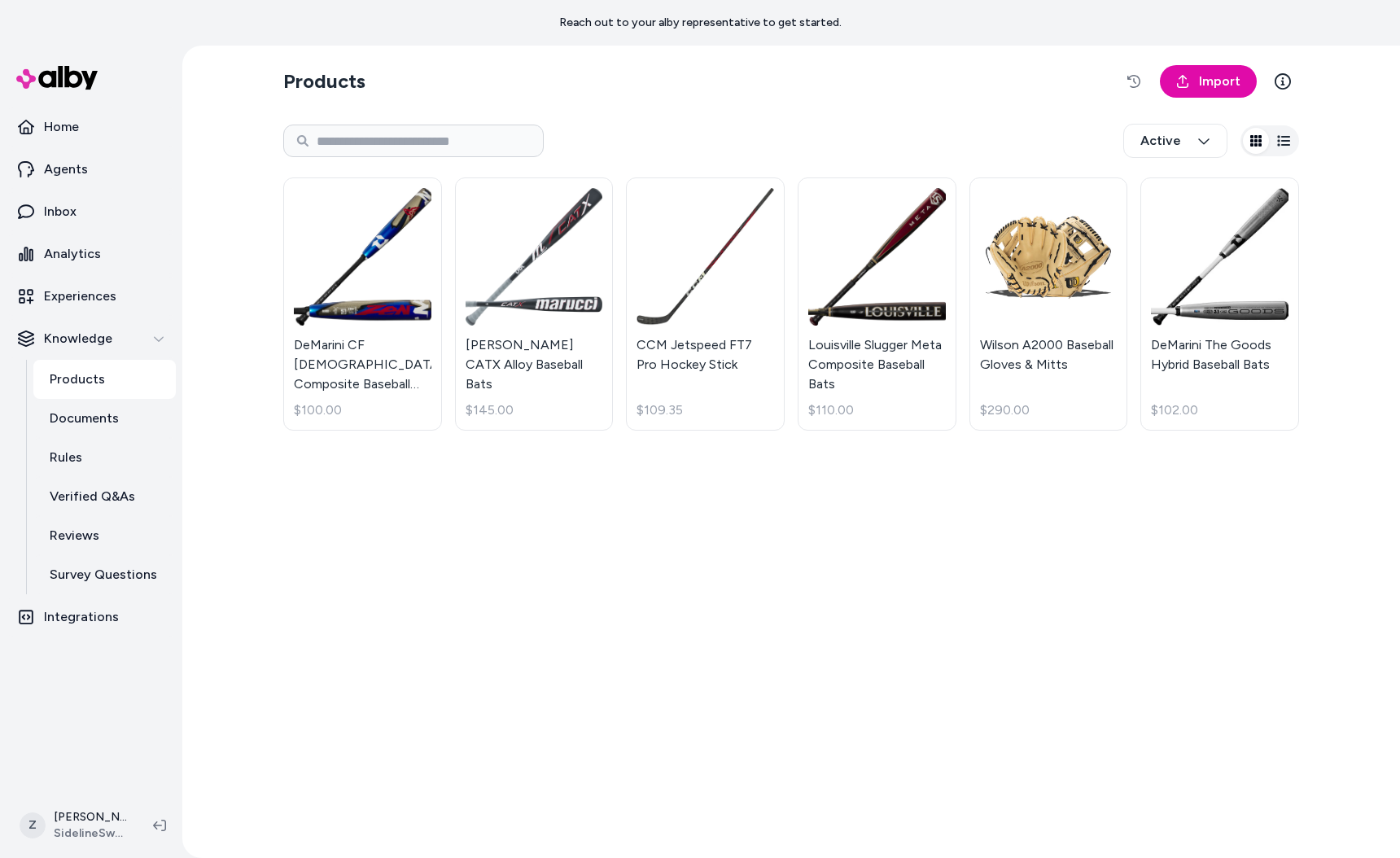
click at [1212, 98] on section "Products Import" at bounding box center [791, 81] width 1016 height 46
click at [1211, 88] on span "Import" at bounding box center [1220, 81] width 42 height 20
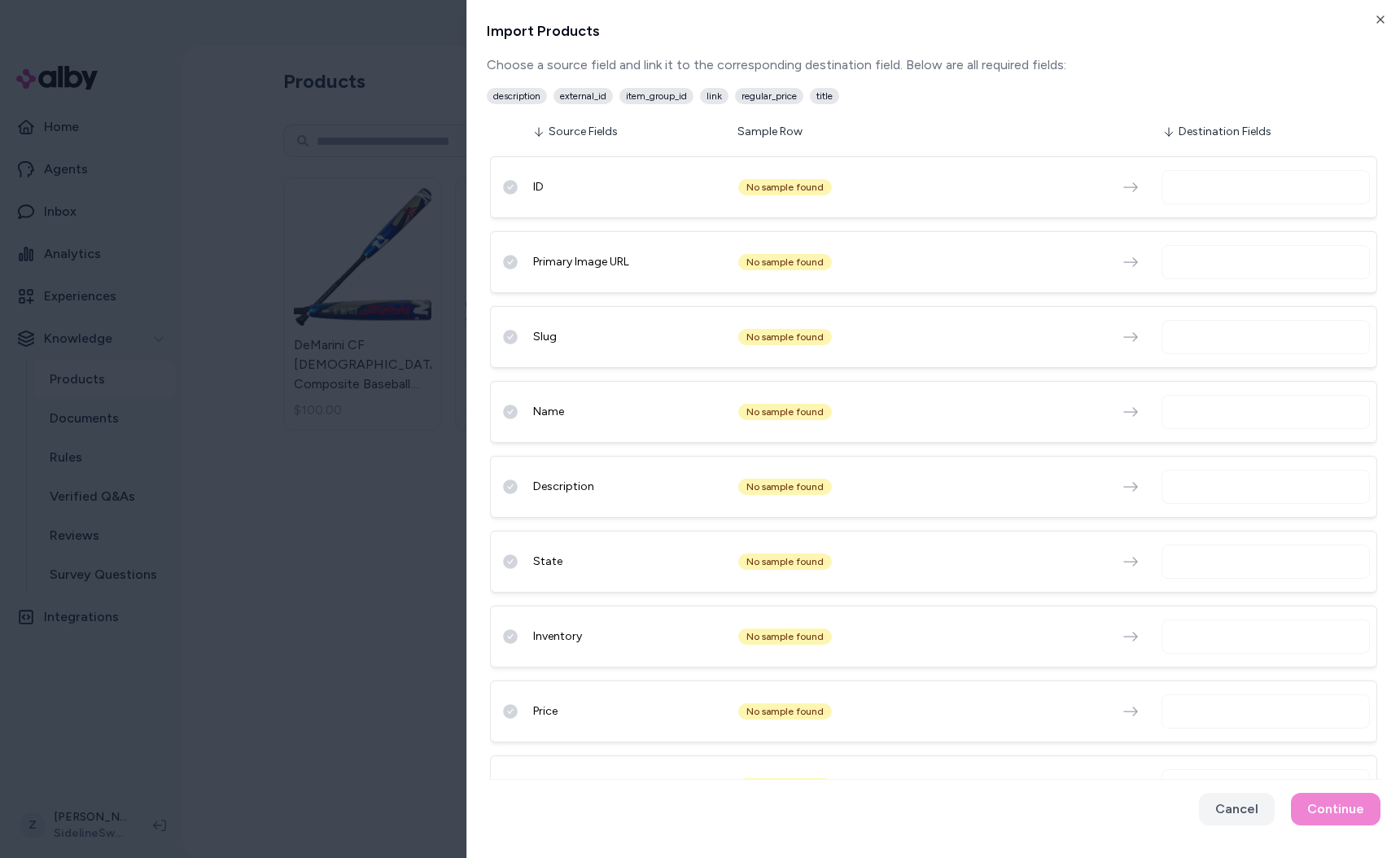
click at [649, 95] on span "item_group_id" at bounding box center [657, 96] width 74 height 16
copy span "item_group_id"
click at [582, 85] on div "description external_id item_group_id link regular_price title" at bounding box center [934, 93] width 893 height 36
click at [581, 95] on span "external_id" at bounding box center [583, 96] width 59 height 16
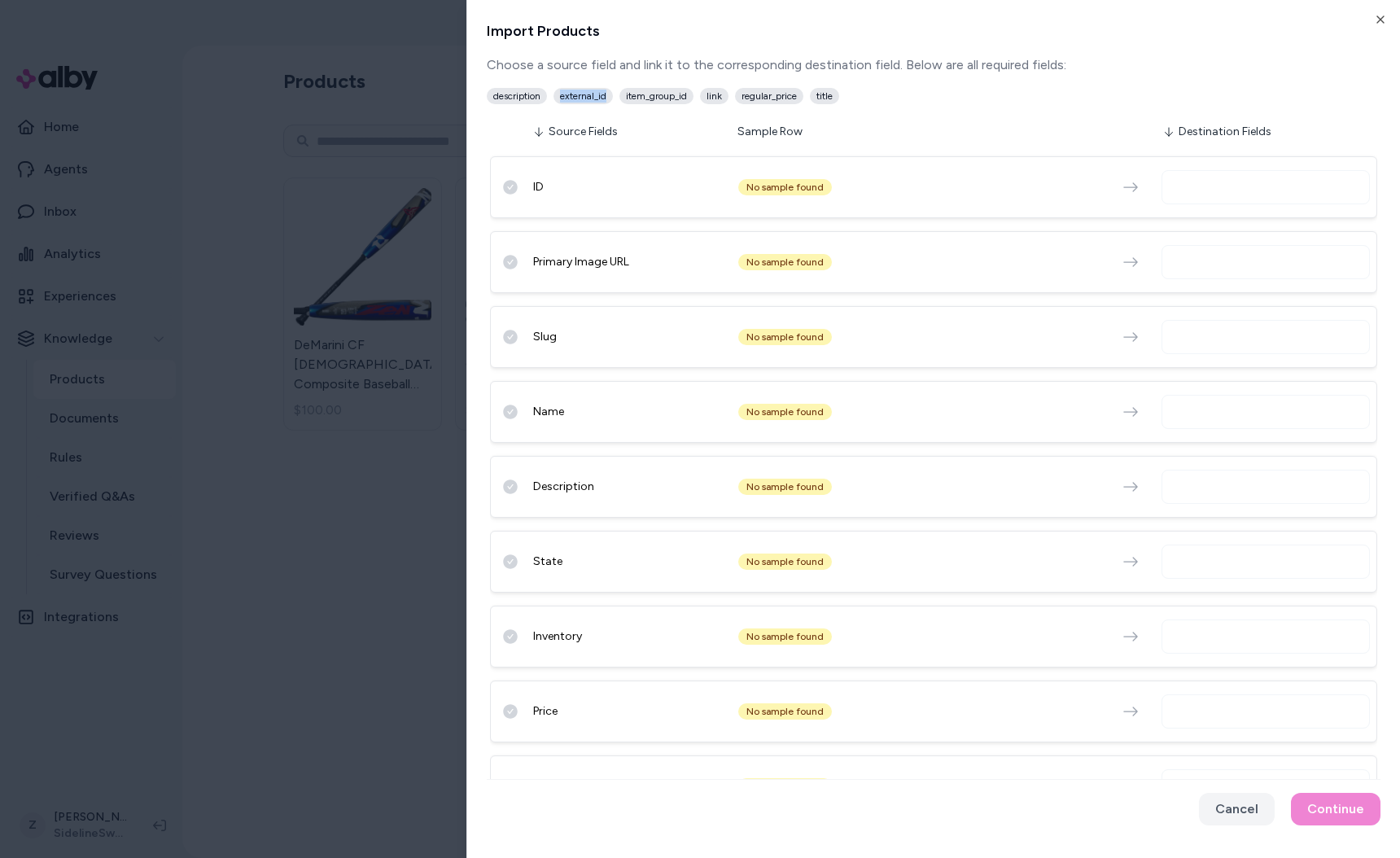
click at [581, 95] on span "external_id" at bounding box center [583, 96] width 59 height 16
copy span "external_id"
click at [773, 98] on span "regular_price" at bounding box center [769, 96] width 68 height 16
copy span "regular_price"
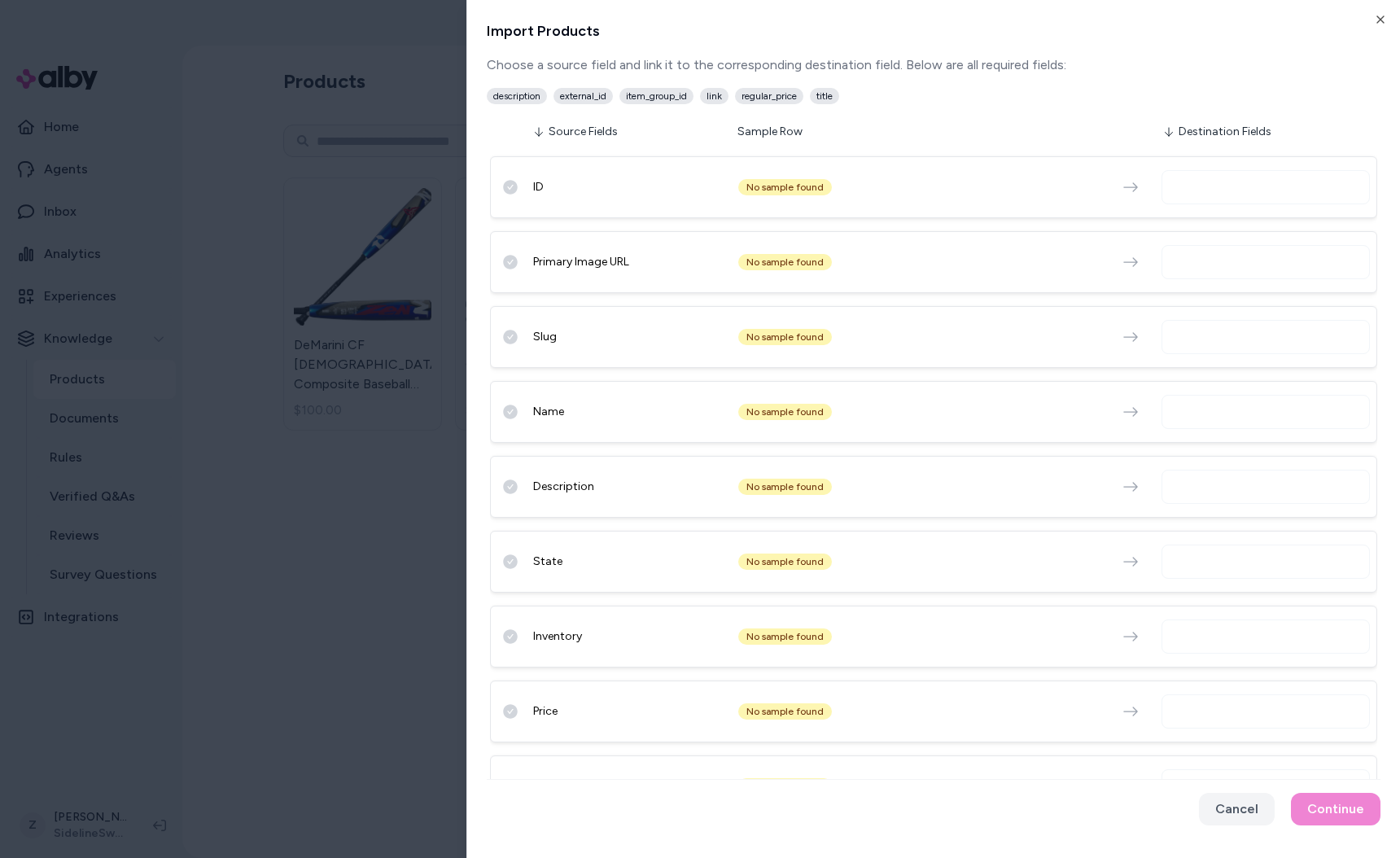
click at [1202, 638] on input "text" at bounding box center [1269, 637] width 193 height 20
click at [831, 100] on span "title" at bounding box center [825, 96] width 30 height 16
